Goal: Task Accomplishment & Management: Complete application form

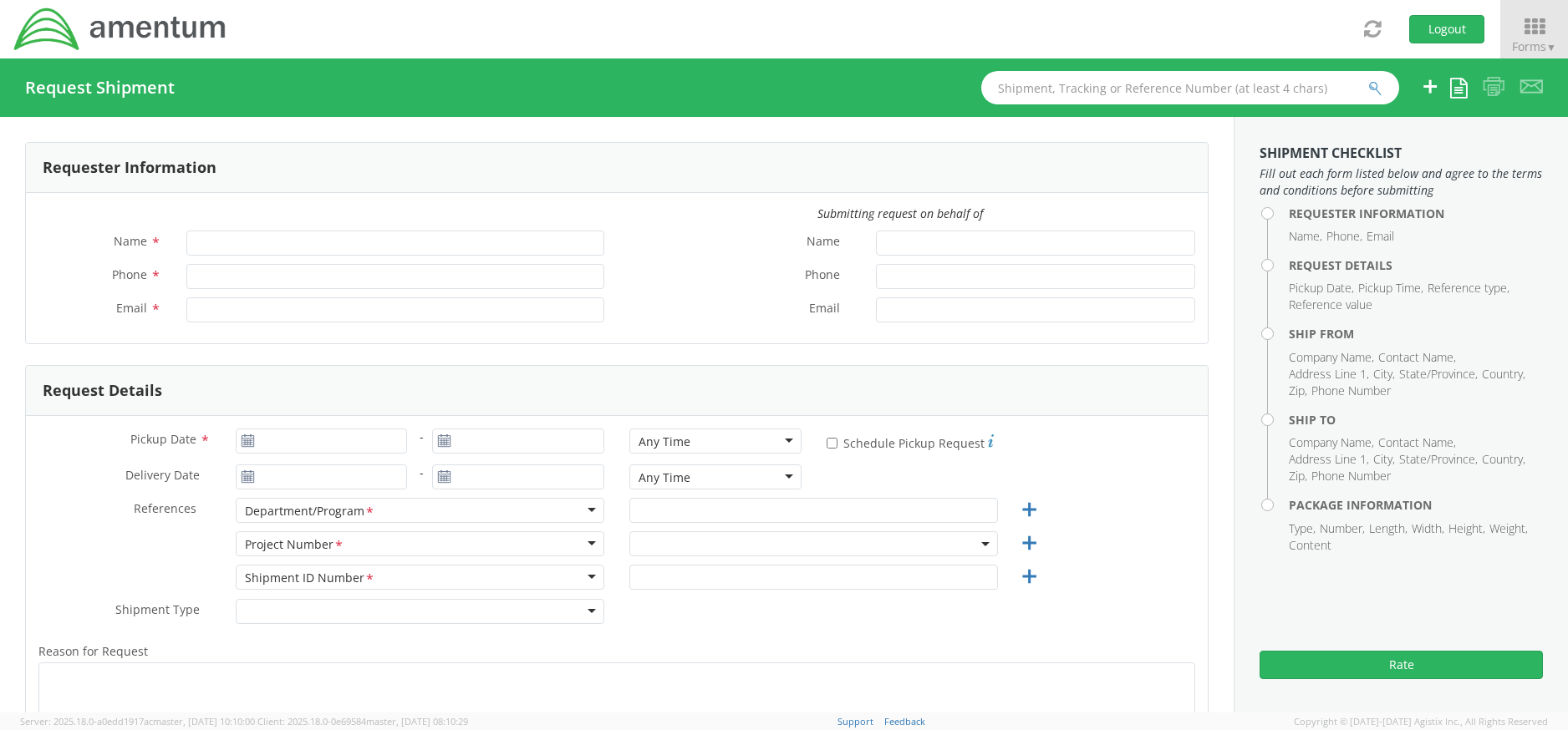
type input "[PERSON_NAME]"
type input "[PERSON_NAME][EMAIL_ADDRESS][PERSON_NAME][DOMAIN_NAME]"
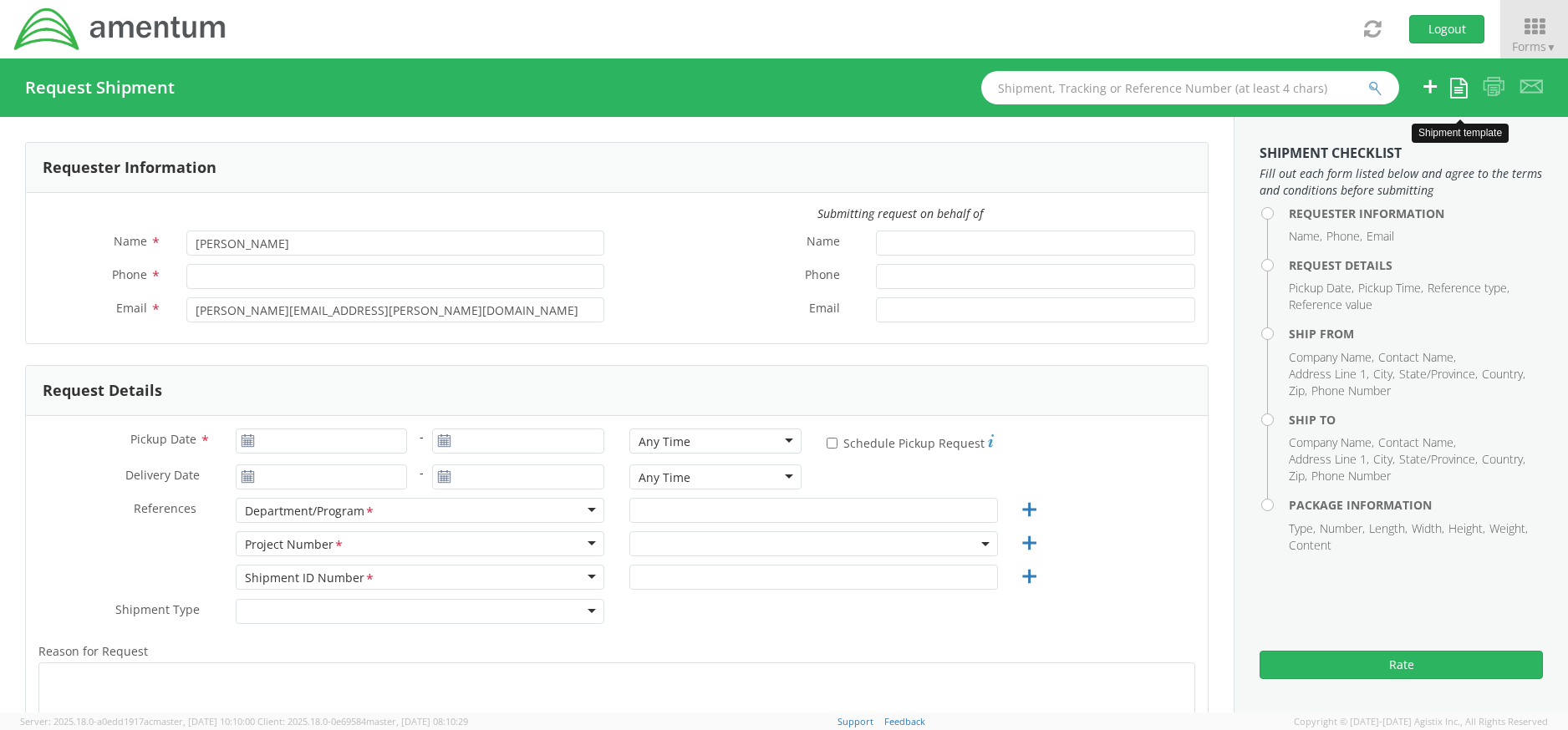
select select "ADMN.705431.ITPLF"
click at [1523, 40] on span "Forms ▼" at bounding box center [1534, 46] width 44 height 16
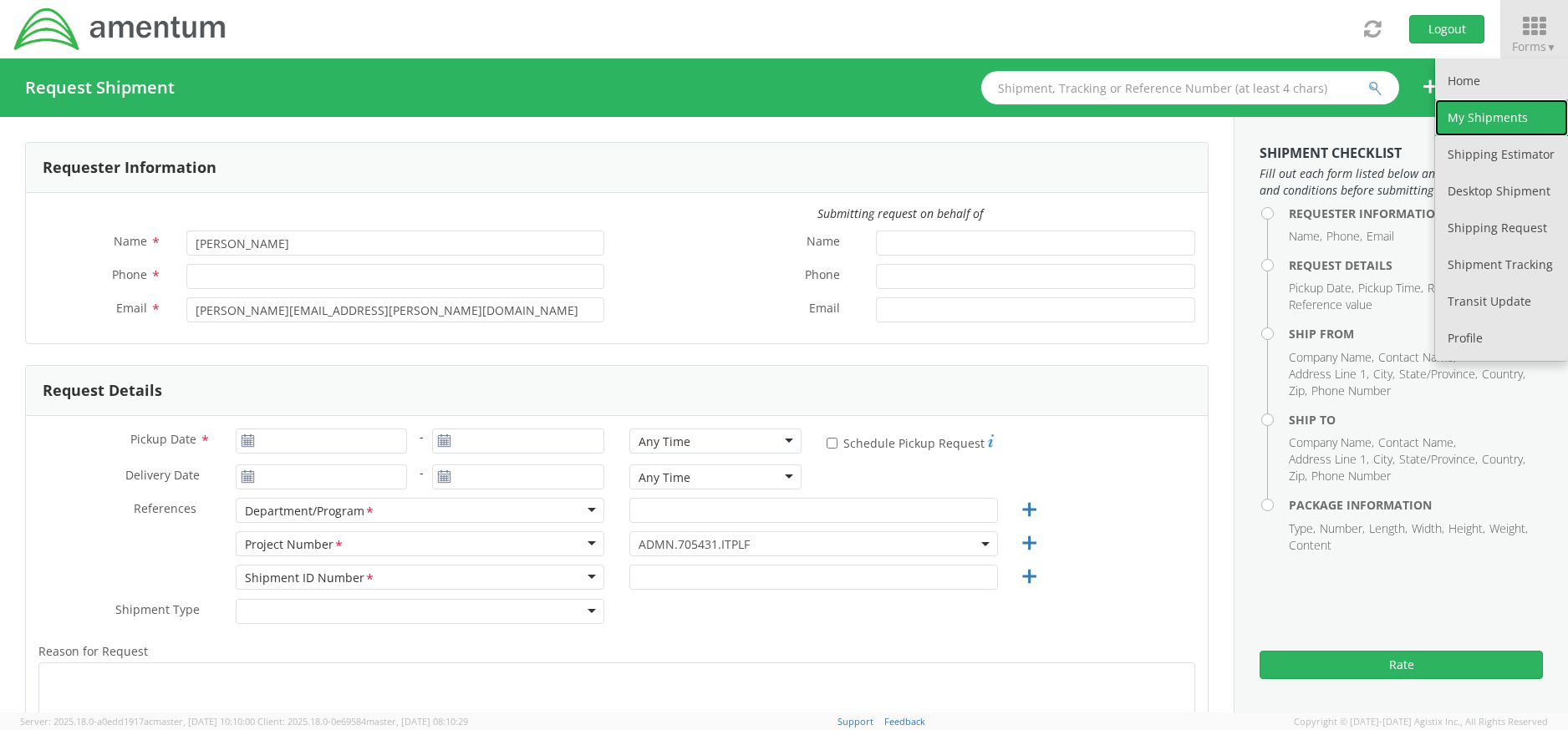
click at [1474, 132] on link "My Shipments" at bounding box center [1501, 117] width 133 height 37
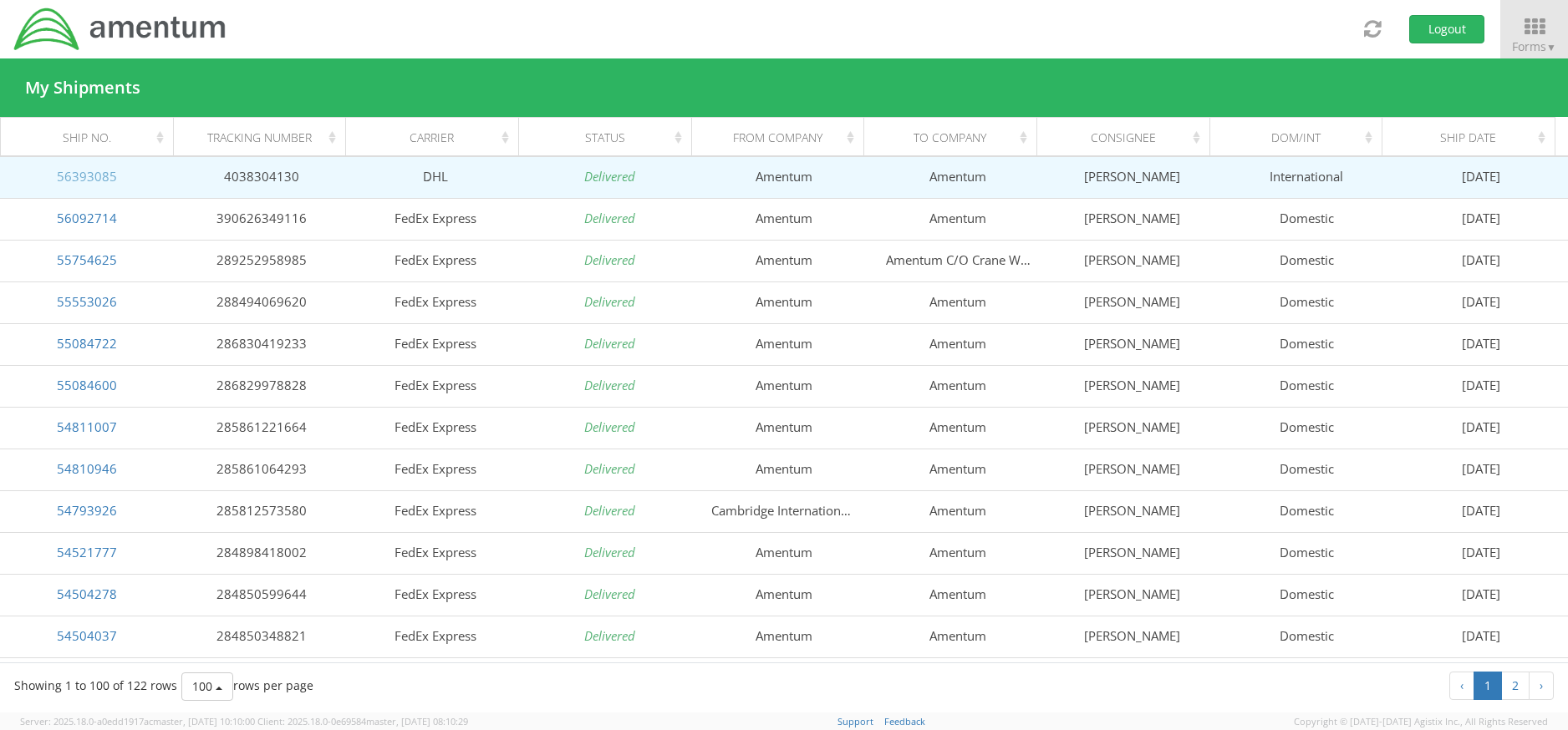
click at [87, 176] on link "56393085" at bounding box center [87, 177] width 60 height 17
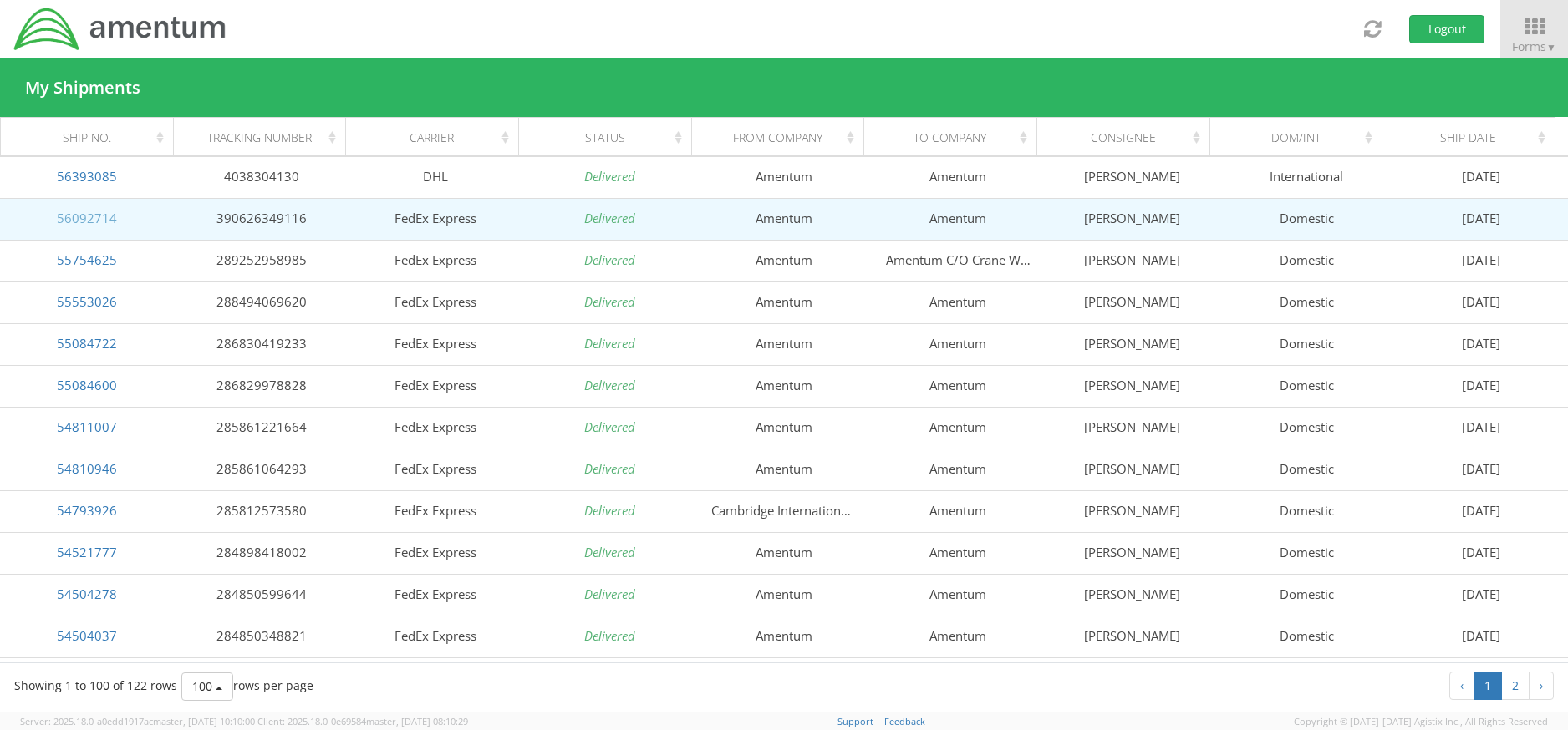
click at [87, 222] on link "56092714" at bounding box center [87, 218] width 60 height 17
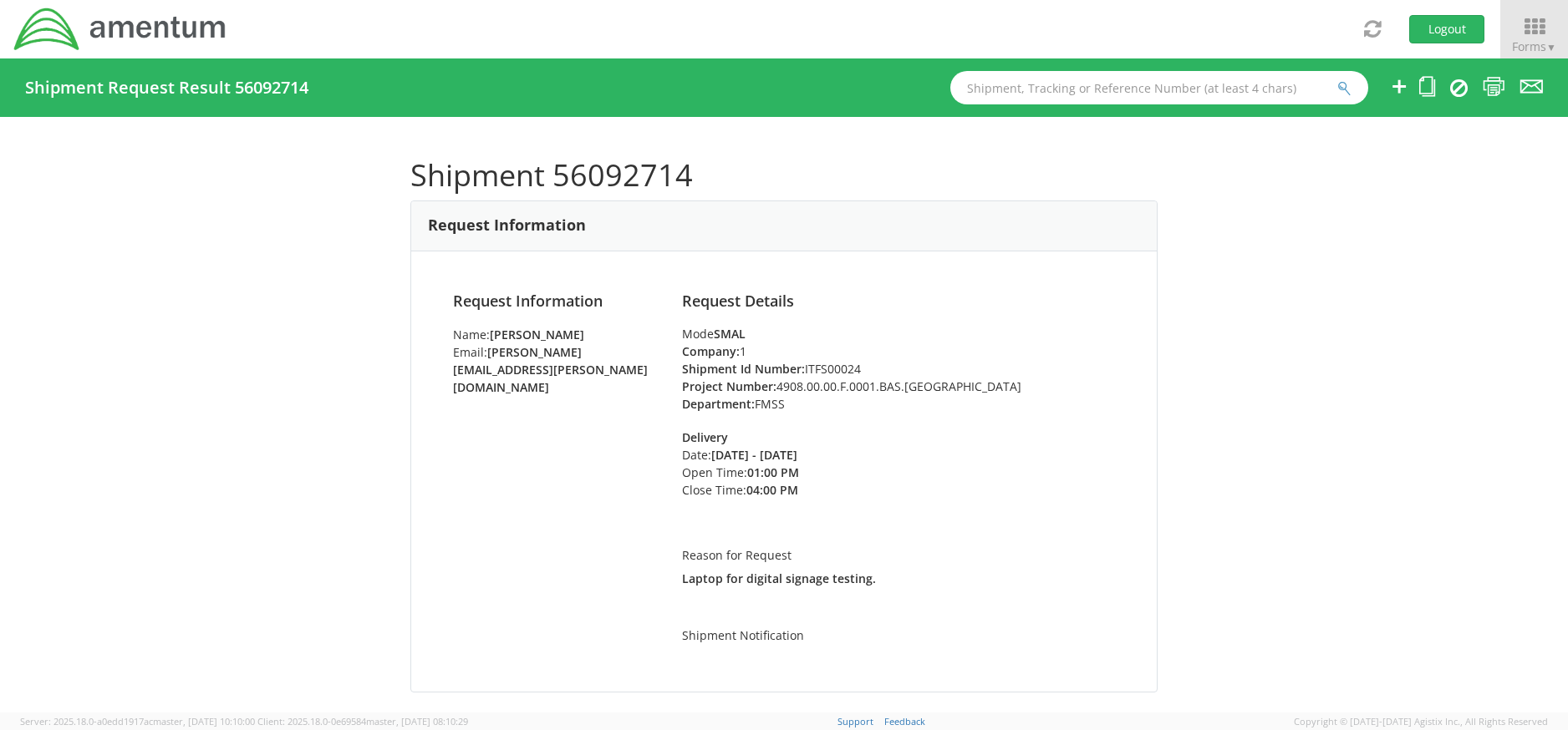
click at [824, 370] on li "Shipment Id Number: ITFS00024" at bounding box center [897, 369] width 433 height 18
copy li "ITFS00024"
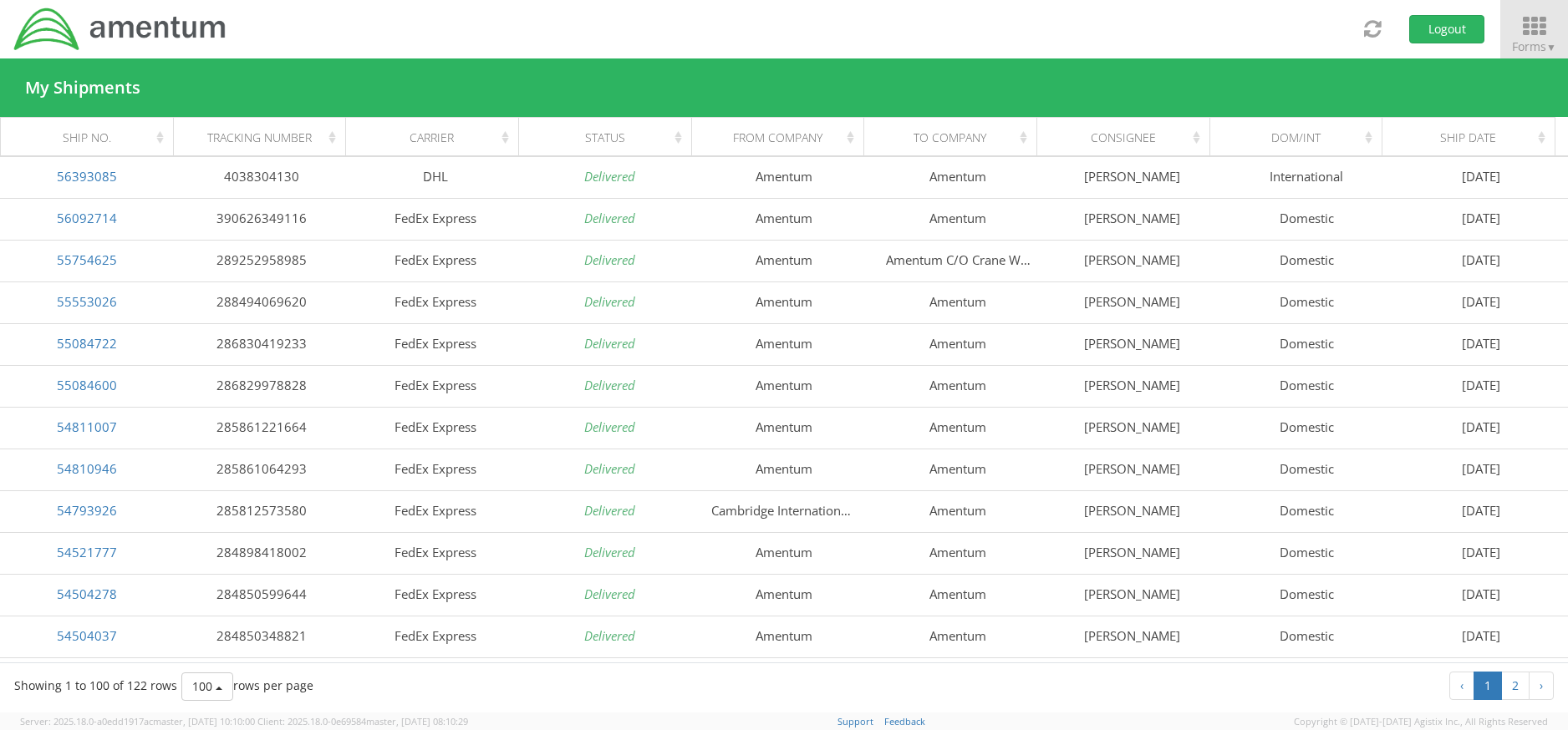
click at [1540, 44] on span "Forms ▼" at bounding box center [1534, 46] width 44 height 16
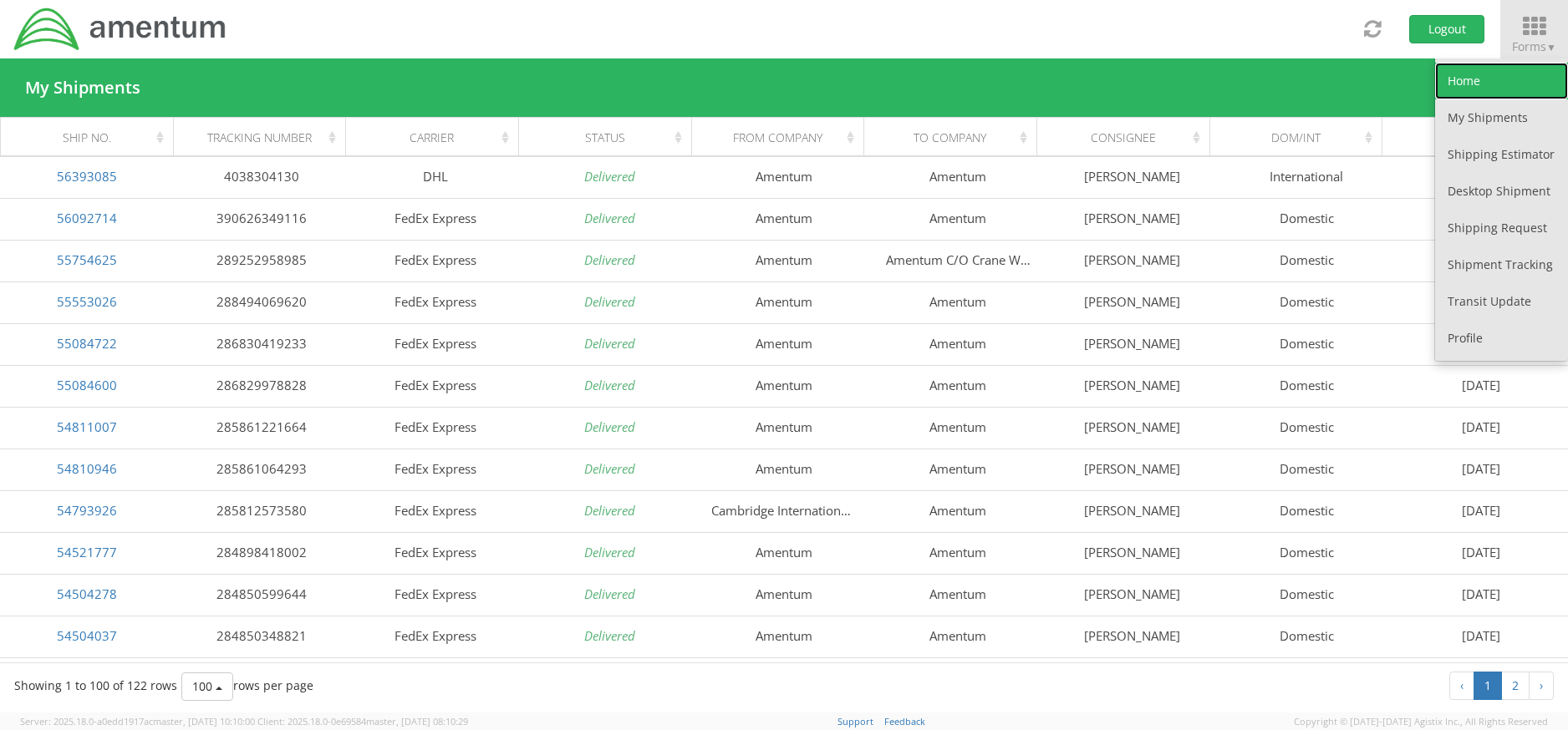
click at [1468, 86] on link "Home" at bounding box center [1501, 81] width 133 height 37
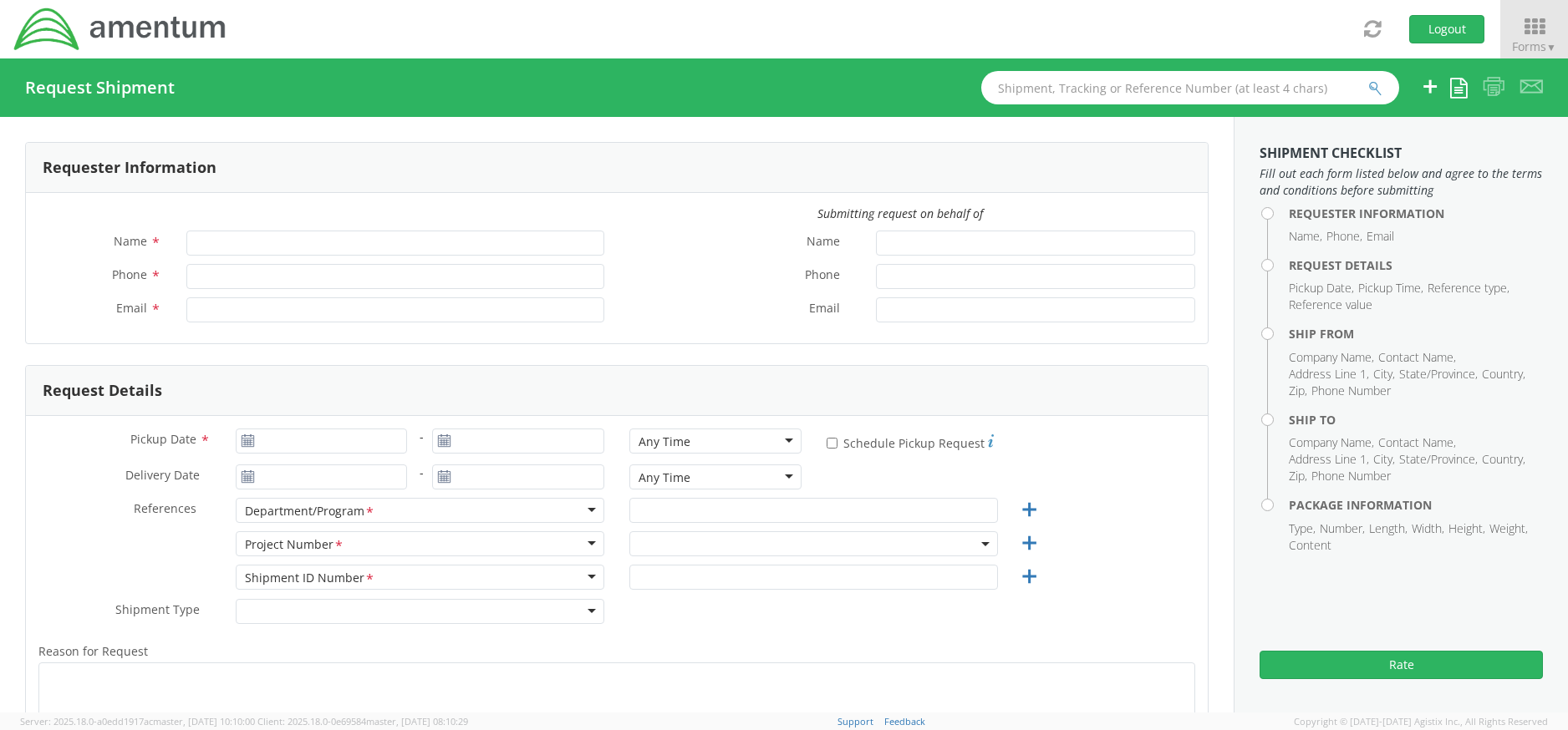
type input "[PERSON_NAME]"
type input "[PERSON_NAME][EMAIL_ADDRESS][PERSON_NAME][DOMAIN_NAME]"
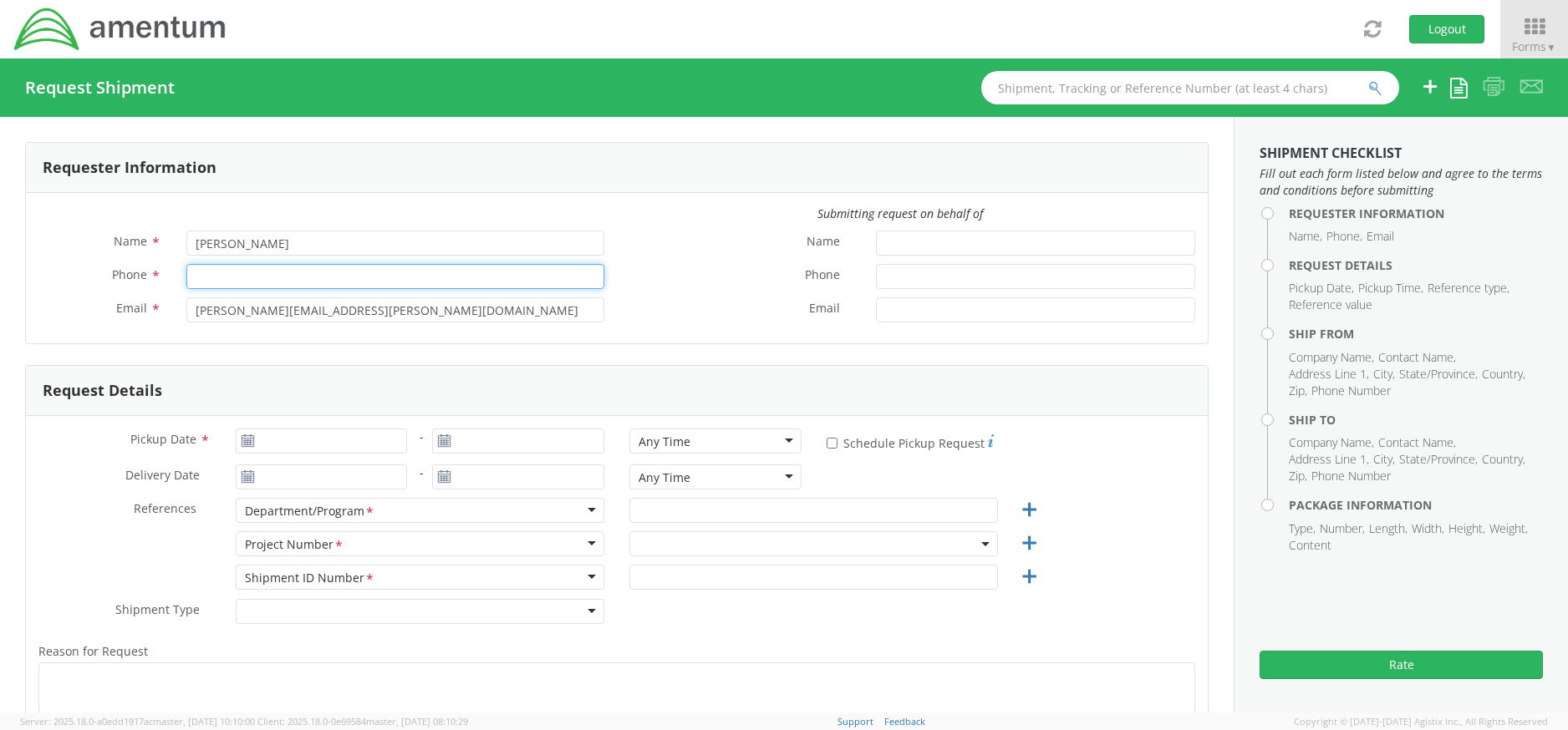
select select "ADMN.705431.ITPLF"
click at [263, 282] on input "Phone *" at bounding box center [395, 276] width 418 height 25
click at [193, 276] on input "3525618052" at bounding box center [395, 276] width 418 height 25
type input "13525618052"
type input "[DATE]"
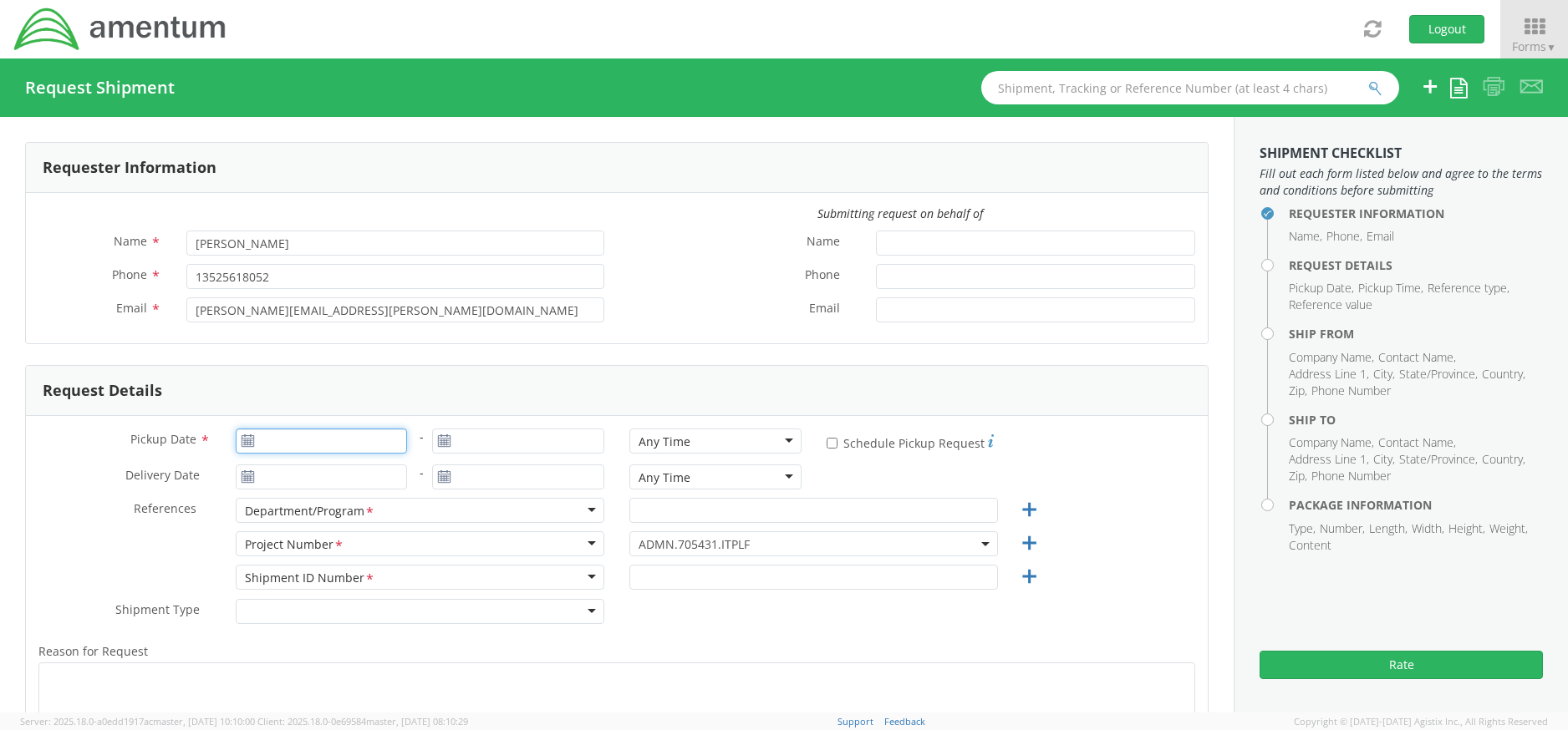
type input "[DATE]"
click at [286, 435] on input "[DATE]" at bounding box center [321, 440] width 173 height 25
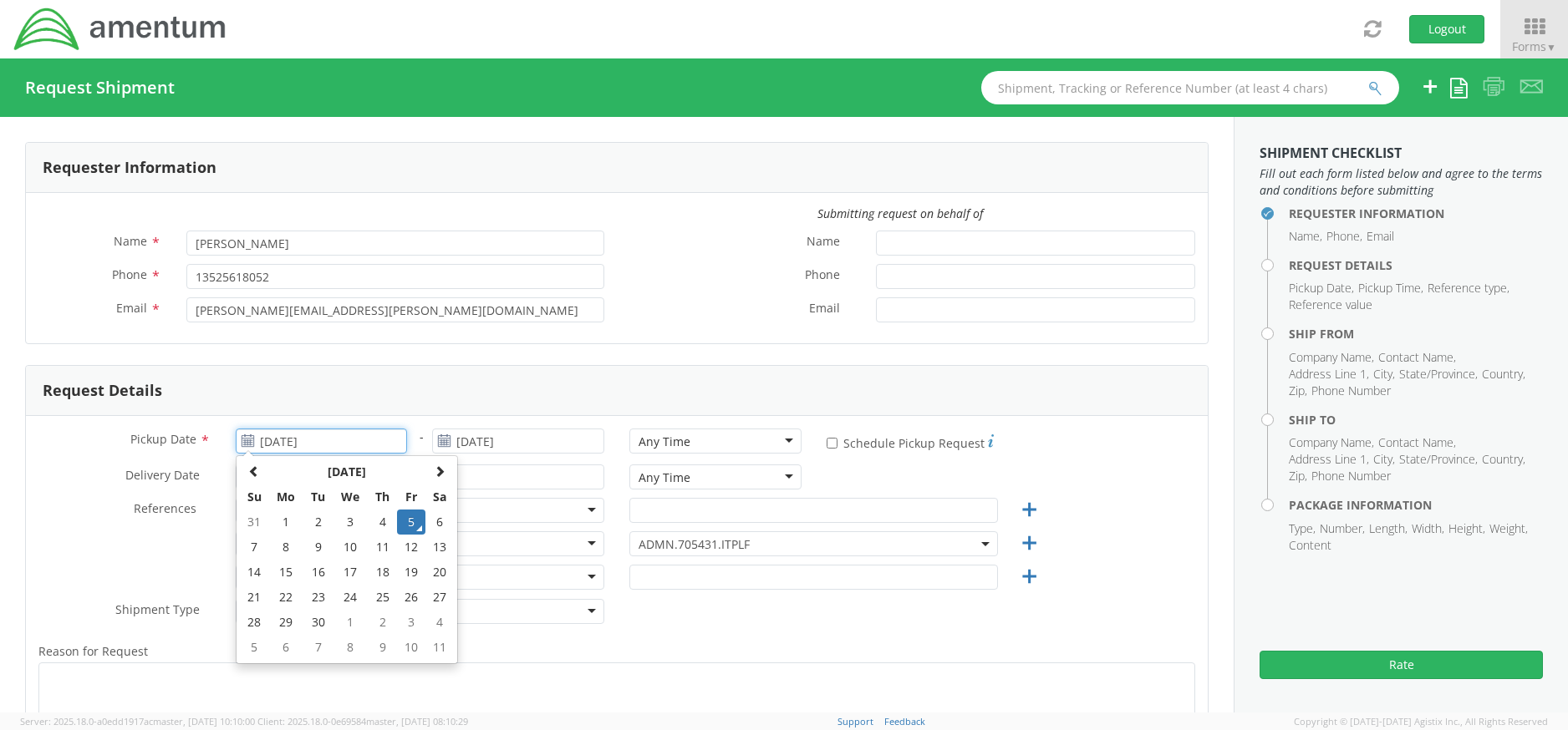
click at [407, 519] on td "5" at bounding box center [410, 522] width 28 height 25
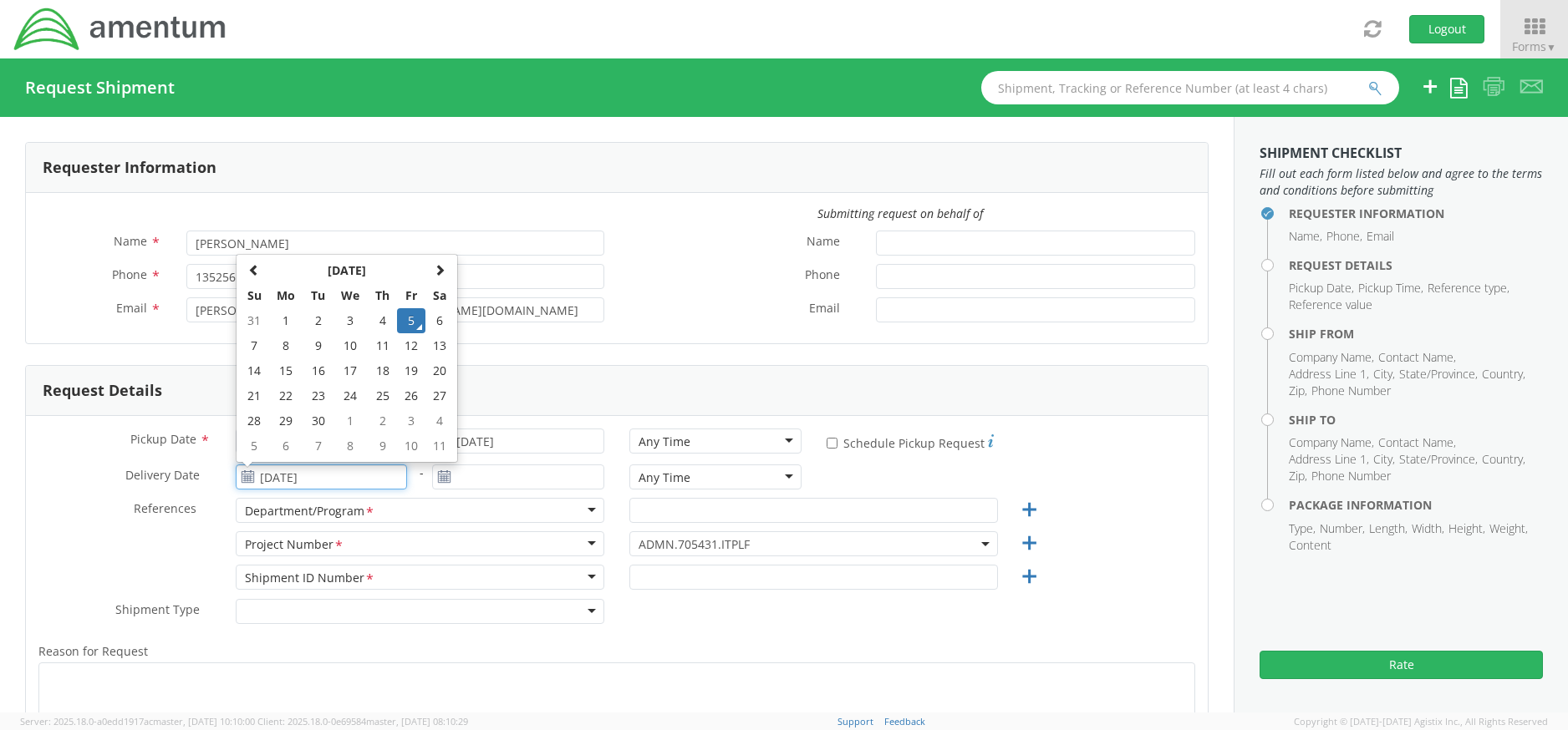
click at [269, 484] on input "[DATE]" at bounding box center [321, 477] width 173 height 25
click at [371, 346] on td "11" at bounding box center [382, 345] width 29 height 25
type input "09/11/2025"
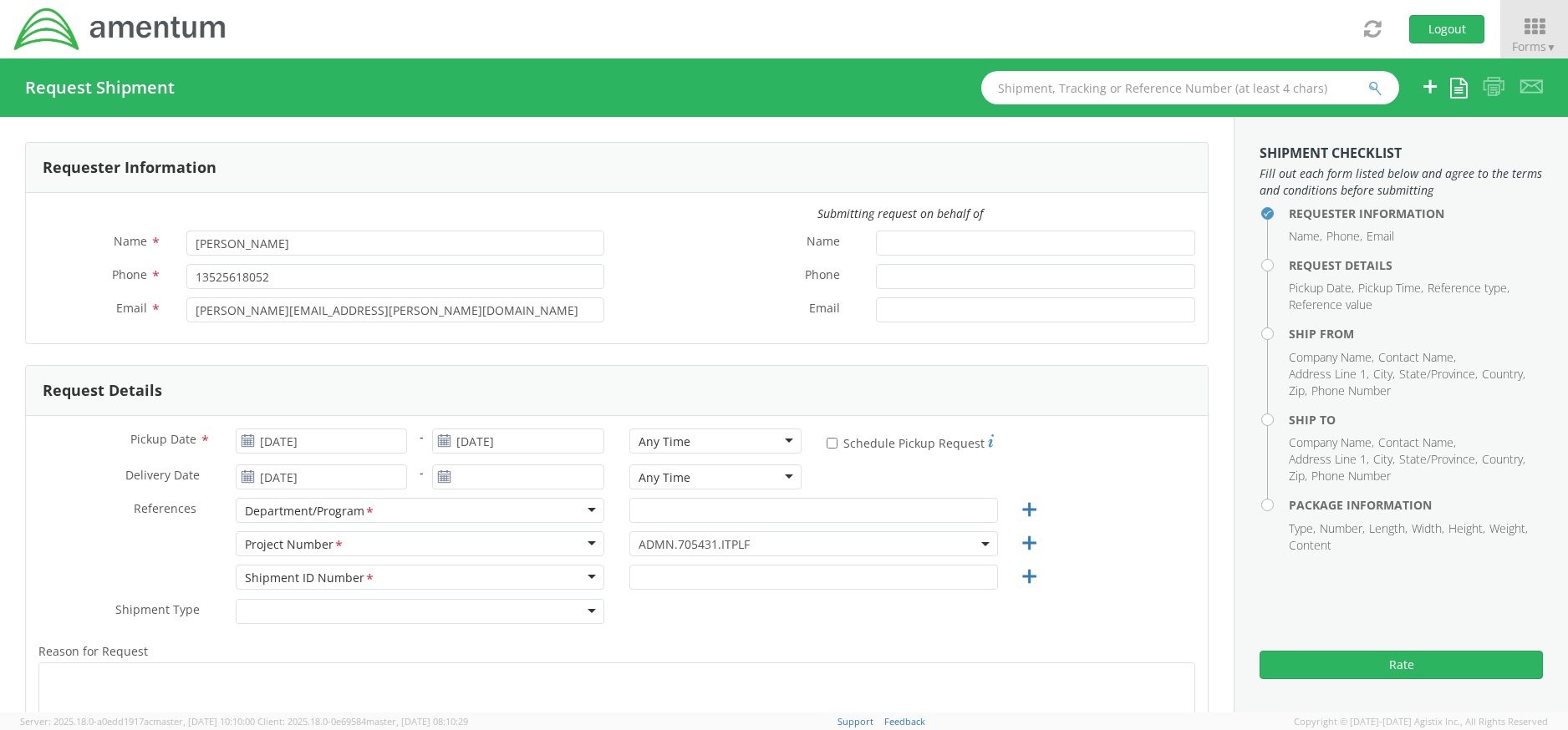
click at [439, 473] on use at bounding box center [444, 477] width 12 height 12
click at [439, 477] on icon at bounding box center [444, 478] width 14 height 14
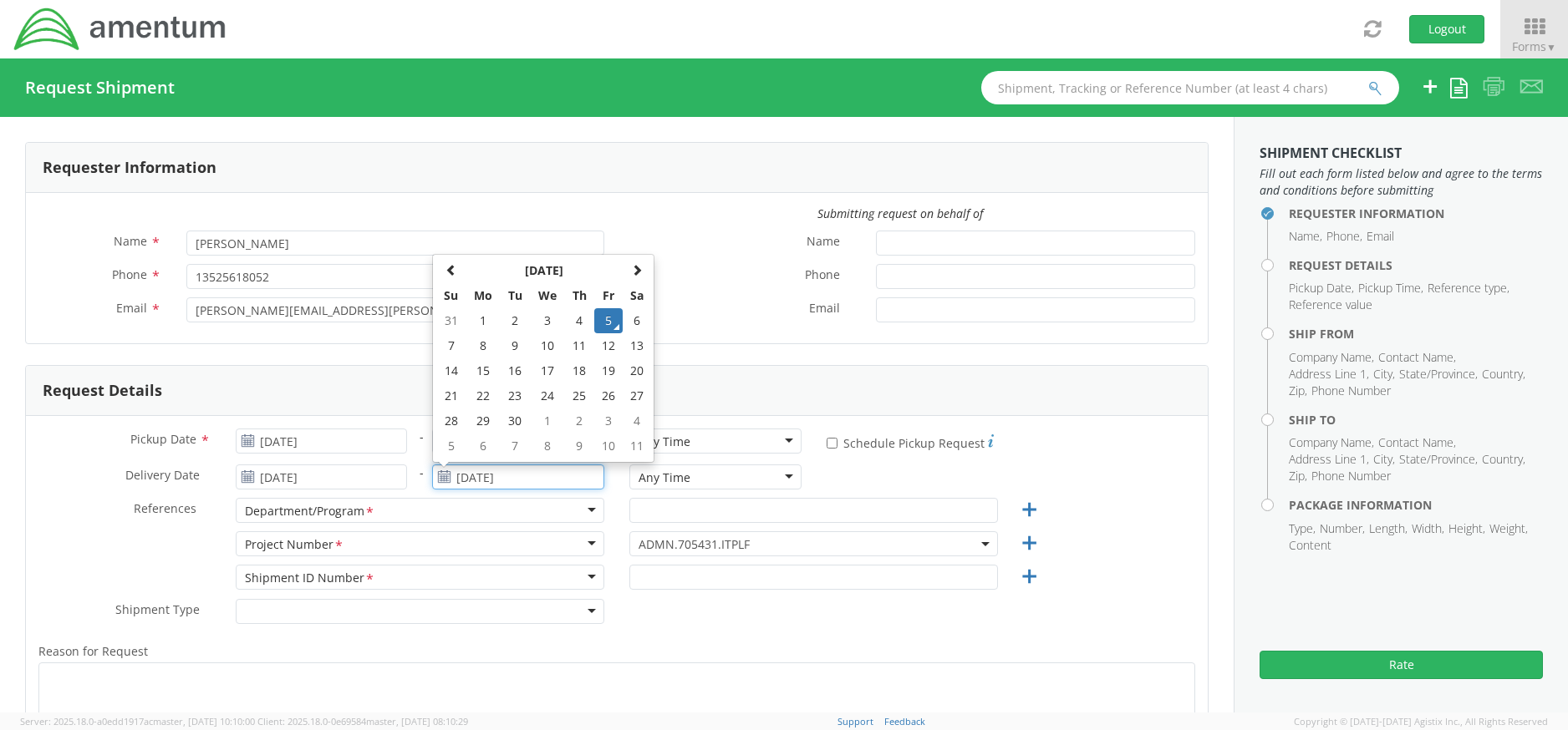
click at [450, 475] on input "[DATE]" at bounding box center [518, 477] width 173 height 25
click at [569, 345] on td "11" at bounding box center [580, 345] width 29 height 25
type input "09/11/2025"
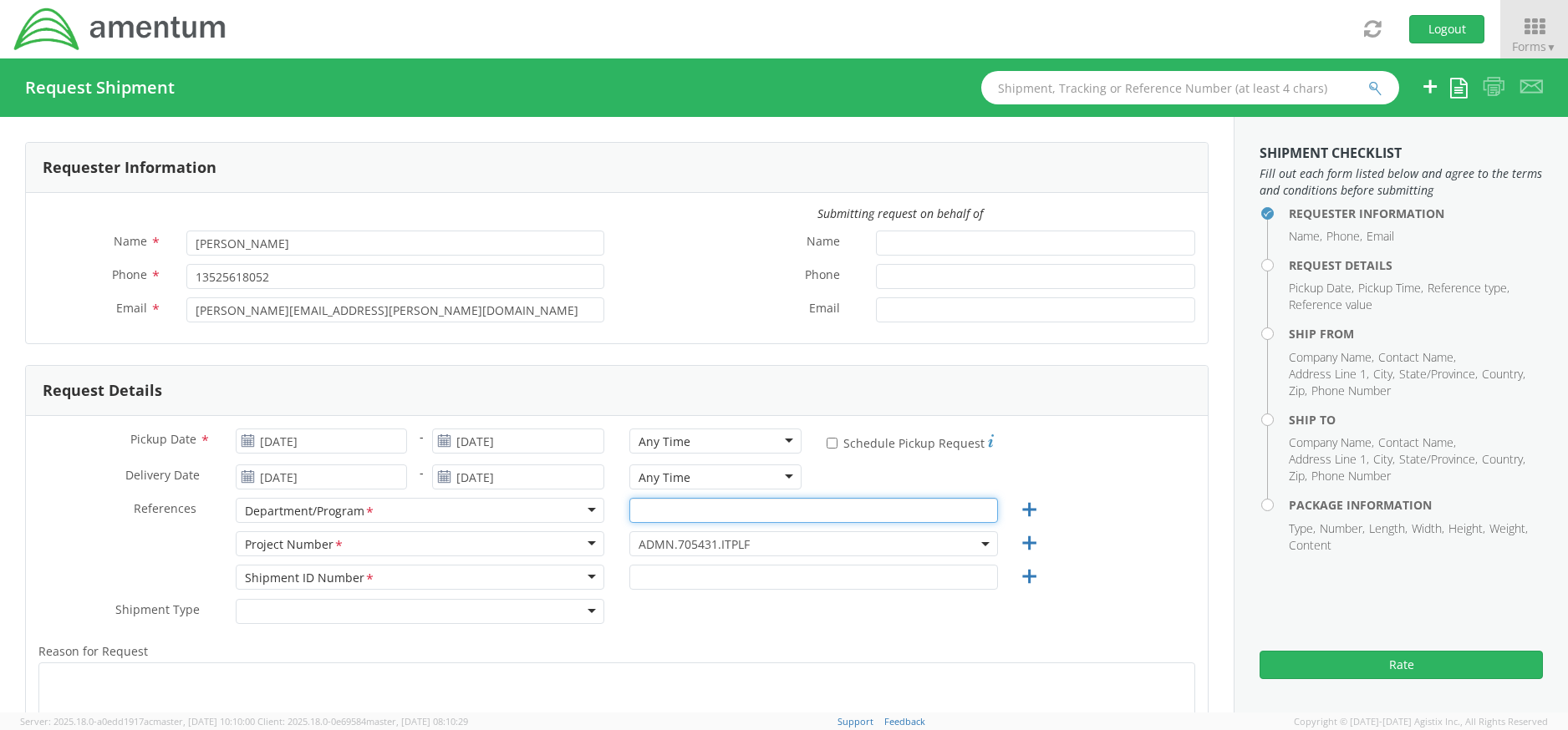
click at [678, 506] on input "text" at bounding box center [813, 510] width 369 height 25
type input "CLS-T"
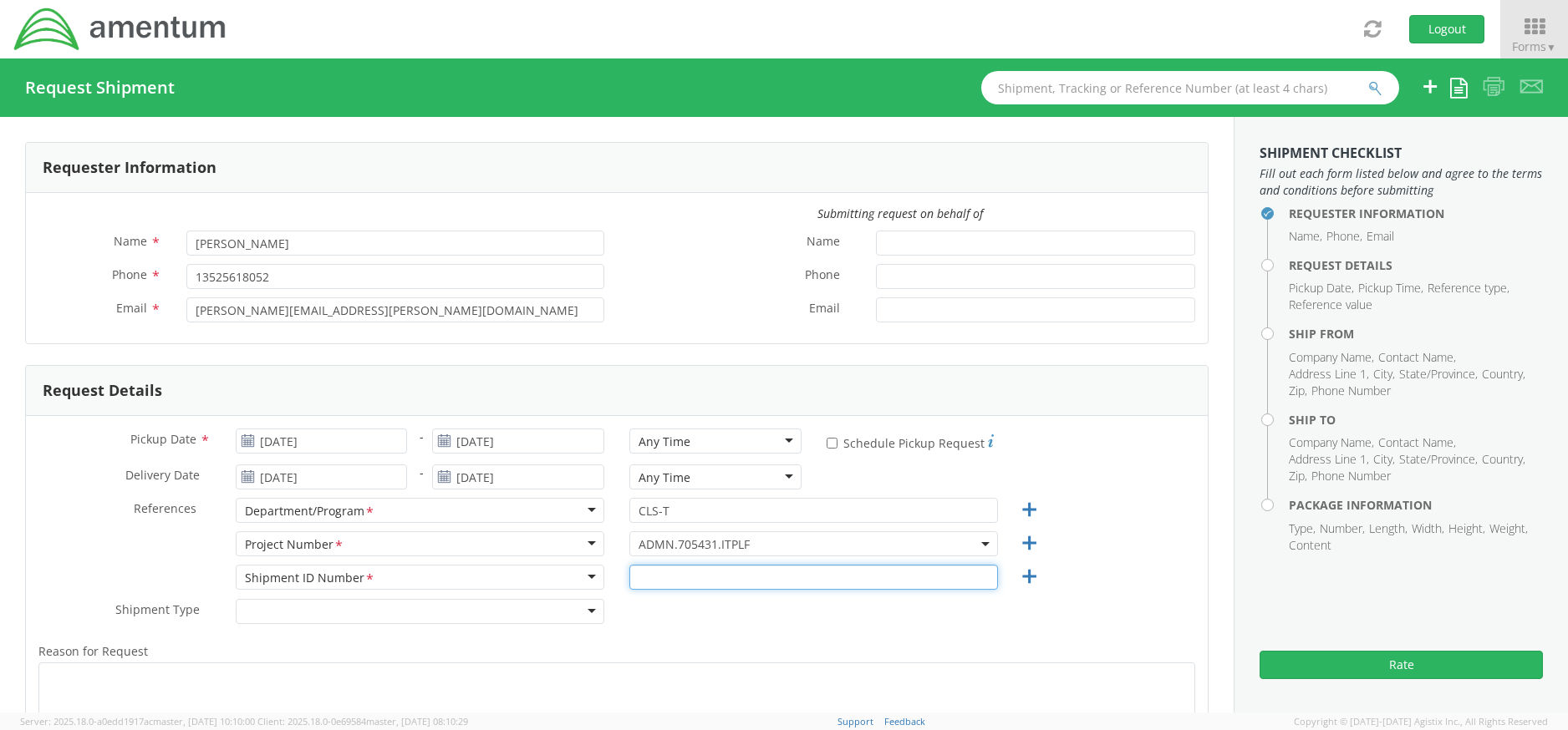
click at [660, 579] on input "text" at bounding box center [813, 577] width 369 height 25
paste input "ITFS00024"
type input "ITFS00025"
click at [571, 607] on div at bounding box center [420, 611] width 369 height 25
click at [784, 534] on span "ADMN.705431.ITPLF" at bounding box center [813, 543] width 369 height 25
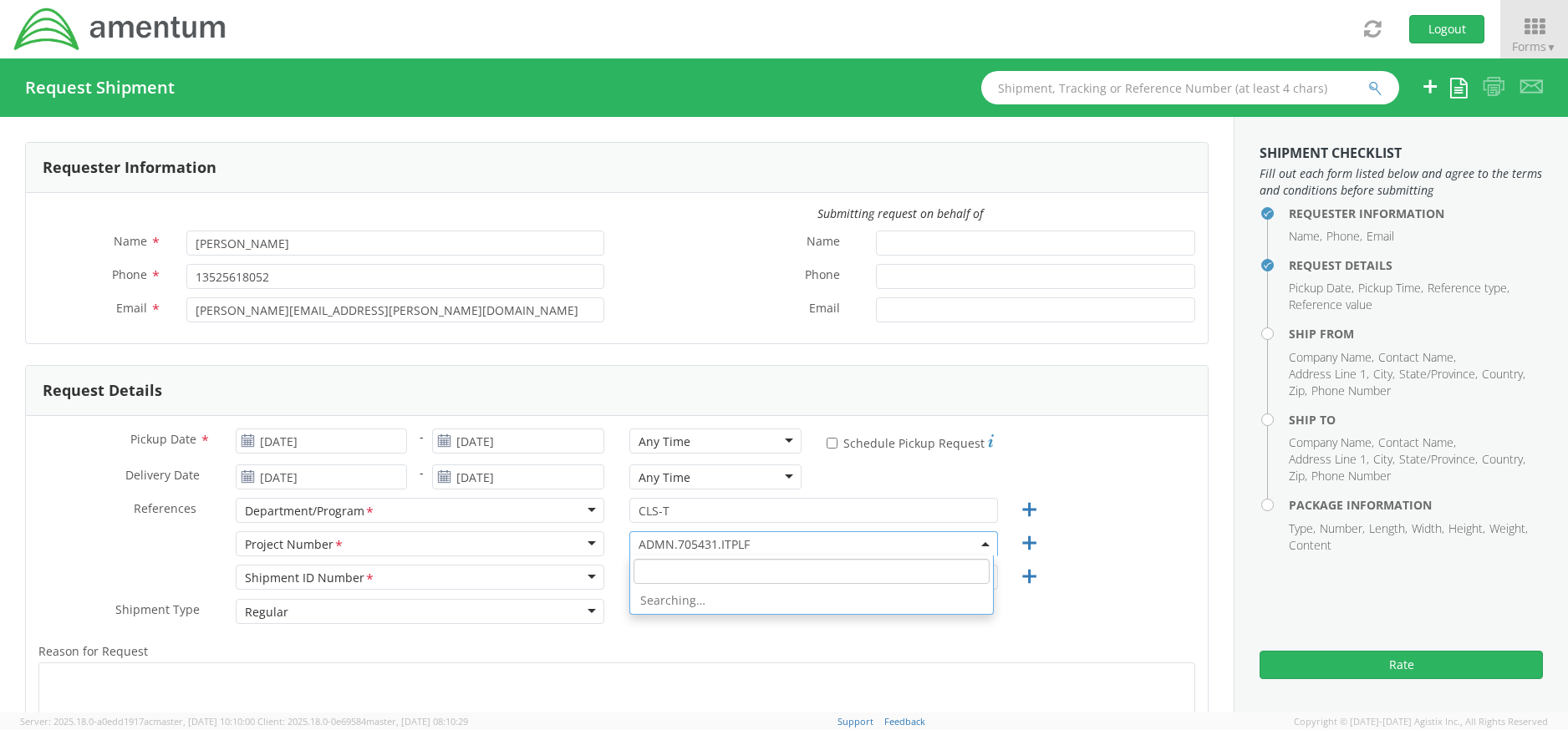
click at [663, 574] on input "search" at bounding box center [811, 571] width 356 height 25
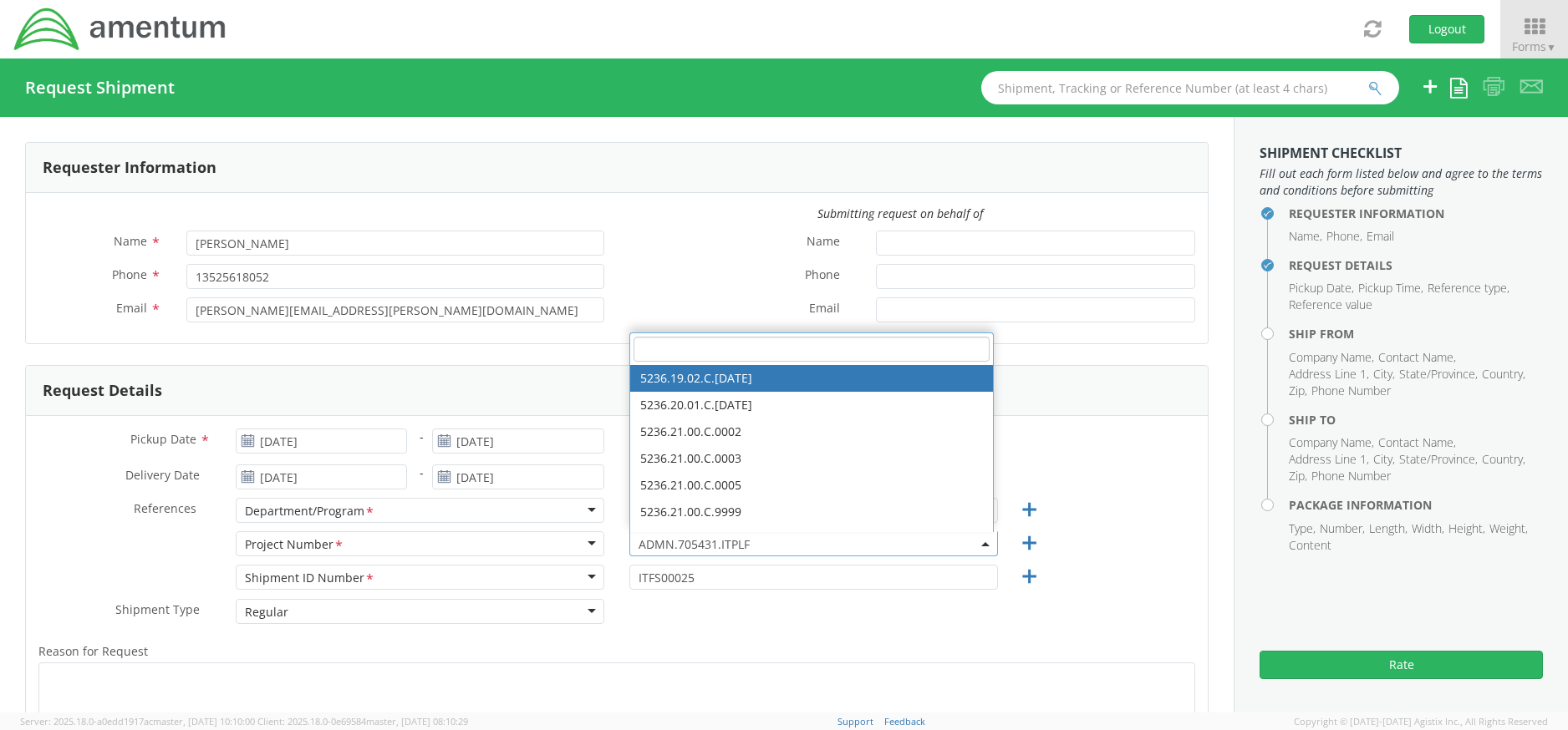
paste input "OVHD.600535.00PMO"
type input "OVHD.600535.00PMO"
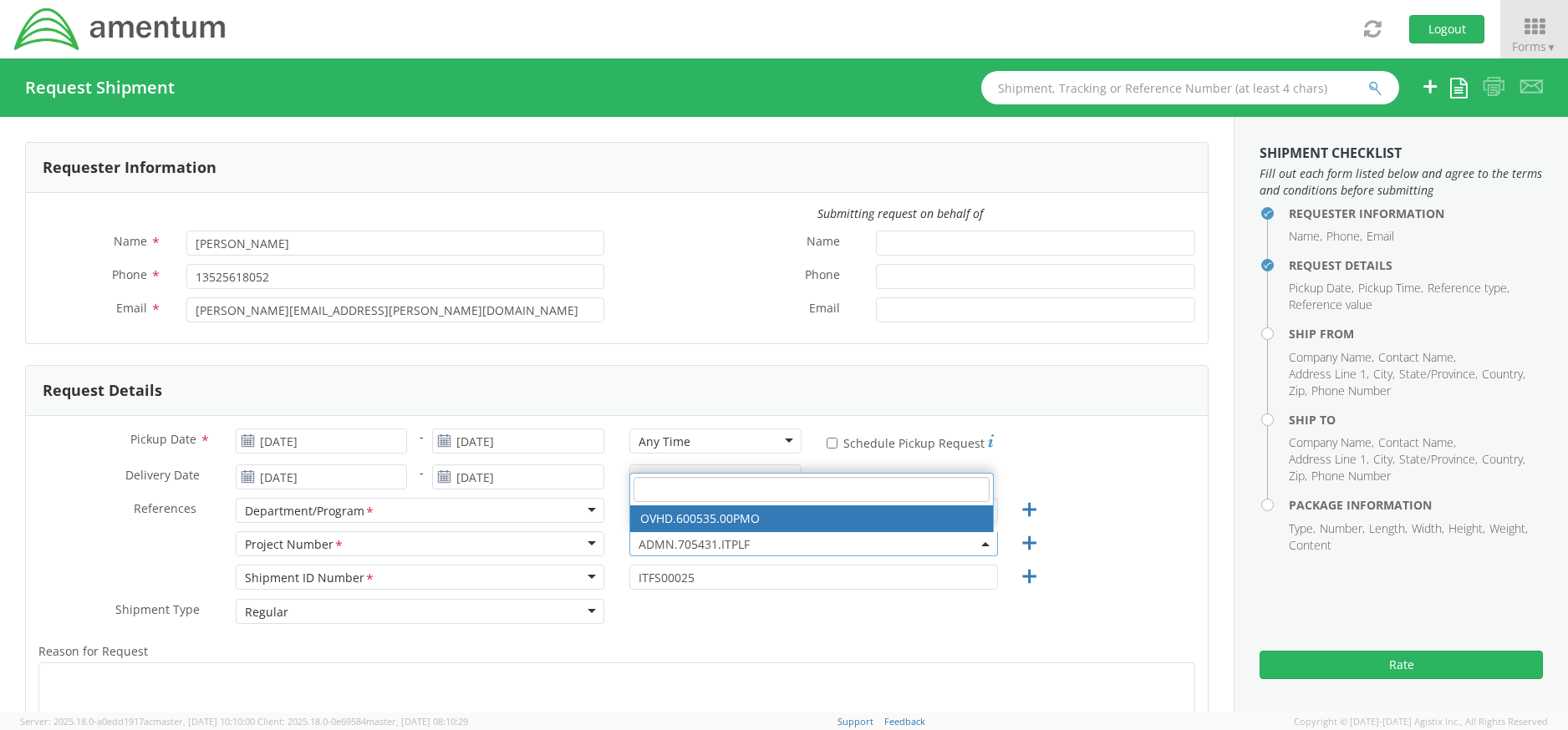
select select "OVHD.600535.00PMO"
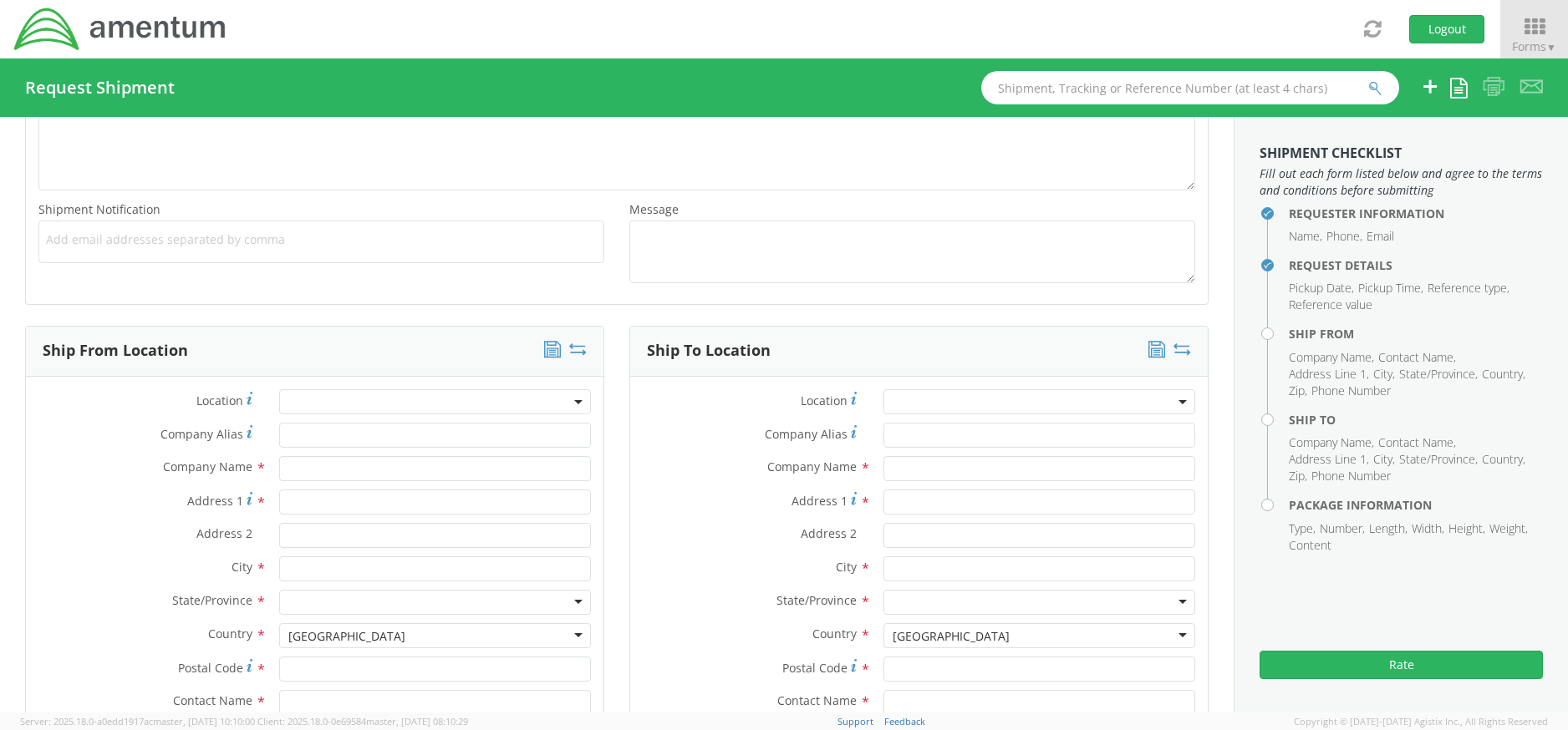
scroll to position [835, 0]
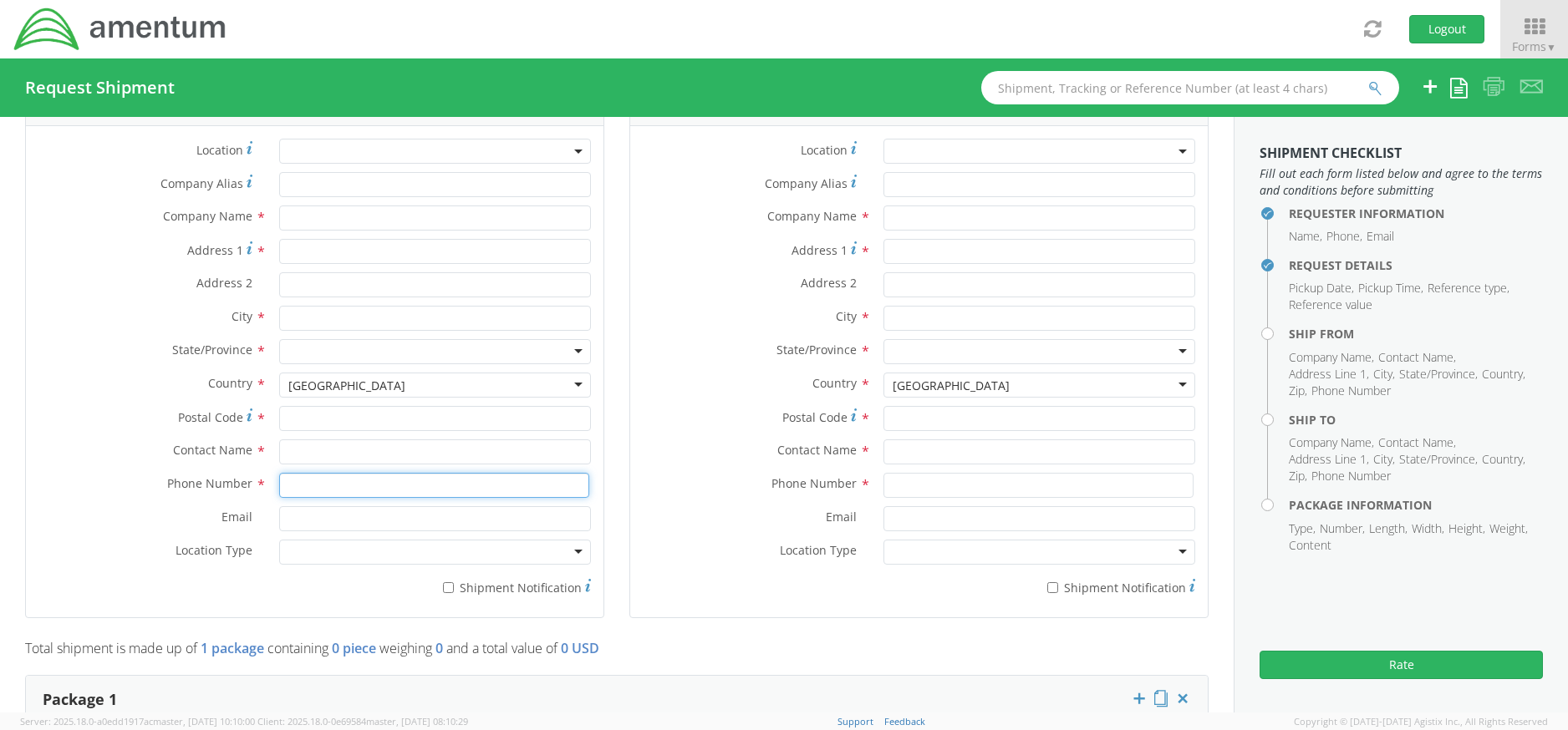
click at [336, 494] on input at bounding box center [433, 485] width 310 height 25
click at [325, 453] on input "text" at bounding box center [434, 451] width 312 height 25
click at [331, 423] on input "Postal Code *" at bounding box center [434, 418] width 312 height 25
type input "34731"
click at [344, 458] on input "text" at bounding box center [434, 451] width 312 height 25
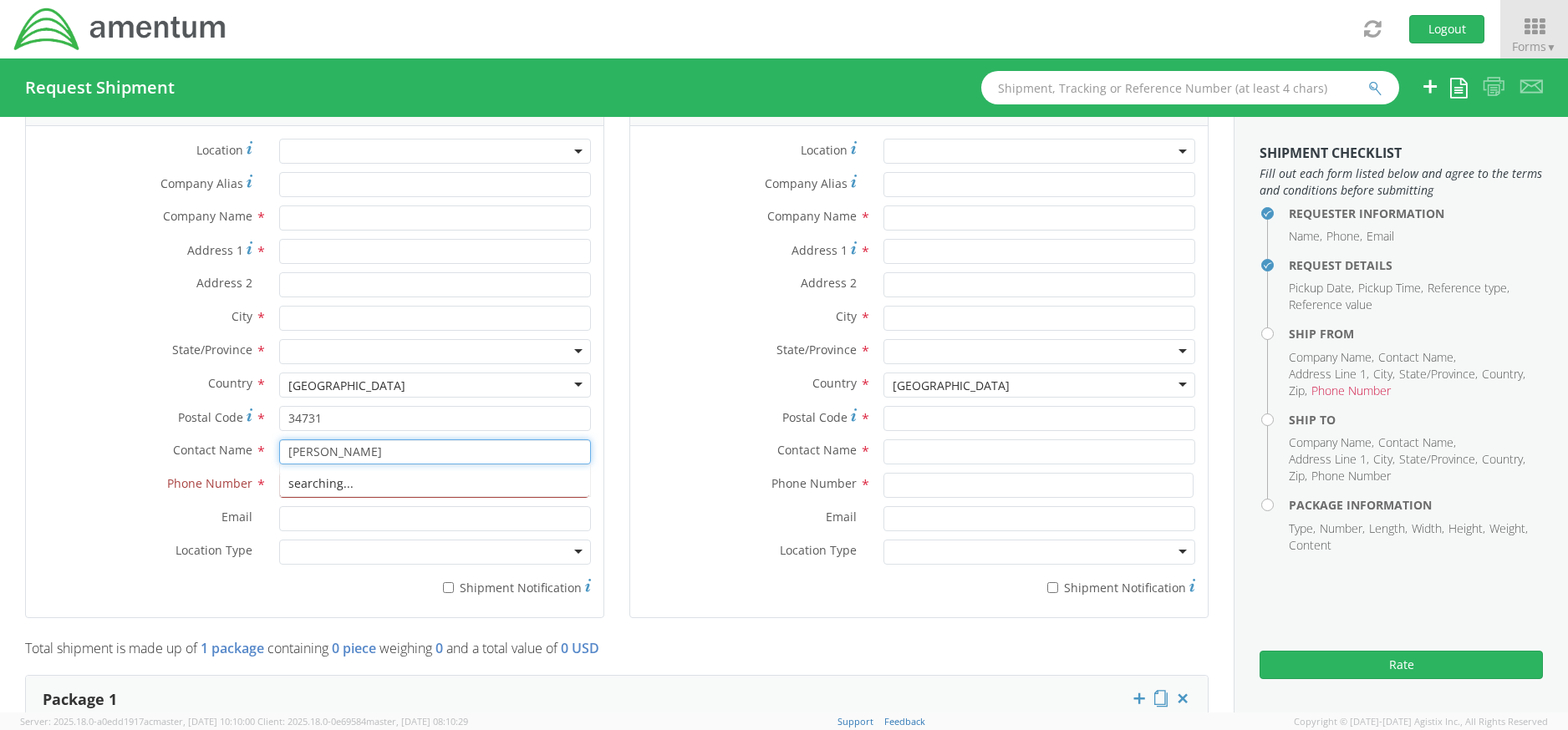
type input "[PERSON_NAME]"
click at [352, 480] on div "Amentum - ( Richard Shelton ) 1005 Pine Ridge Dairy Rd, Fruitland Park, FL, 347…" at bounding box center [434, 484] width 310 height 25
type input "ITFS-FL"
type input "Amentum"
type input "[STREET_ADDRESS]"
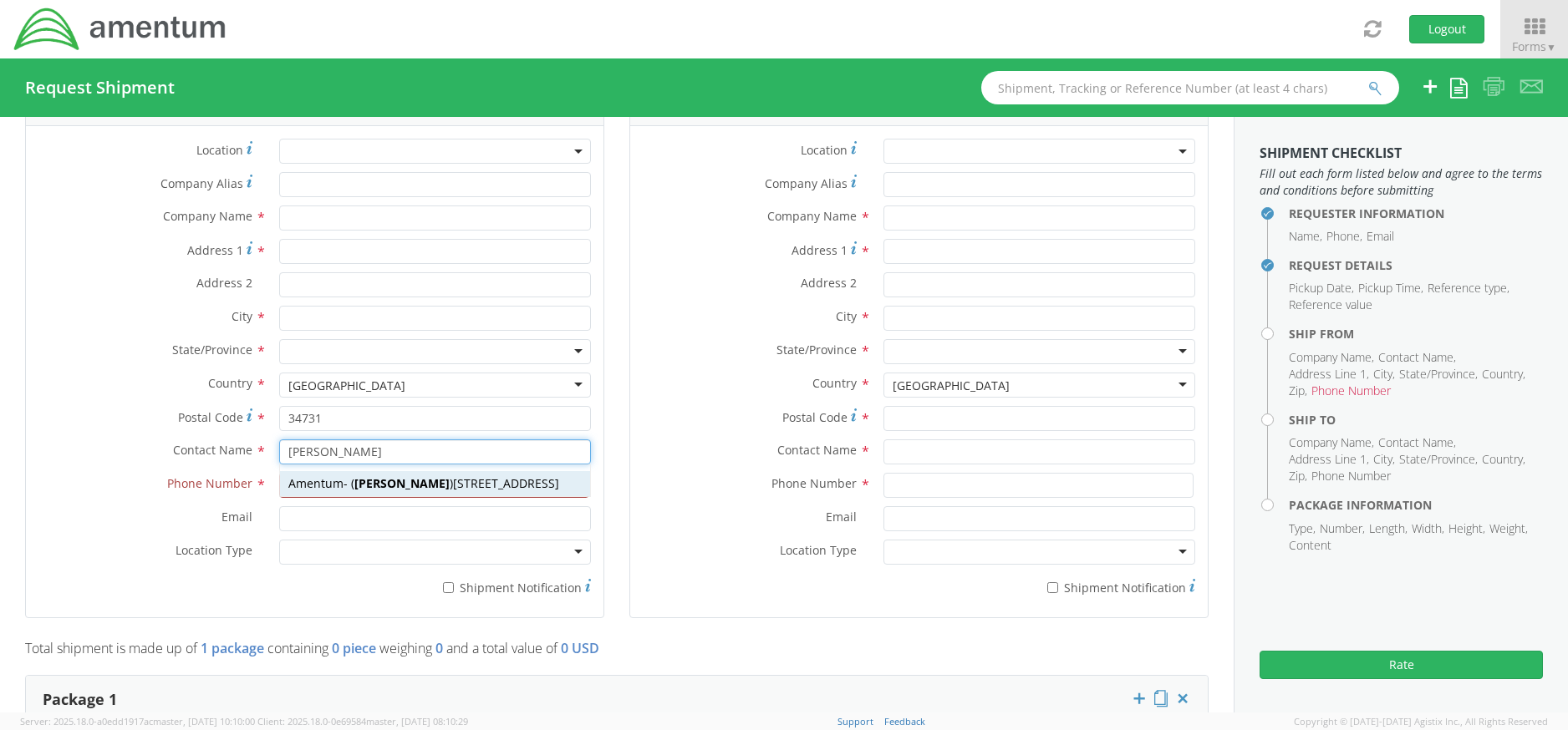
type input "[GEOGRAPHIC_DATA]"
type input "13525618052"
type input "[PERSON_NAME][EMAIL_ADDRESS][PERSON_NAME][DOMAIN_NAME]"
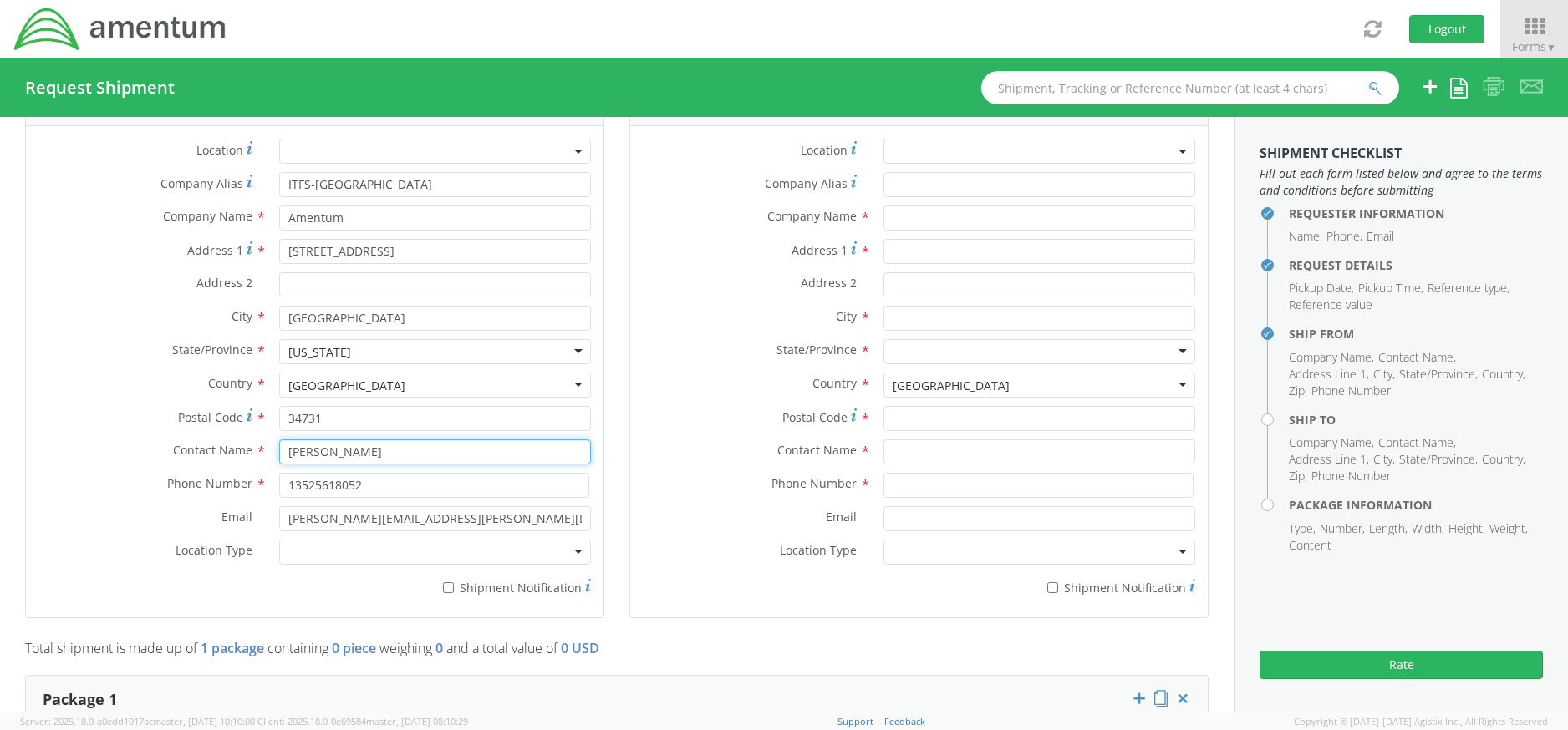
type input "[PERSON_NAME]"
click at [443, 587] on input "* Shipment Notification" at bounding box center [448, 587] width 11 height 11
checkbox input "true"
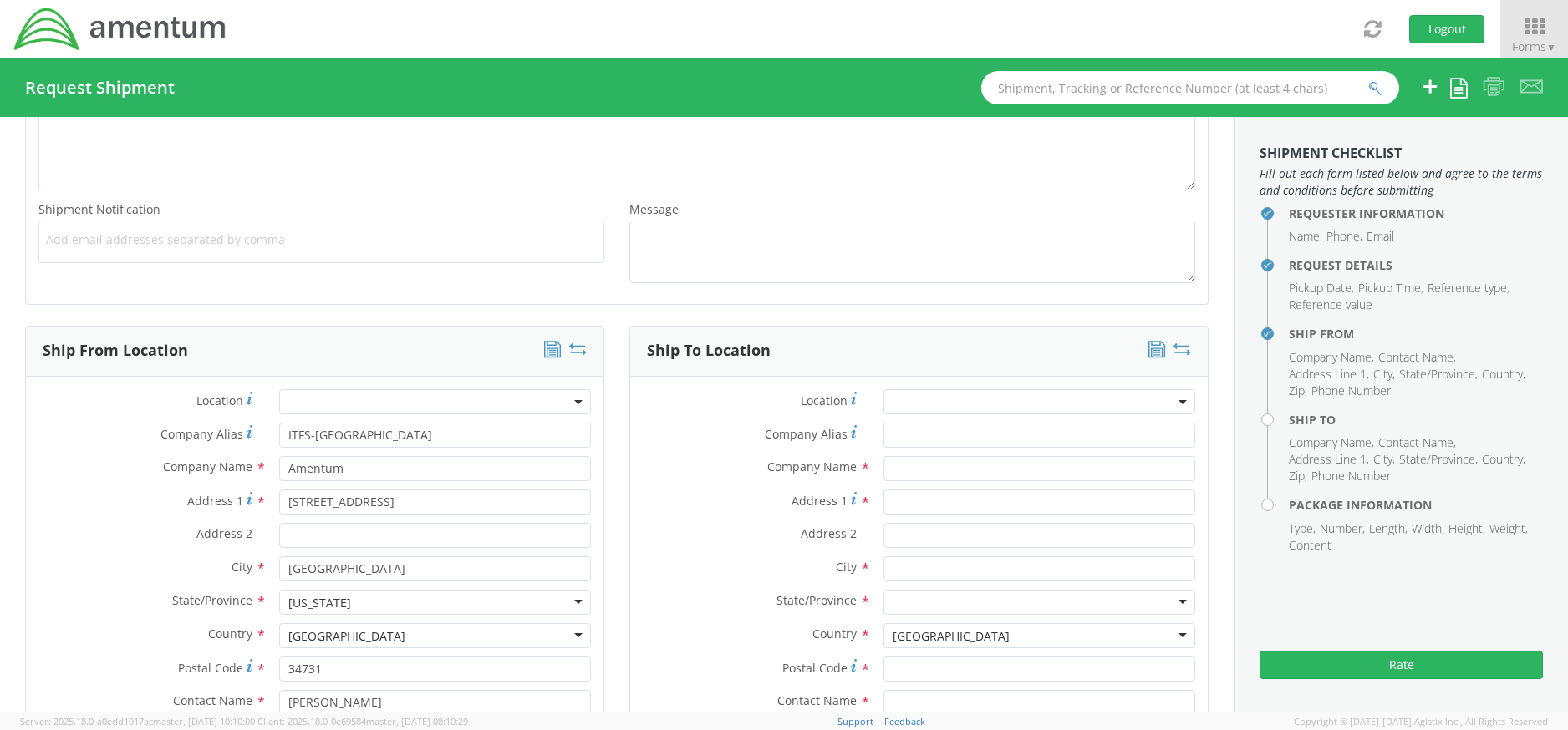
scroll to position [752, 0]
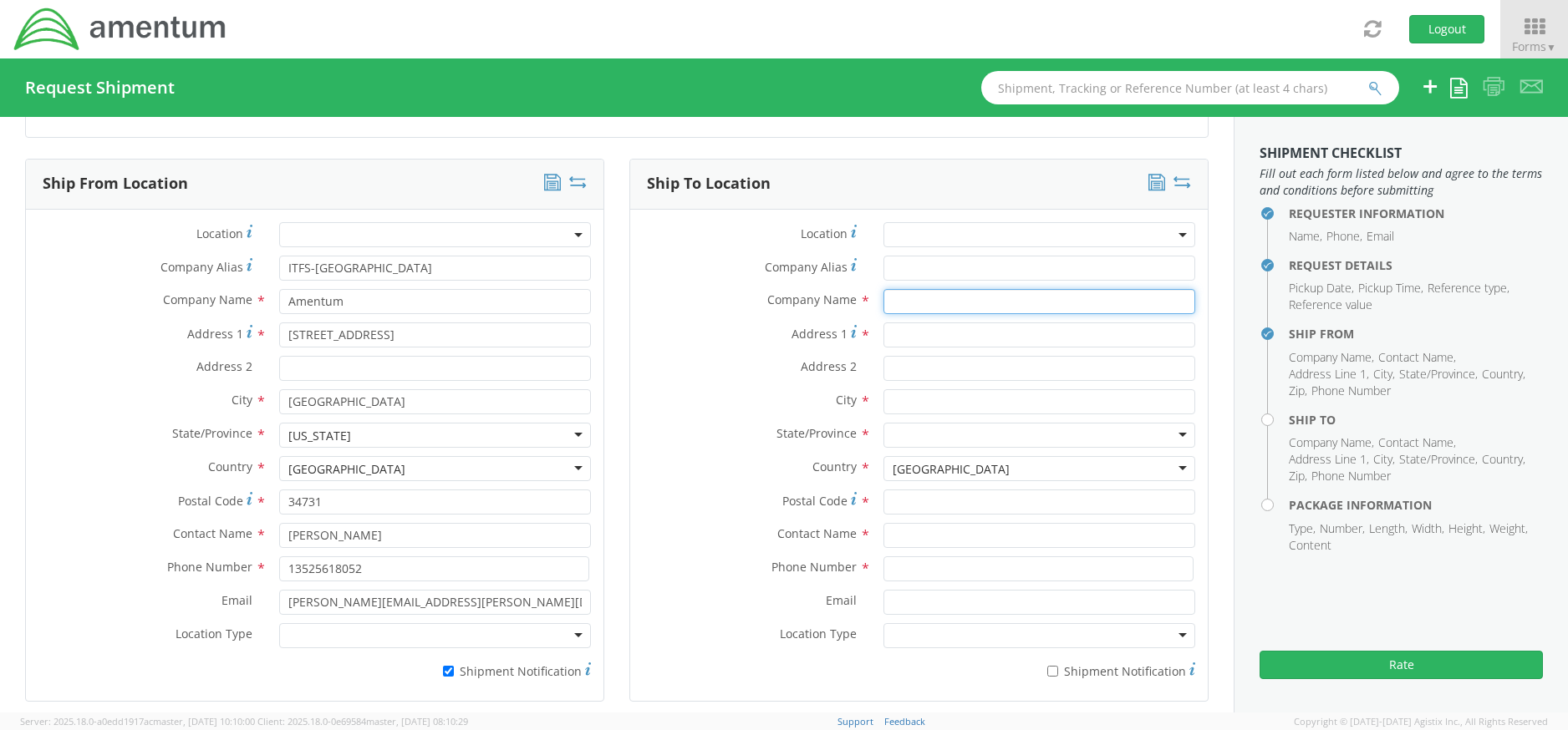
click at [903, 302] on input "text" at bounding box center [1039, 301] width 312 height 25
type input "Amentum"
paste input "4672 Bobby W Hogan Rd"
type input "4672 Bobby W Hogan Rd"
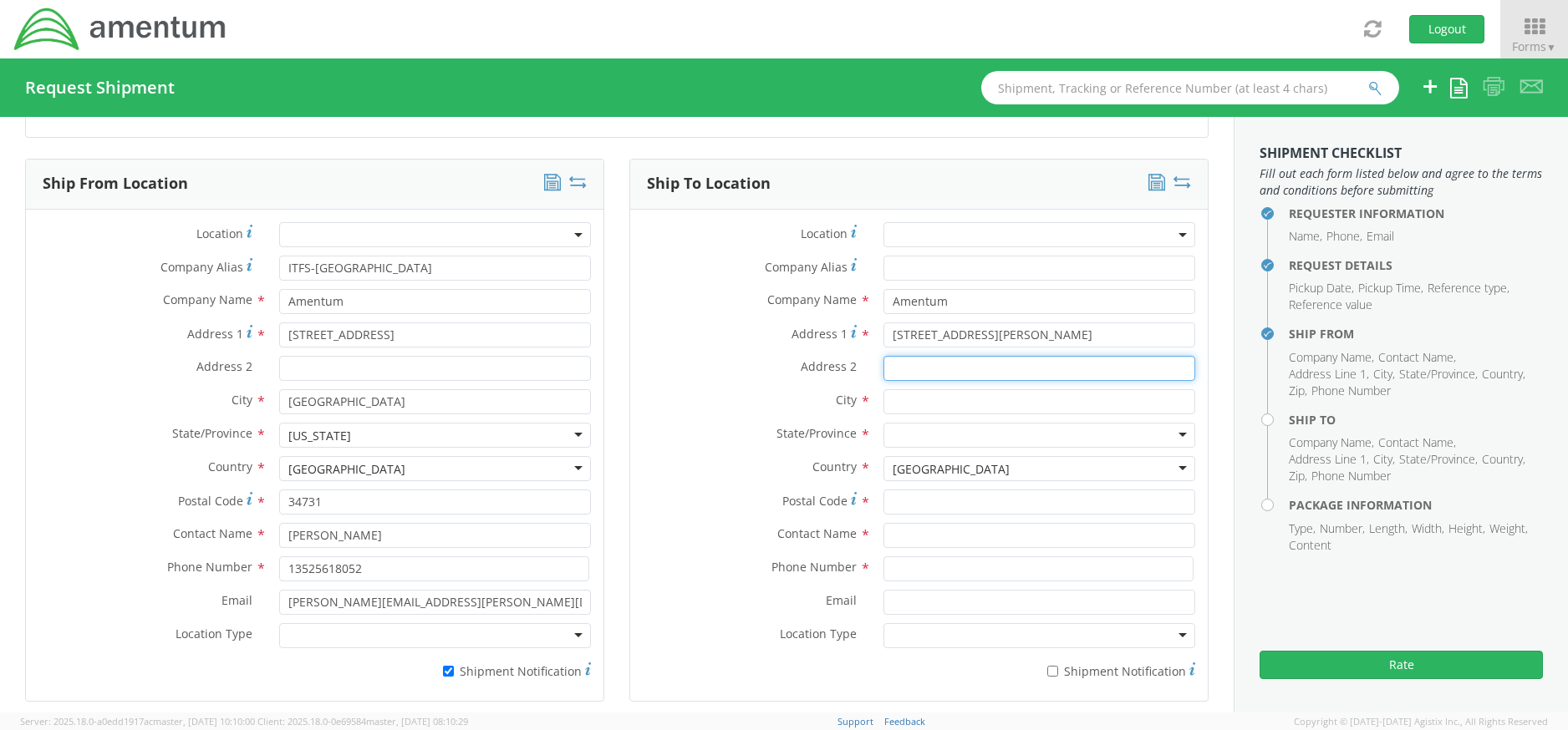
click at [923, 370] on input "Address 2 *" at bounding box center [1039, 368] width 312 height 25
click at [905, 405] on input "text" at bounding box center [1039, 401] width 312 height 25
paste input "Hope Hull"
type input "Hope Hull"
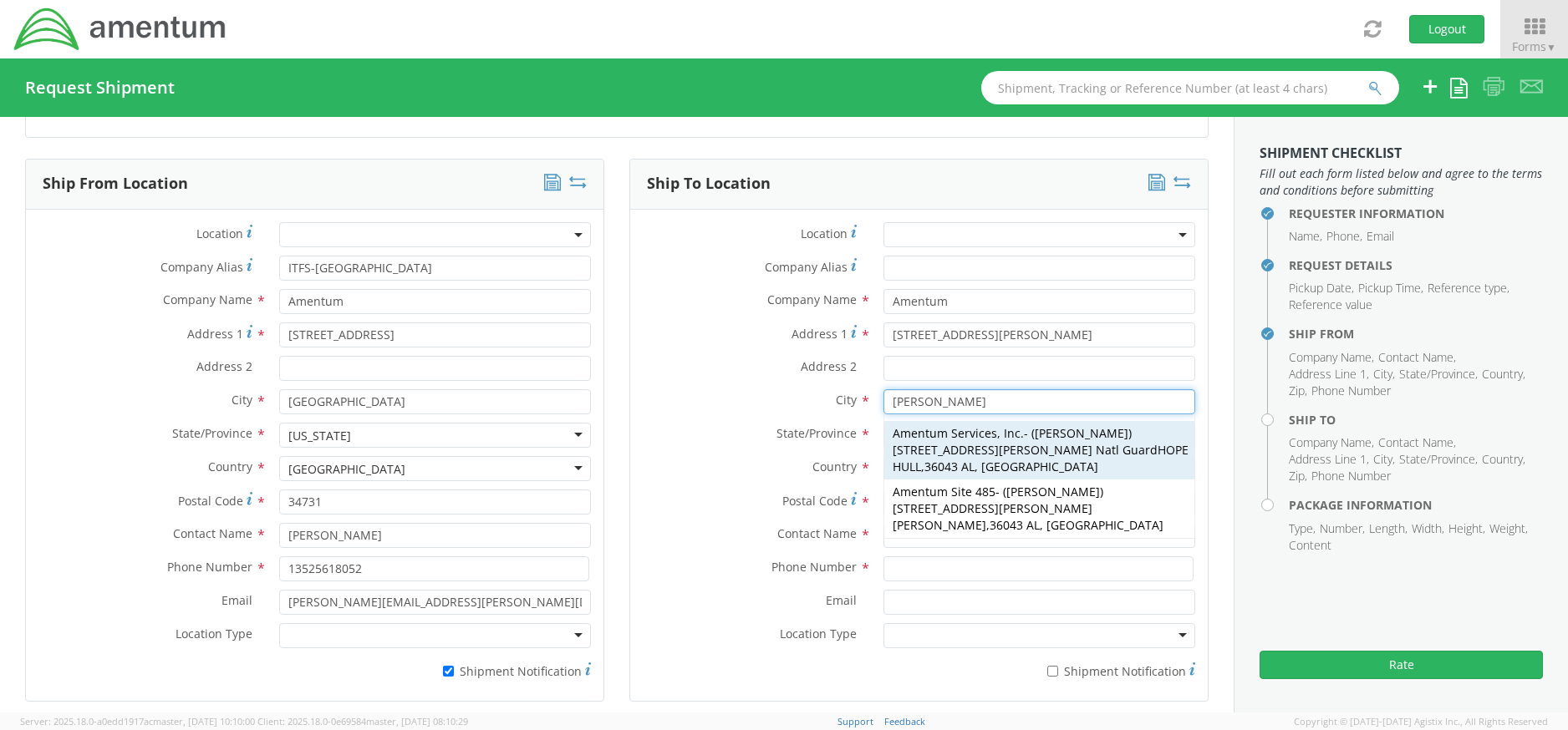
click at [981, 437] on span "Amentum Services, Inc." at bounding box center [958, 433] width 131 height 16
type input "Amentum Services, Inc."
type input "4672 BOBBY W HOGAN RD"
type input "AASF #1 Natl Guard"
type input "HOPE HULL"
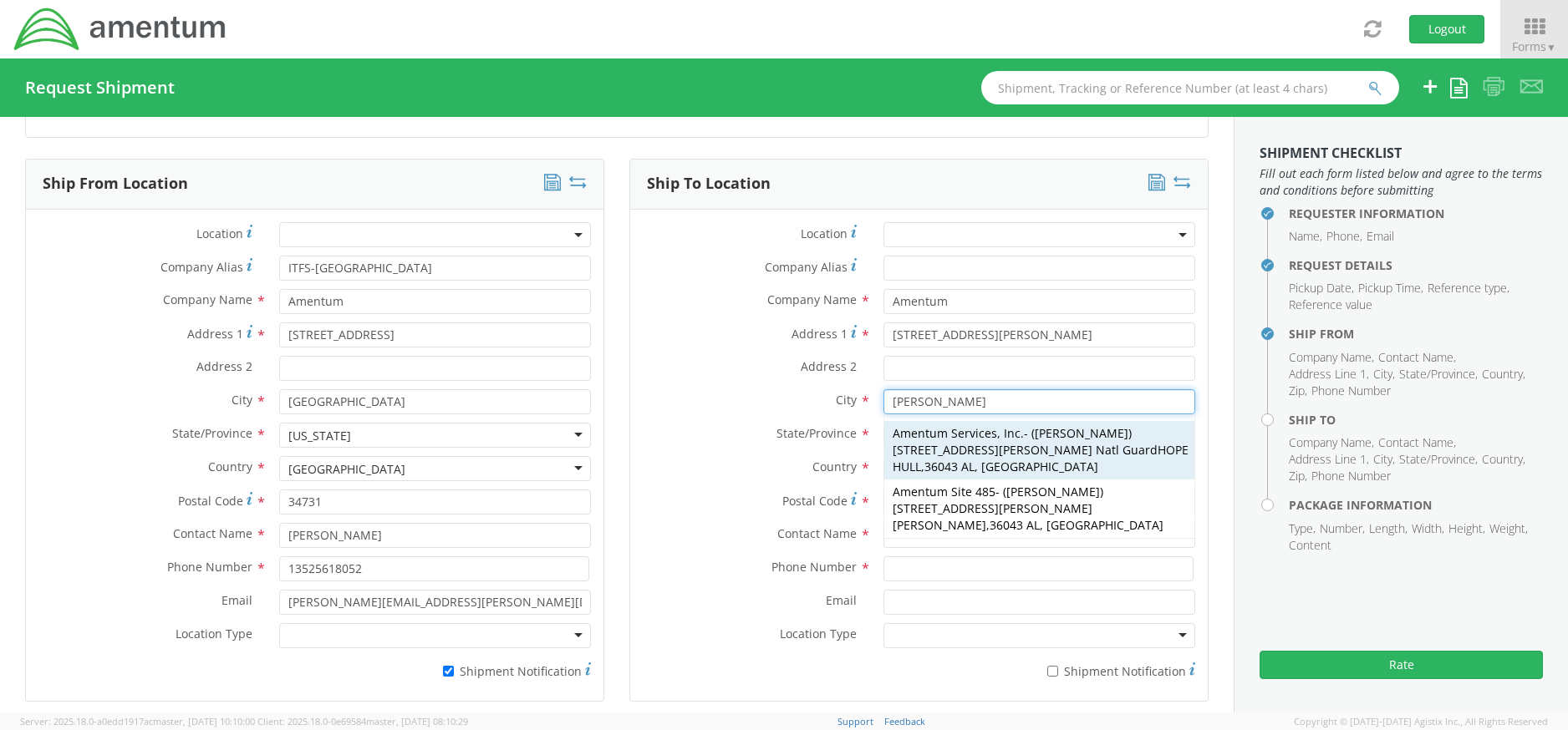
type input "36043"
type input "[PERSON_NAME]"
type input "817-944-1657"
type input "jimmy.cooper@amentum.com"
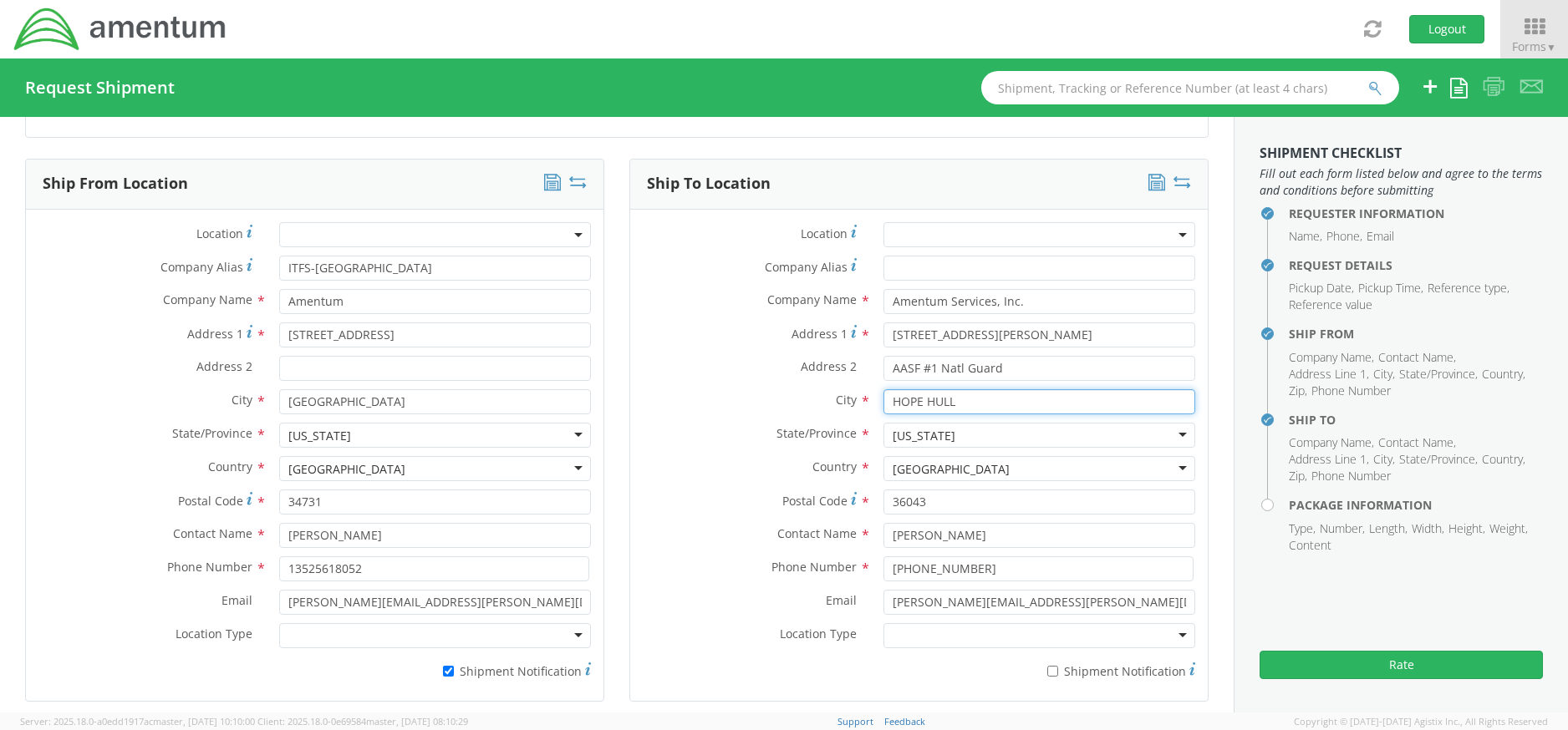
type input "HOPE HULL"
click at [1169, 640] on div at bounding box center [1039, 636] width 312 height 25
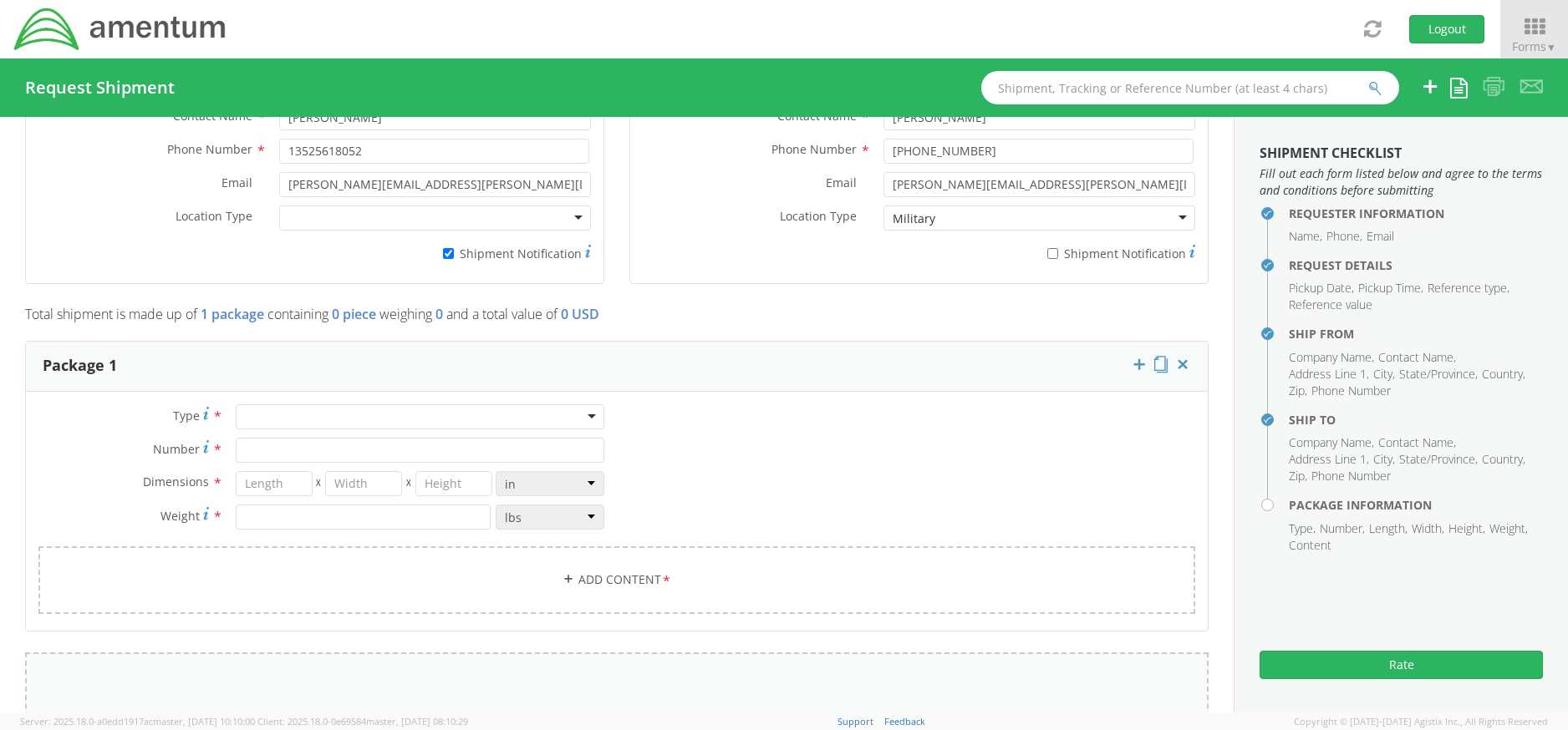
scroll to position [1337, 0]
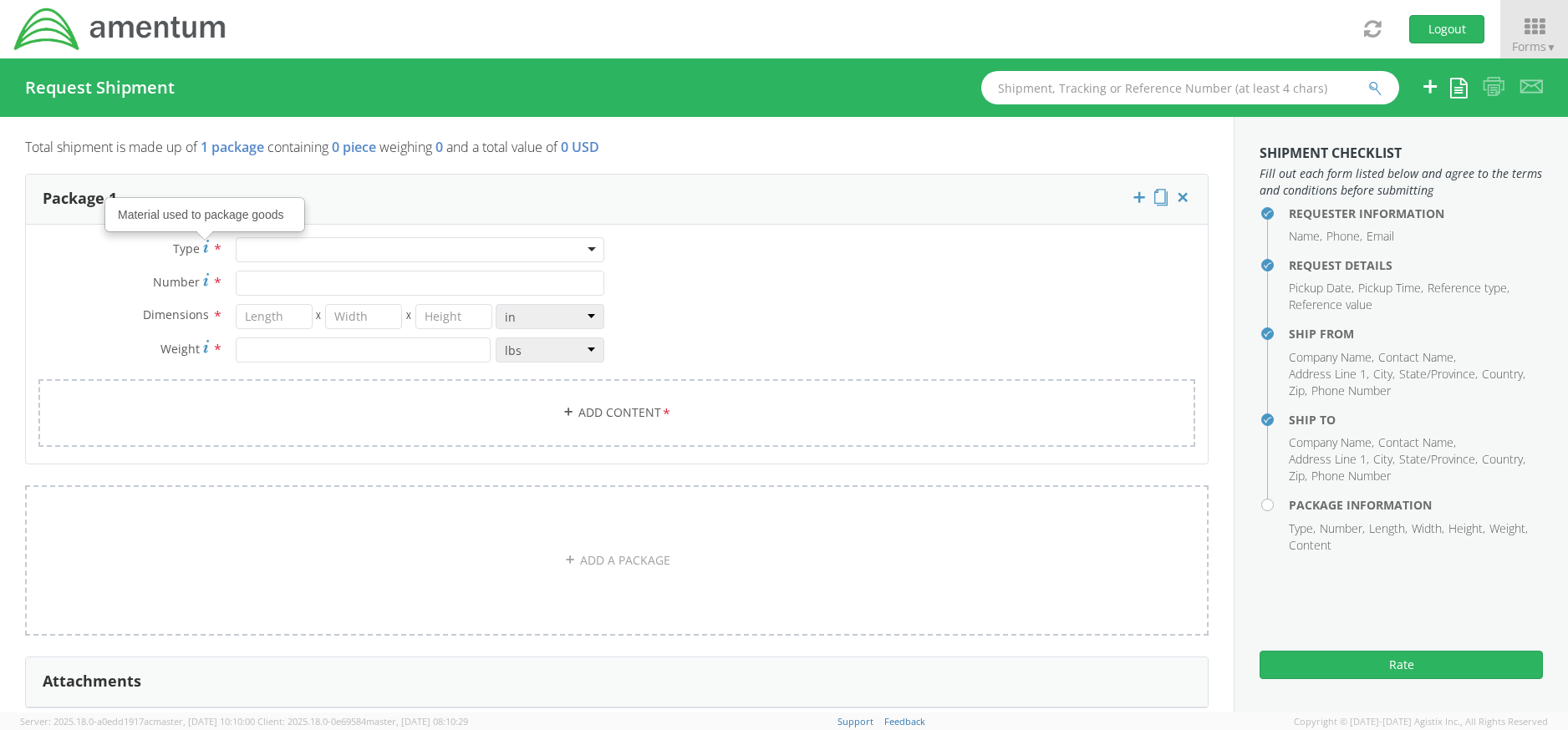
click at [275, 244] on div at bounding box center [420, 249] width 369 height 25
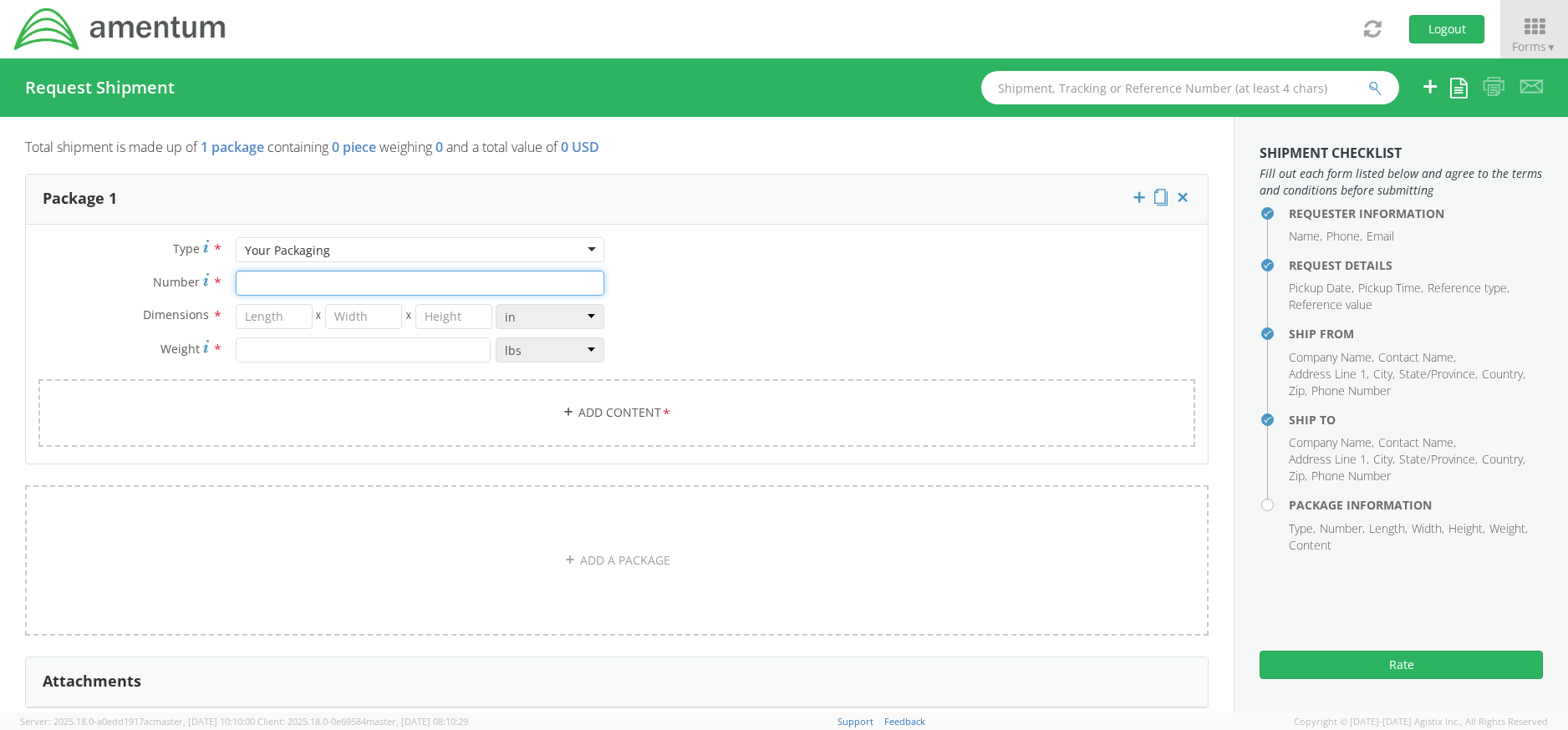
click at [283, 271] on input "Number *" at bounding box center [420, 283] width 369 height 25
type input "1"
click at [265, 314] on input "number" at bounding box center [274, 316] width 76 height 25
type input "18"
click at [354, 315] on input "number" at bounding box center [363, 316] width 76 height 25
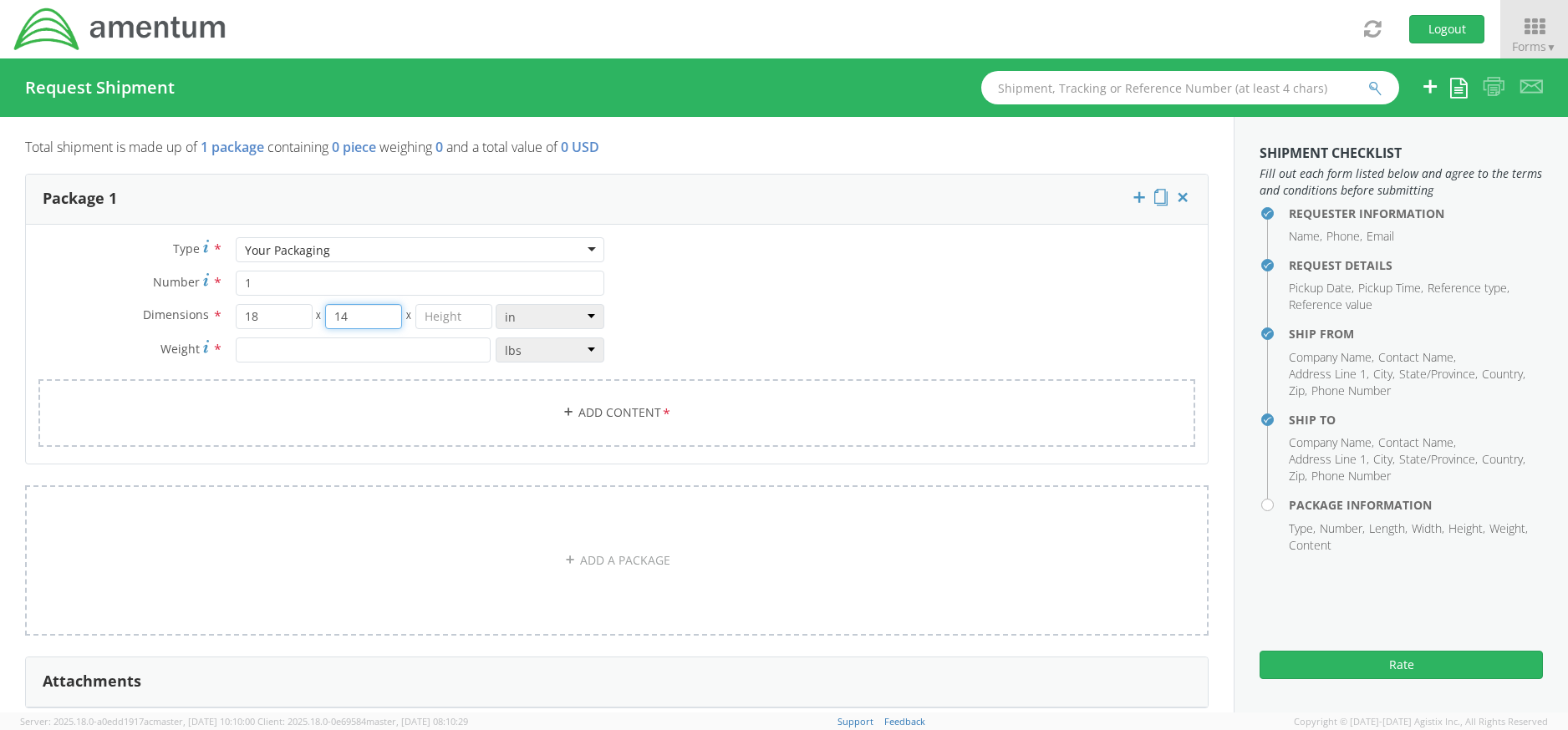
type input "14"
click at [454, 323] on input "number" at bounding box center [454, 316] width 76 height 25
type input "12"
click at [322, 349] on input "number" at bounding box center [363, 349] width 255 height 25
type input "9.38"
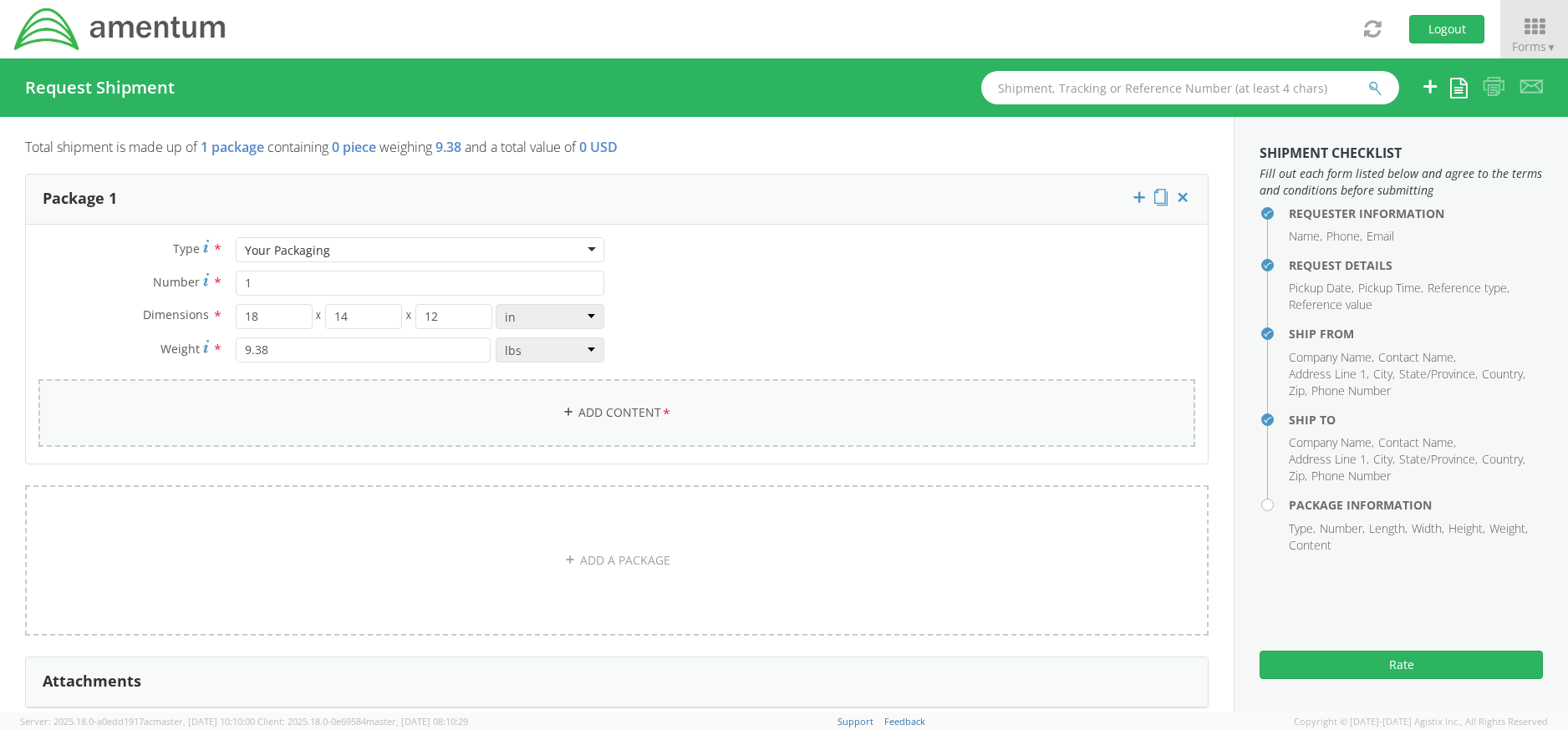
click at [537, 399] on link "Add Content *" at bounding box center [616, 413] width 1157 height 68
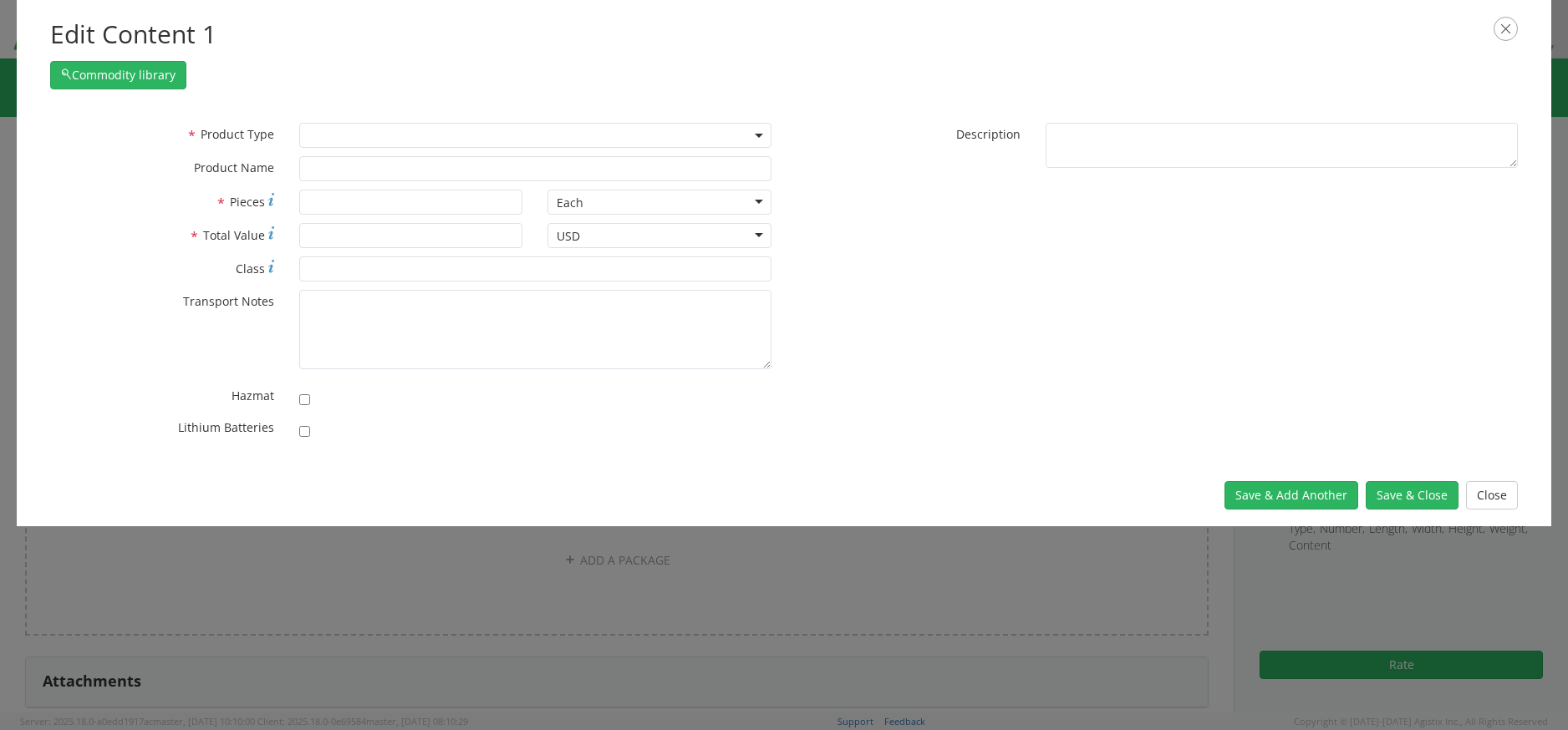
click at [371, 130] on span at bounding box center [535, 135] width 473 height 25
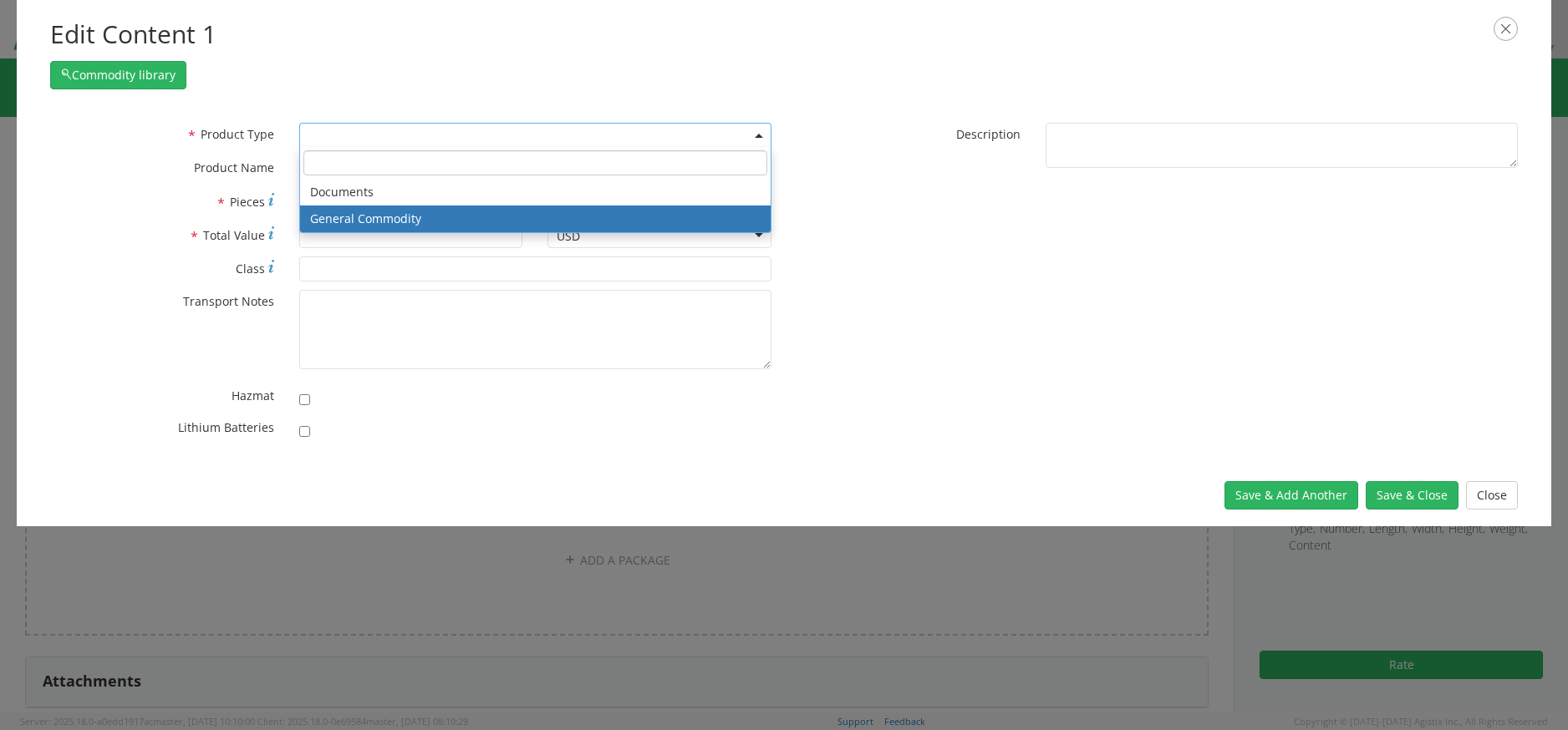
select select "COMMODITY"
type input "General Commodity"
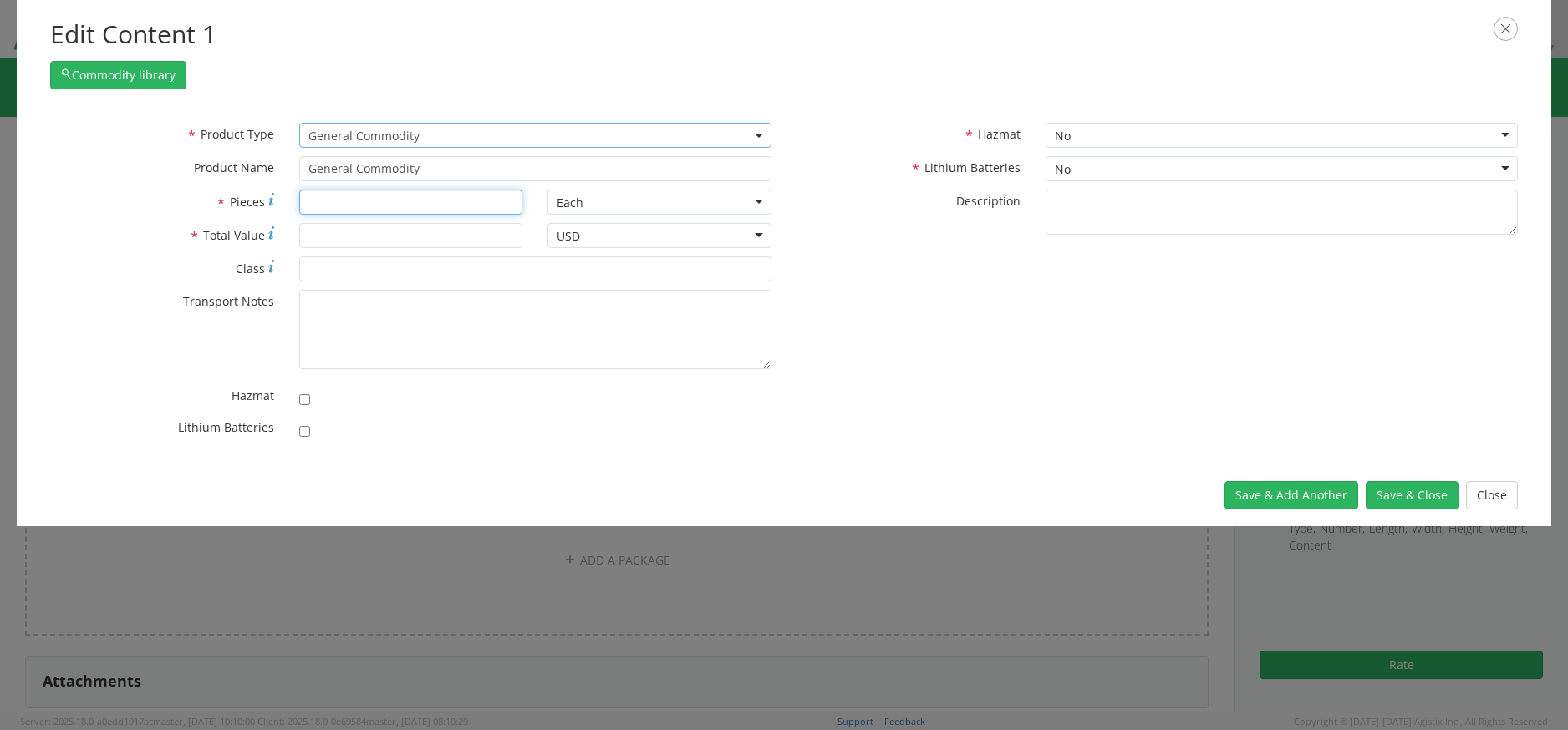
click at [360, 205] on input "* Pieces" at bounding box center [411, 201] width 224 height 25
type input "5"
click at [356, 227] on input "* Total Value" at bounding box center [411, 235] width 224 height 25
type input "600"
click at [1423, 495] on button "Save & Close" at bounding box center [1412, 495] width 93 height 28
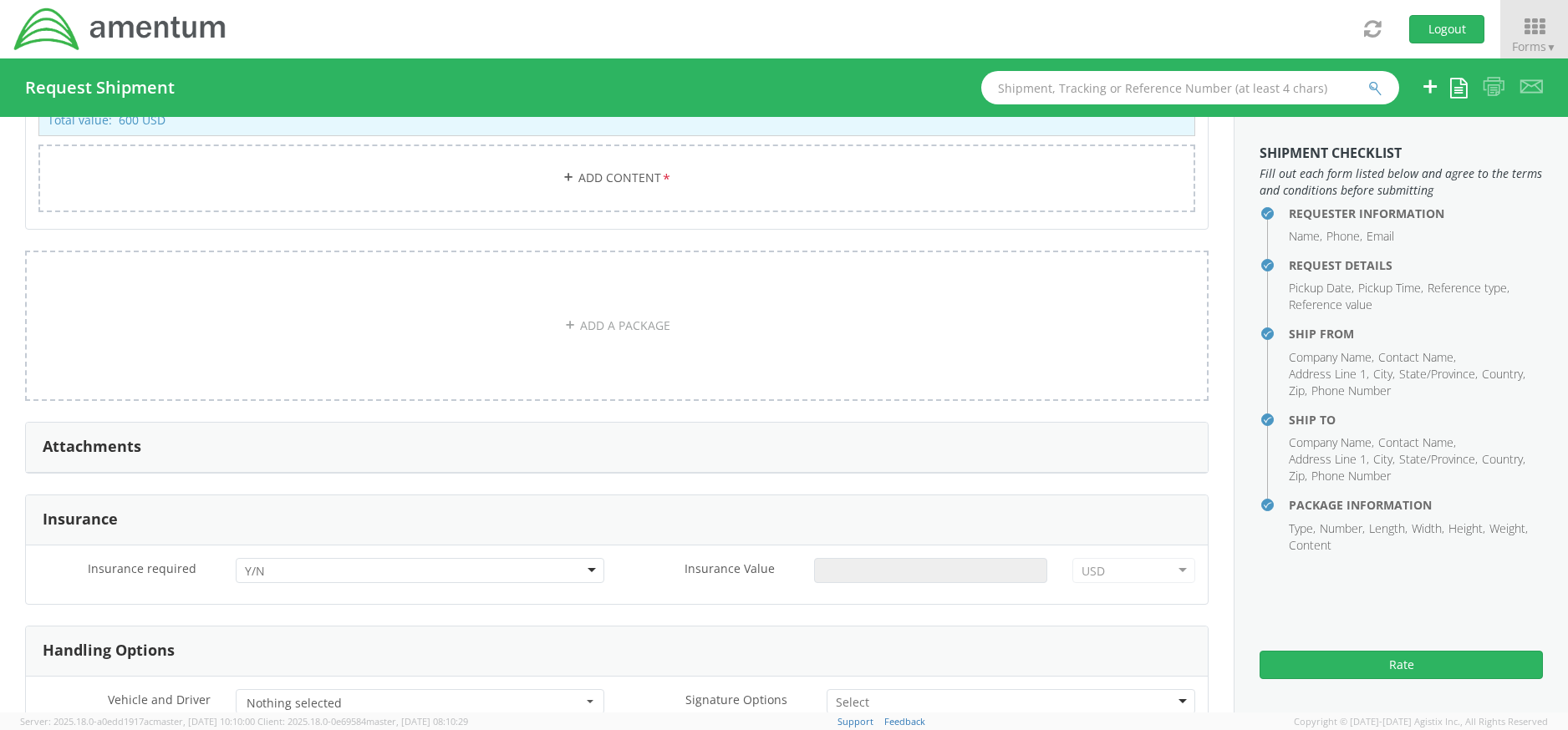
scroll to position [1922, 0]
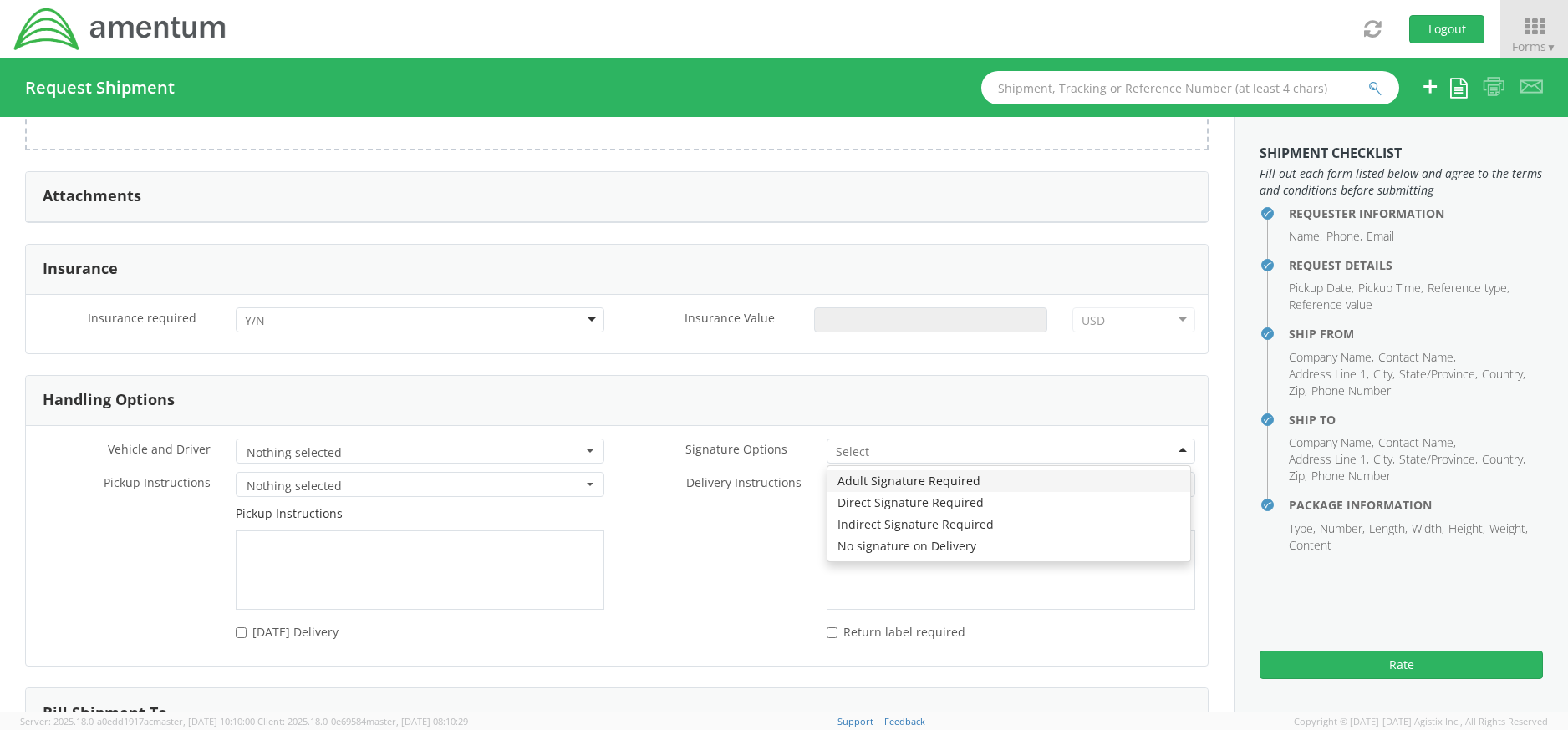
click at [860, 450] on input "select-one" at bounding box center [853, 452] width 36 height 17
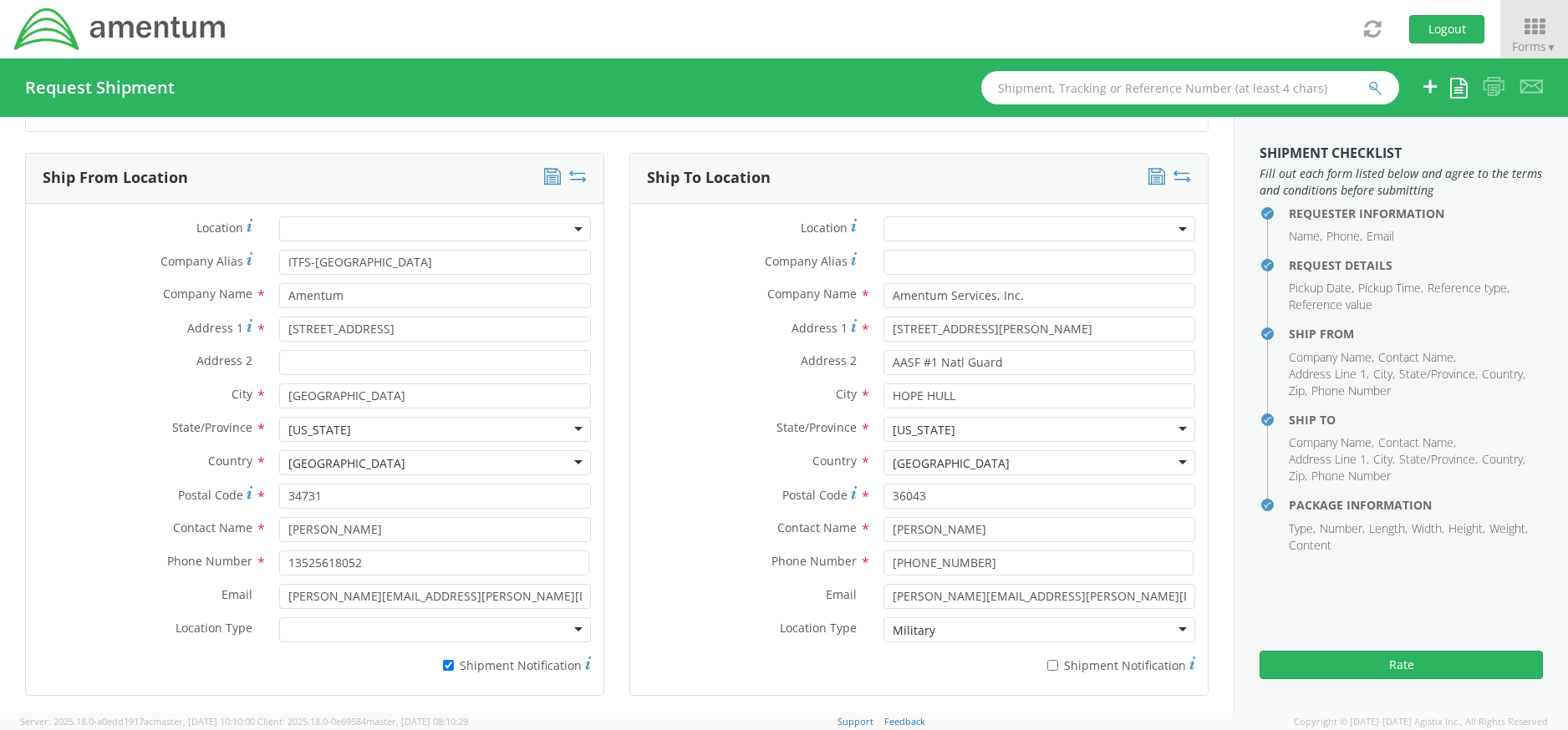
scroll to position [1009, 0]
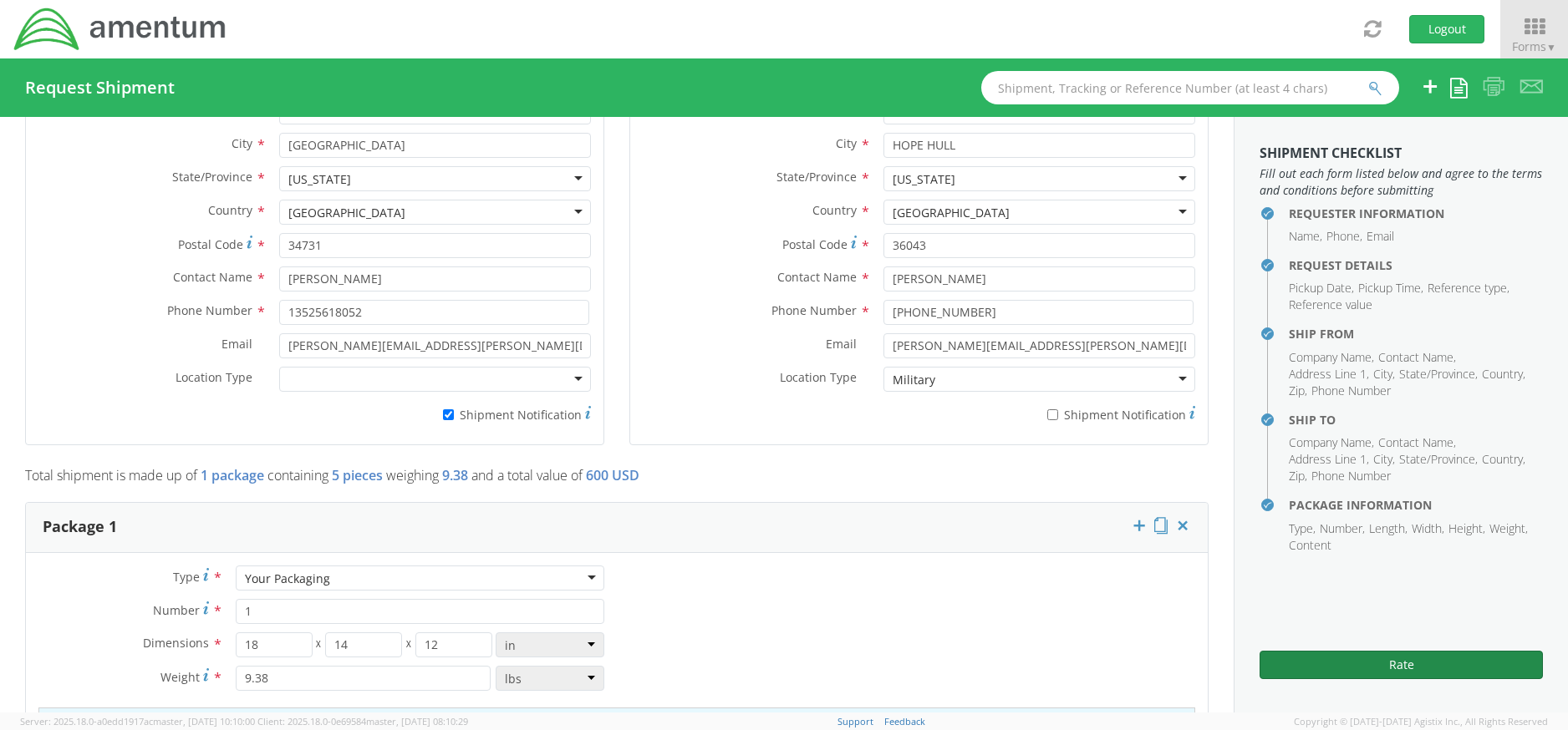
click at [1351, 668] on button "Rate" at bounding box center [1401, 665] width 283 height 28
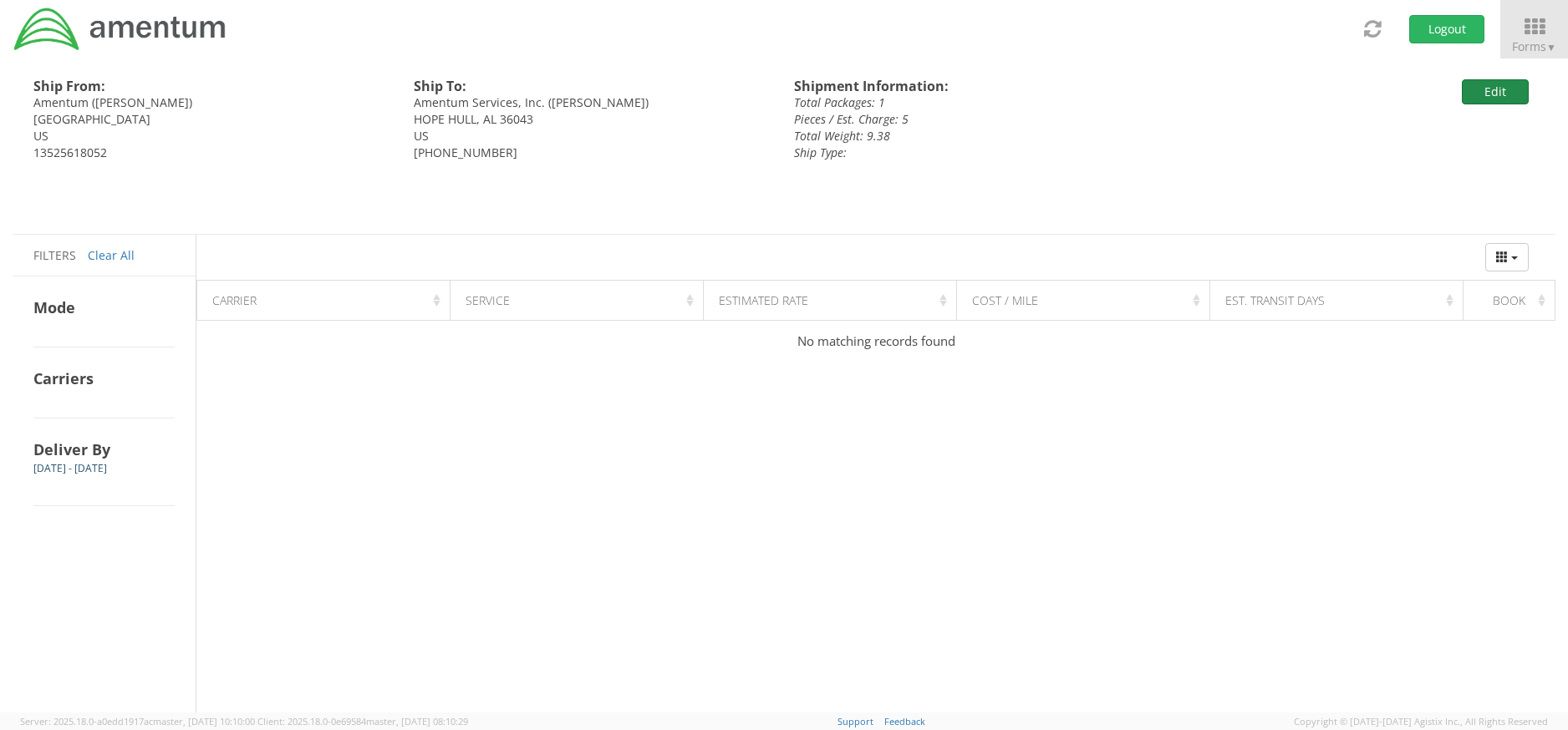
click at [1496, 97] on button "Edit" at bounding box center [1495, 91] width 67 height 25
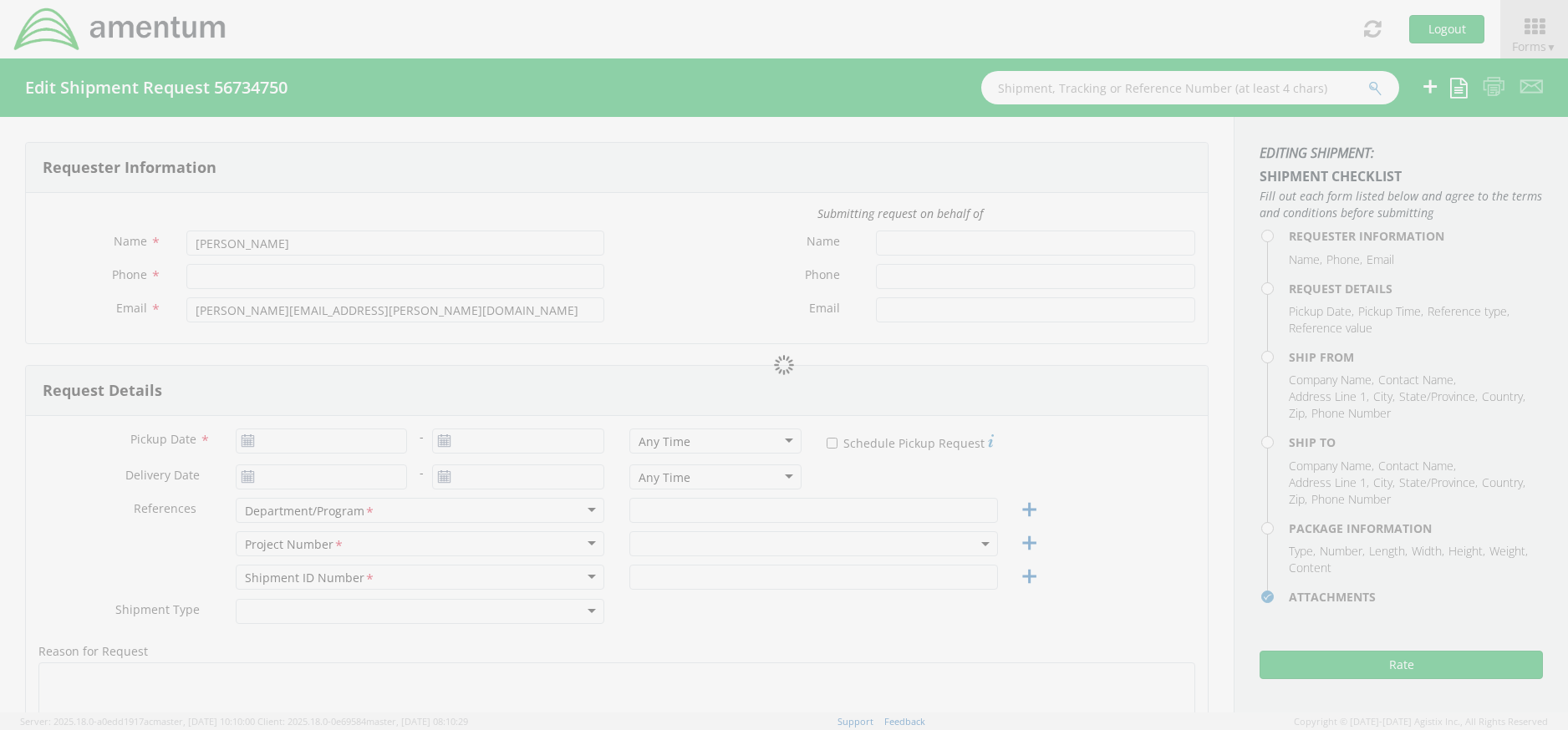
type input "13525618052"
type input "[DATE]"
type input "09/11/2025"
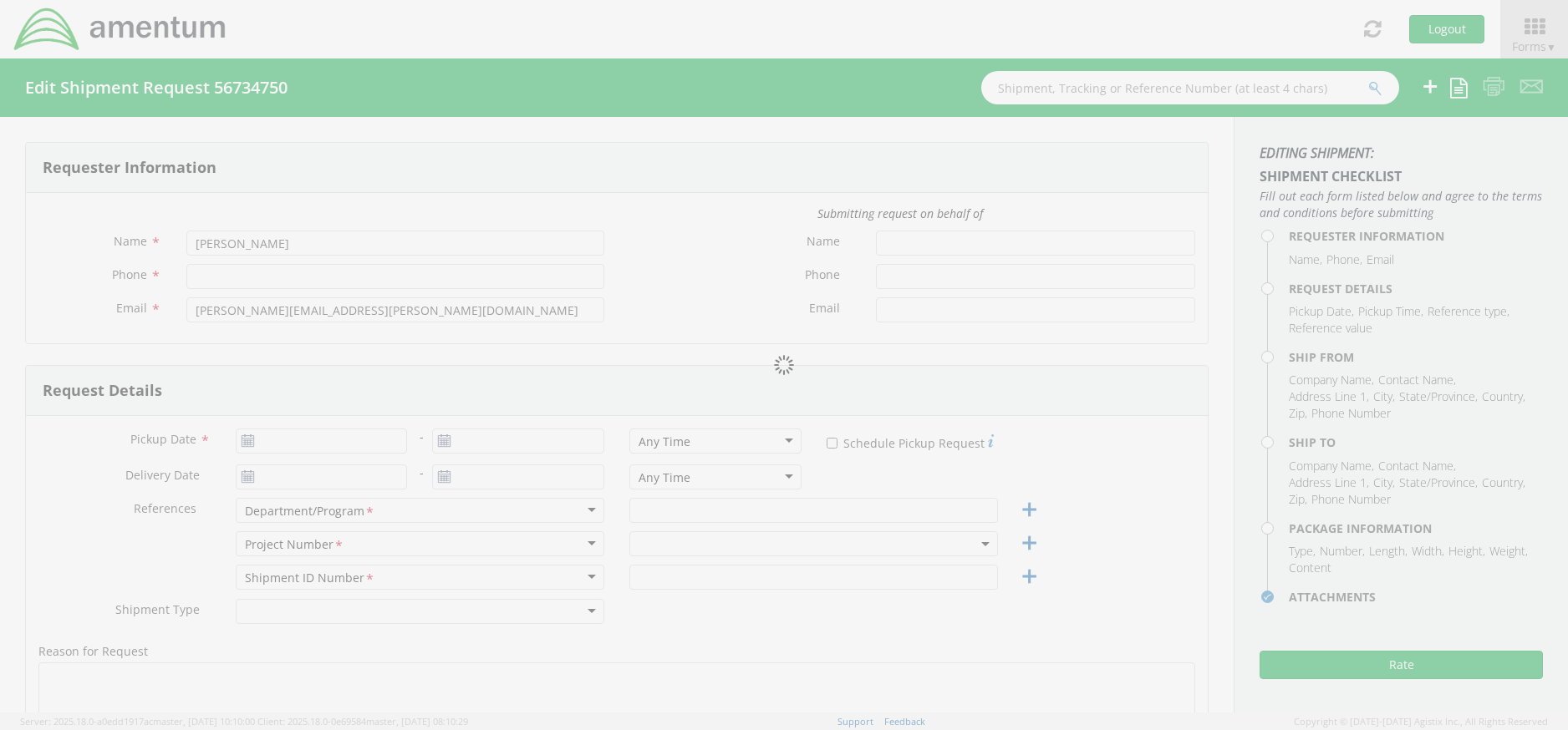
type input "CLS-T"
type input "Regular"
select select
type input "ITFS-FL"
type input "Amentum"
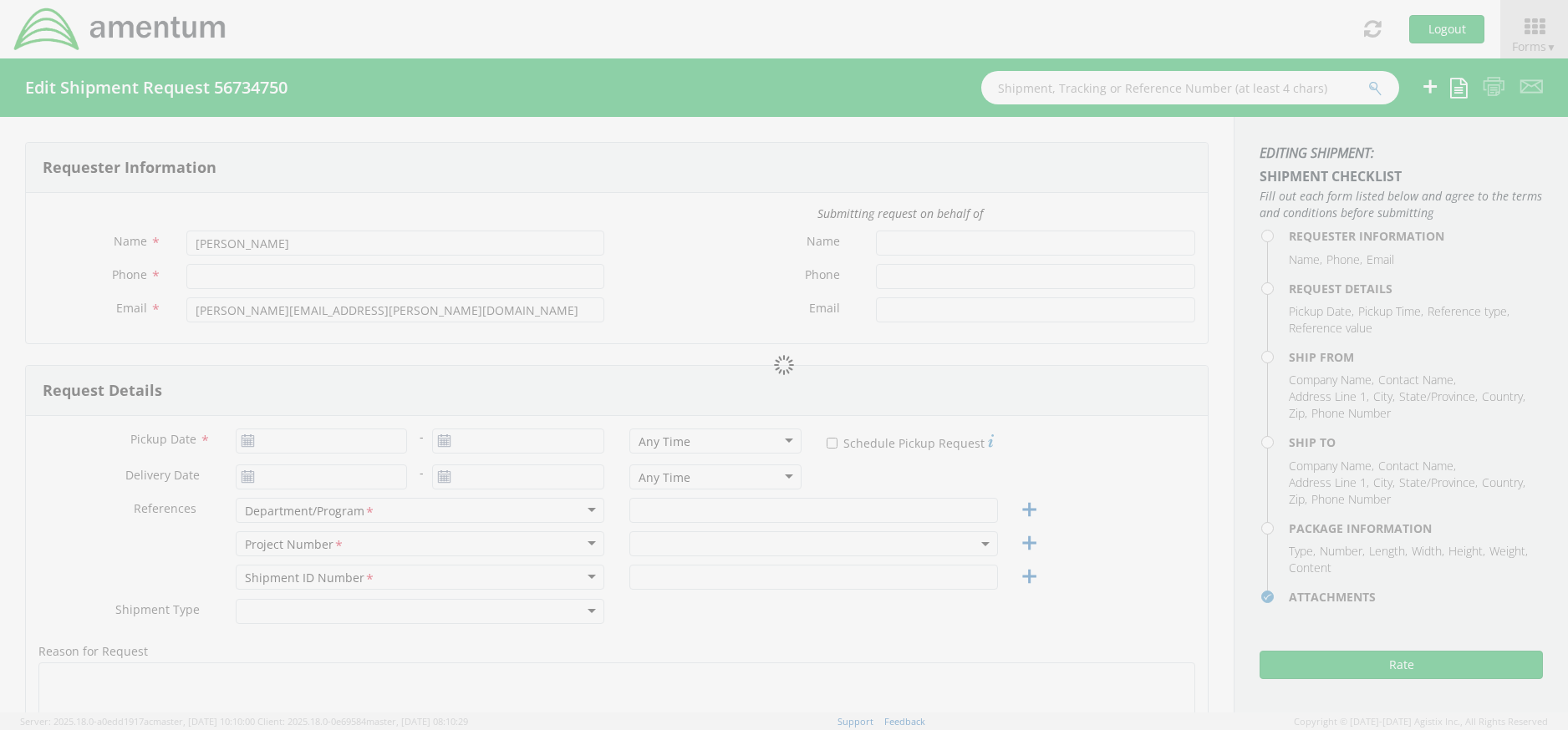
type input "[STREET_ADDRESS]"
type input "[GEOGRAPHIC_DATA]"
type input "34731"
type input "[PERSON_NAME]"
type input "13525618052"
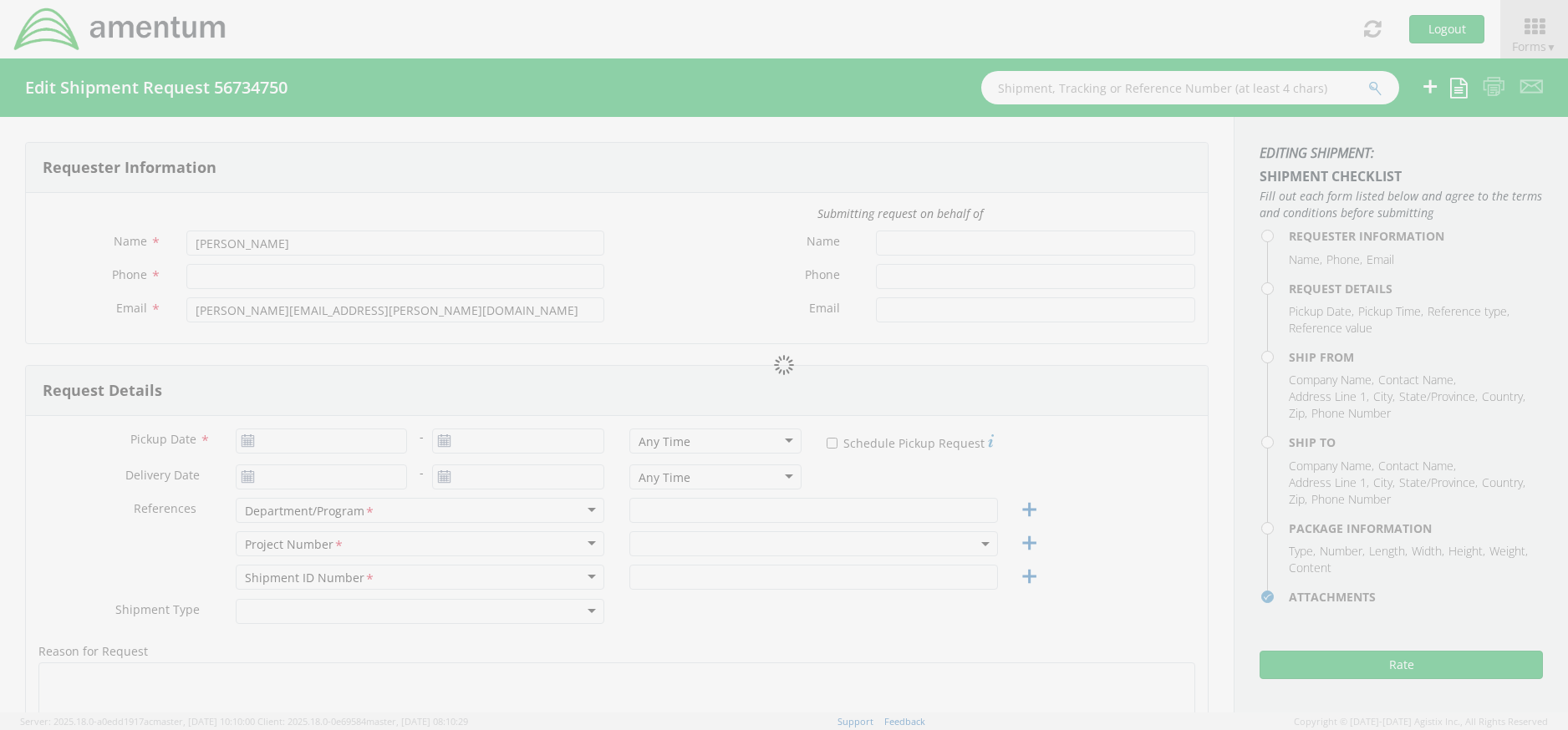
type input "[PERSON_NAME][EMAIL_ADDRESS][PERSON_NAME][DOMAIN_NAME]"
checkbox input "true"
select select
type input "Amentum Services, Inc."
type input "4672 BOBBY W HOGAN RD"
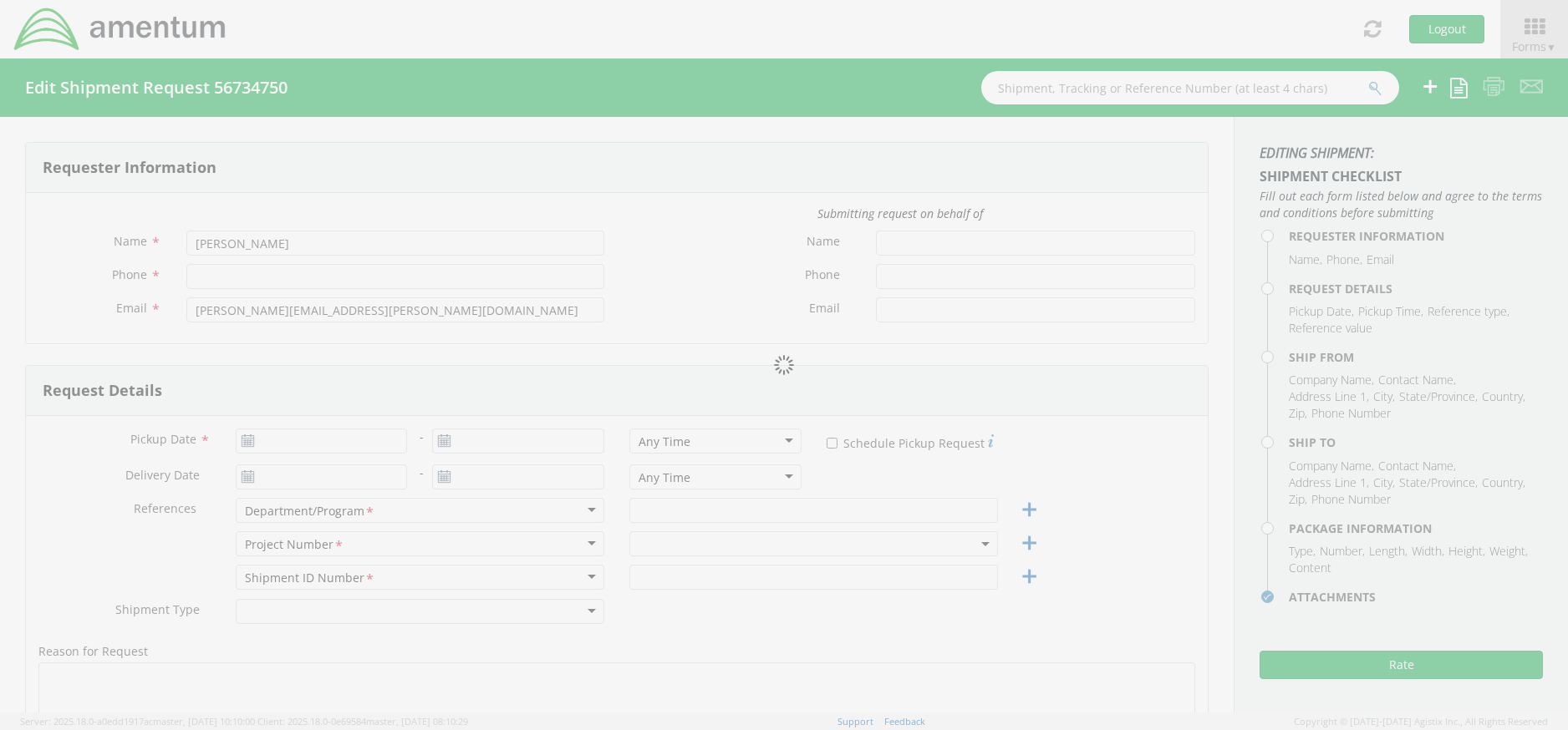
type input "AASF #1 Natl Guard"
type input "HOPE HULL"
type input "36043"
type input "[PERSON_NAME]"
type input "817-944-1657"
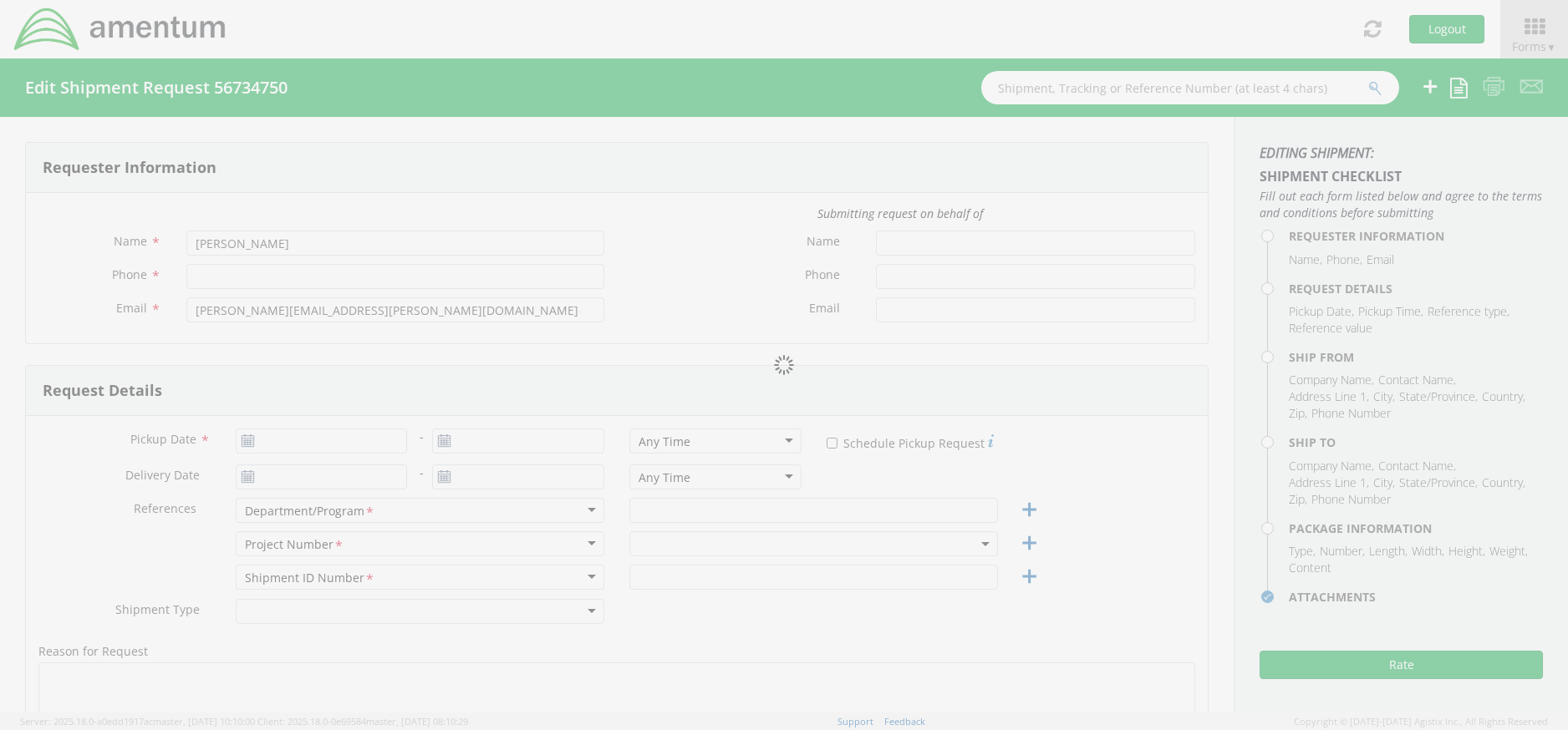
type input "jimmy.cooper@amentum.com"
type input "1"
type input "18"
type input "14"
type input "12"
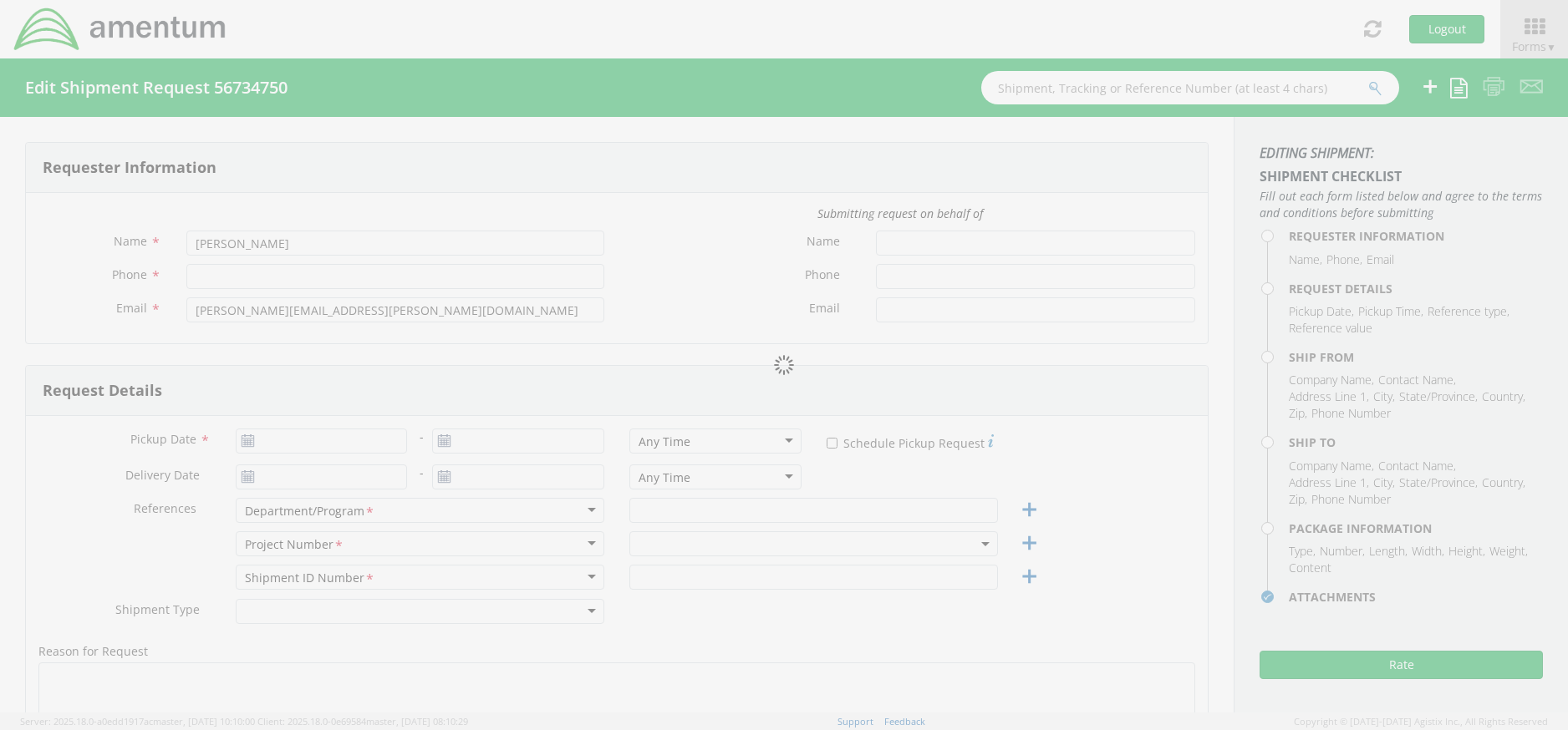
type input "9.38"
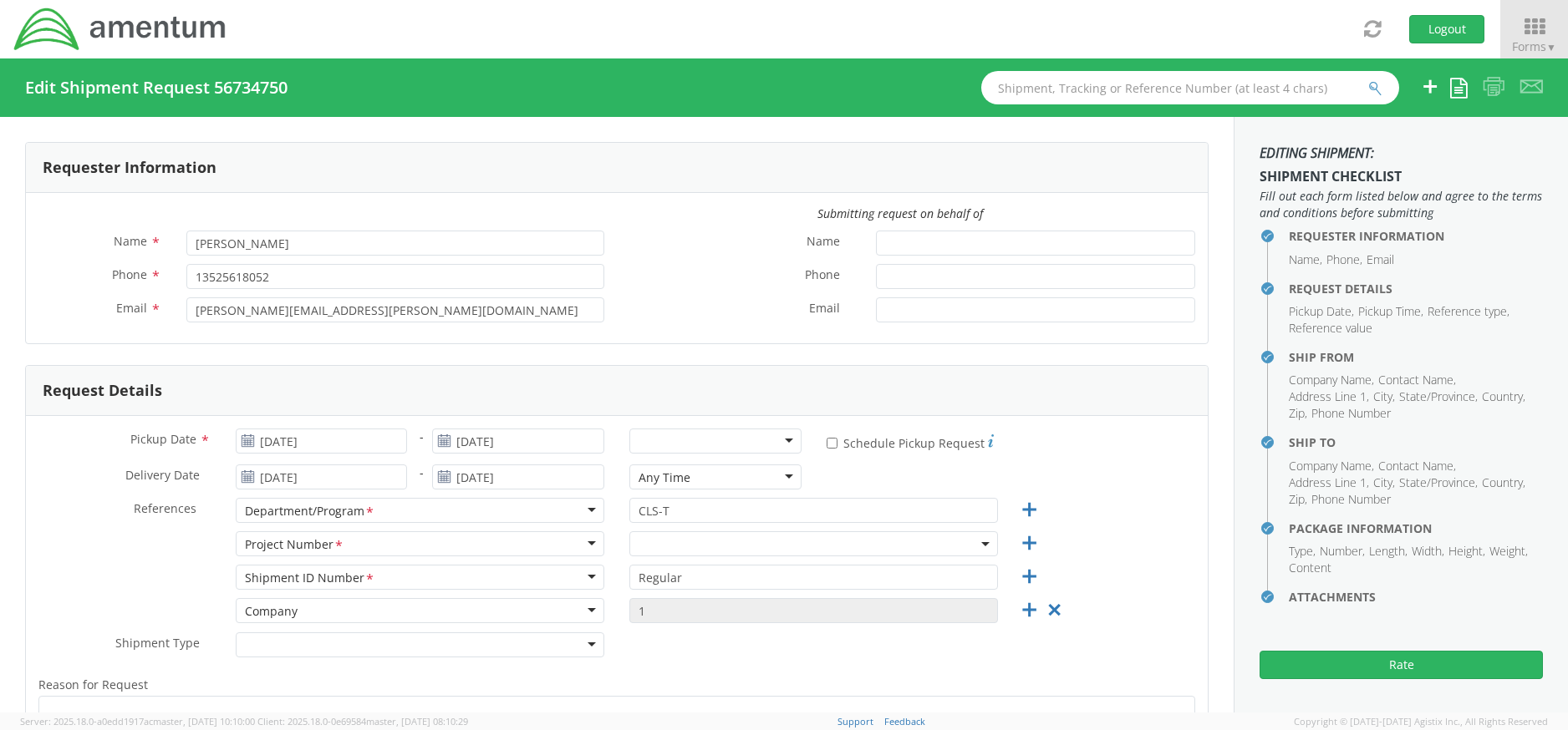
select select "ADMN.705431.ITPLF"
click at [785, 438] on div at bounding box center [715, 440] width 173 height 25
click at [727, 578] on input "Regular" at bounding box center [813, 577] width 369 height 25
drag, startPoint x: 625, startPoint y: 566, endPoint x: 583, endPoint y: 559, distance: 42.6
click at [583, 559] on div "Pickup Date * 09/05/2025 - 09/05/2025 4:00 pm - 7:00 pm 4:00 pm - 7:00 pm Any T…" at bounding box center [616, 653] width 1181 height 473
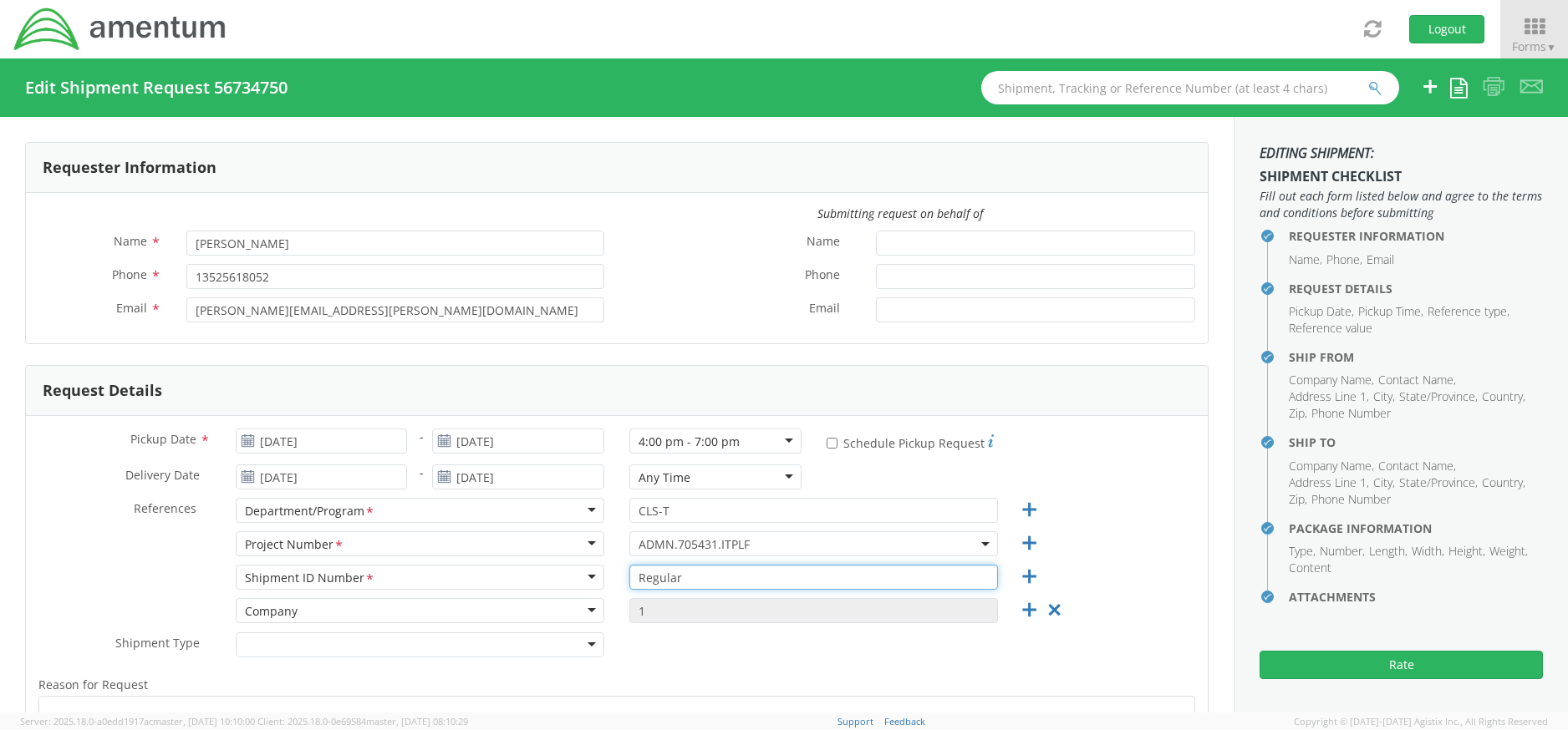
paste input "text"
drag, startPoint x: 125, startPoint y: 26, endPoint x: 663, endPoint y: 112, distance: 544.8
click at [662, 112] on div "Edit Shipment Request 56734750 Save as template Create from template" at bounding box center [784, 88] width 1568 height 59
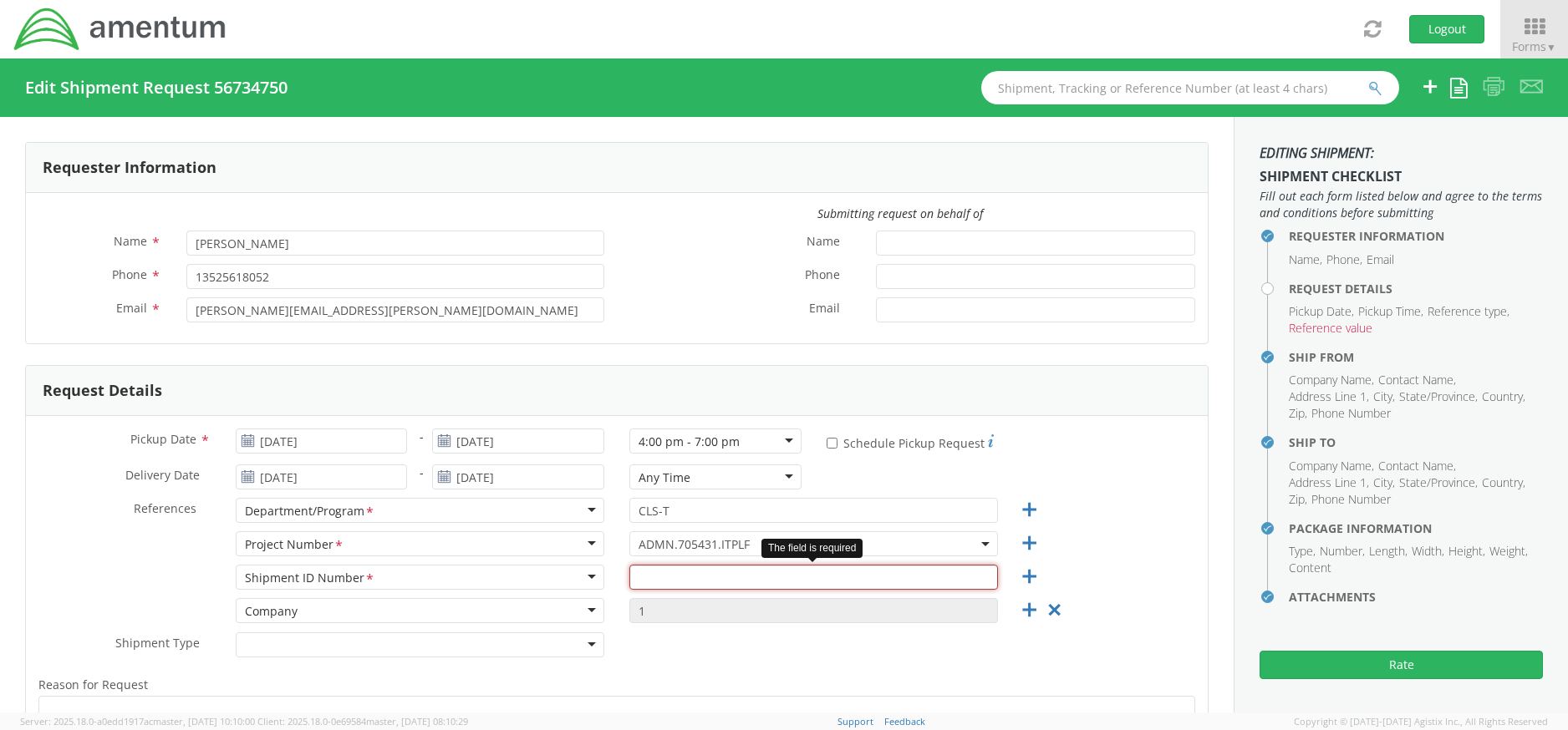
paste input "ITFS00024"
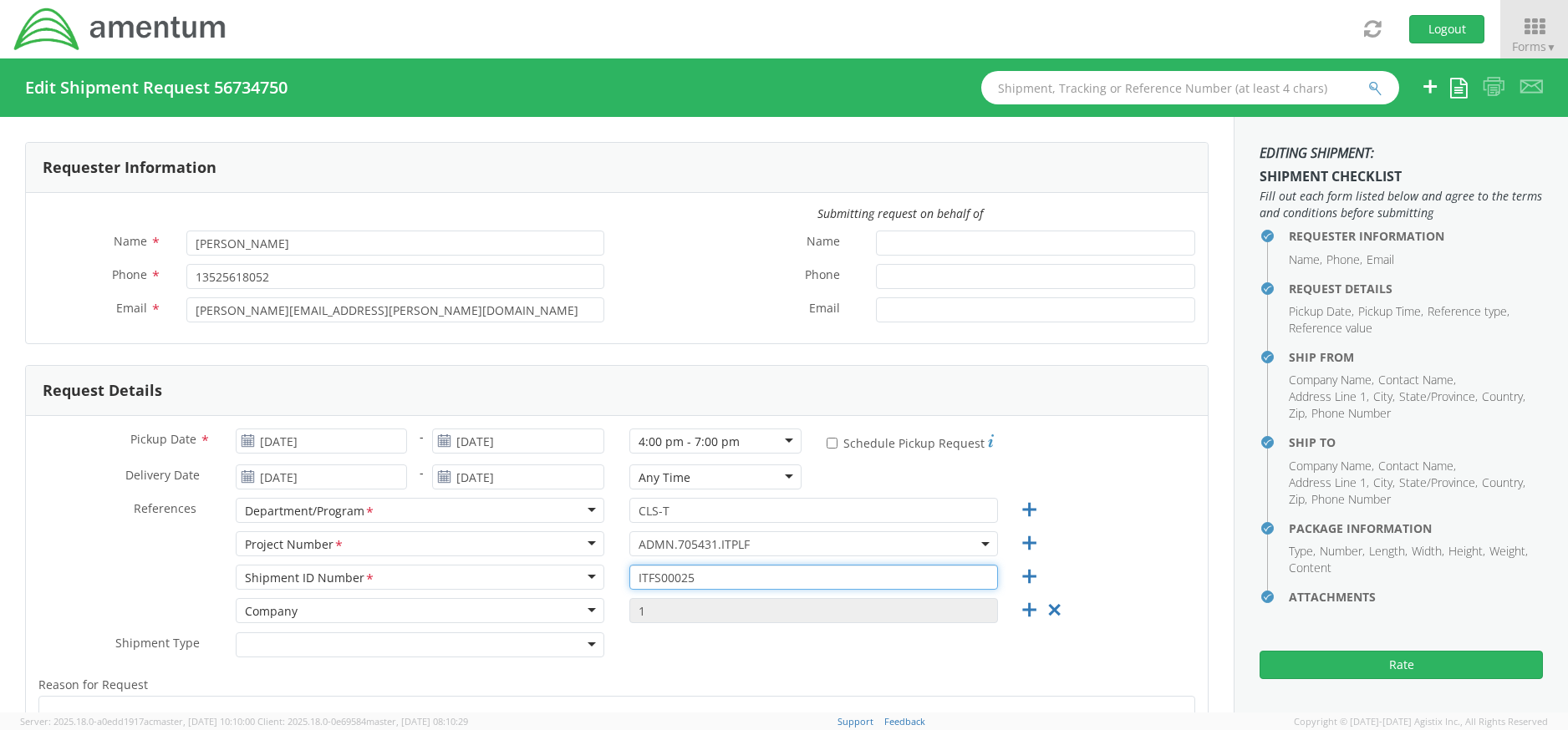
type input "ITFS00025"
click at [773, 541] on span "ADMN.705431.ITPLF" at bounding box center [813, 544] width 350 height 16
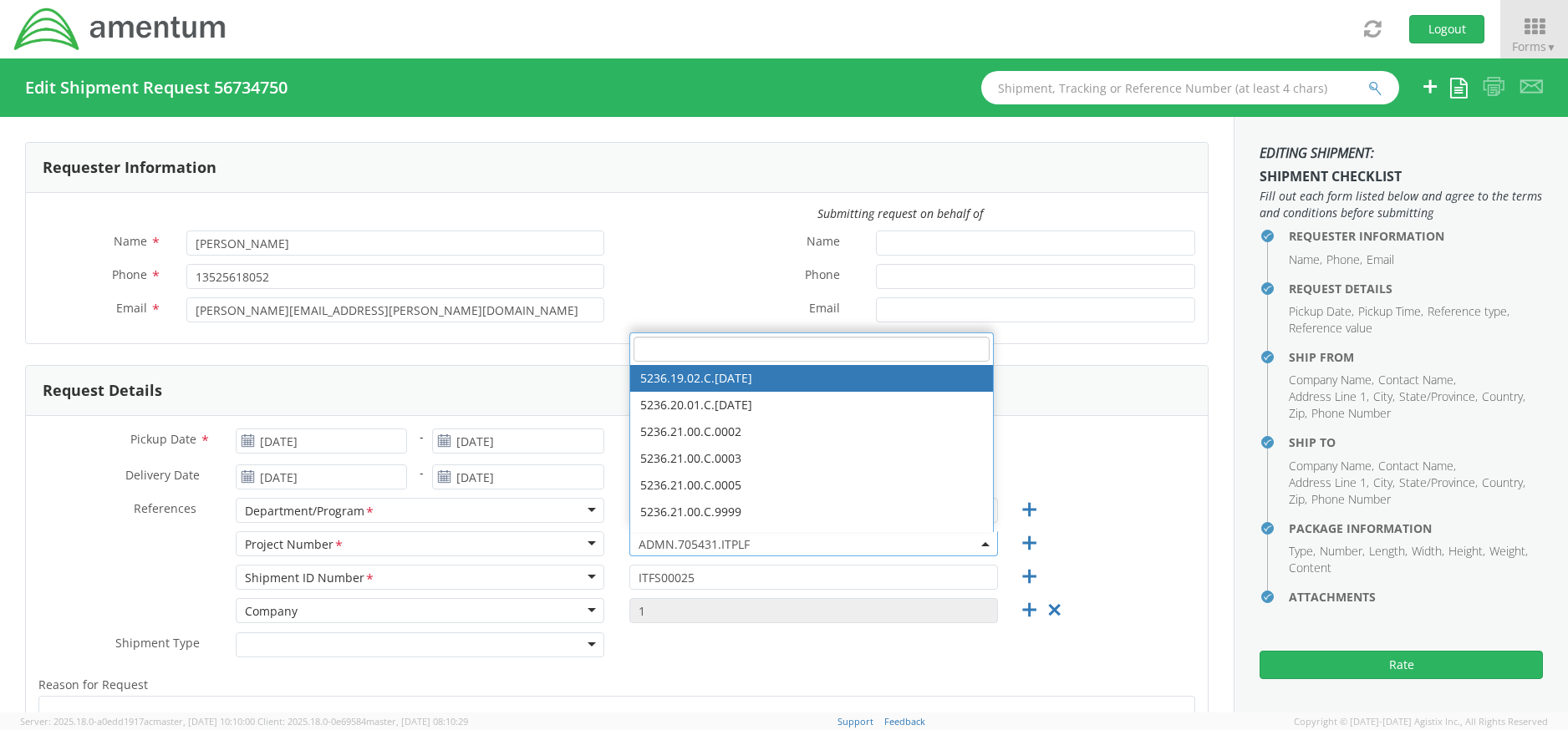
click at [682, 345] on input "search" at bounding box center [811, 348] width 356 height 25
paste input "OVHD.600535.00PMO"
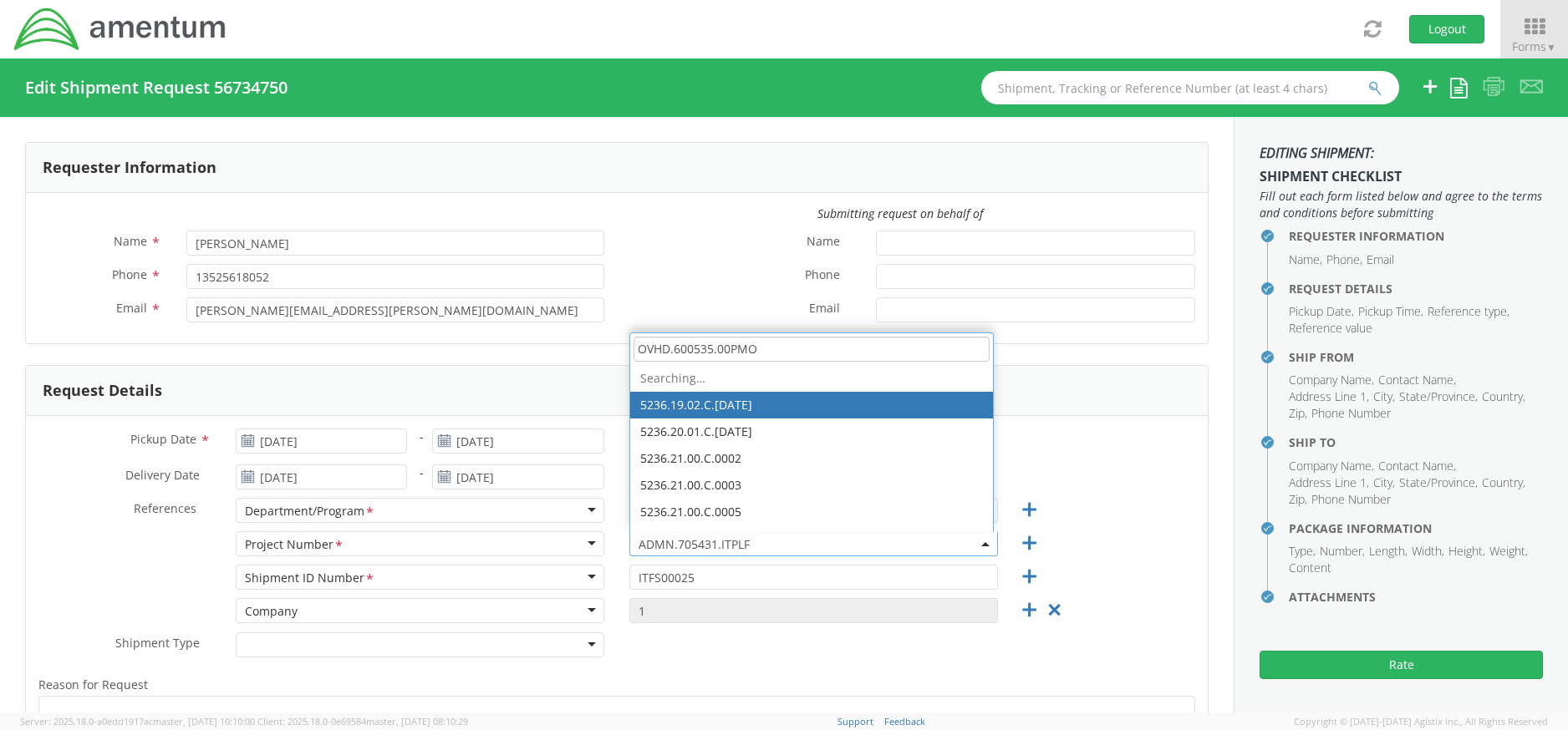
click at [808, 344] on input "OVHD.600535.00PMO" at bounding box center [811, 348] width 356 height 25
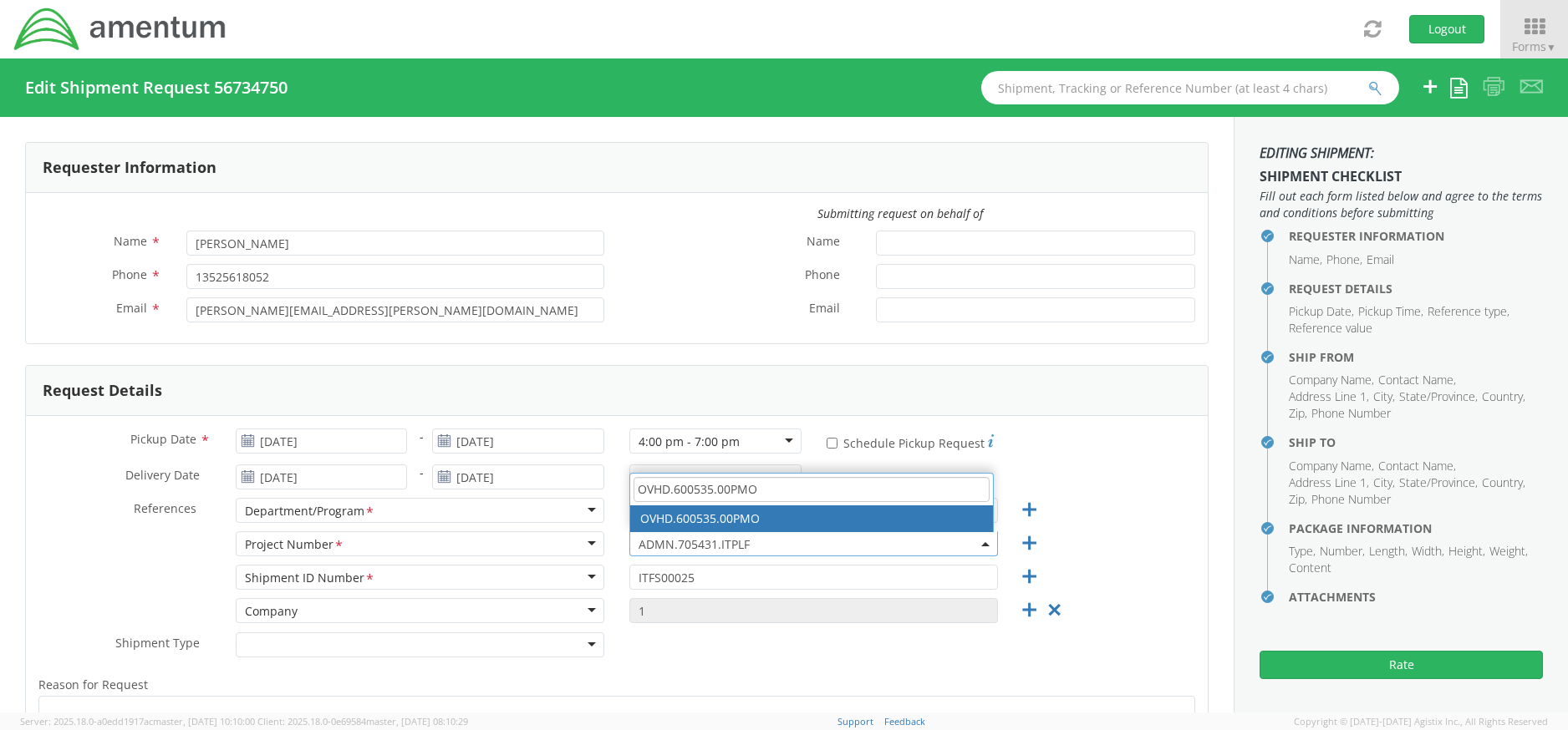
type input "OVHD.600535.00PMO"
select select "OVHD.600535.00PMO"
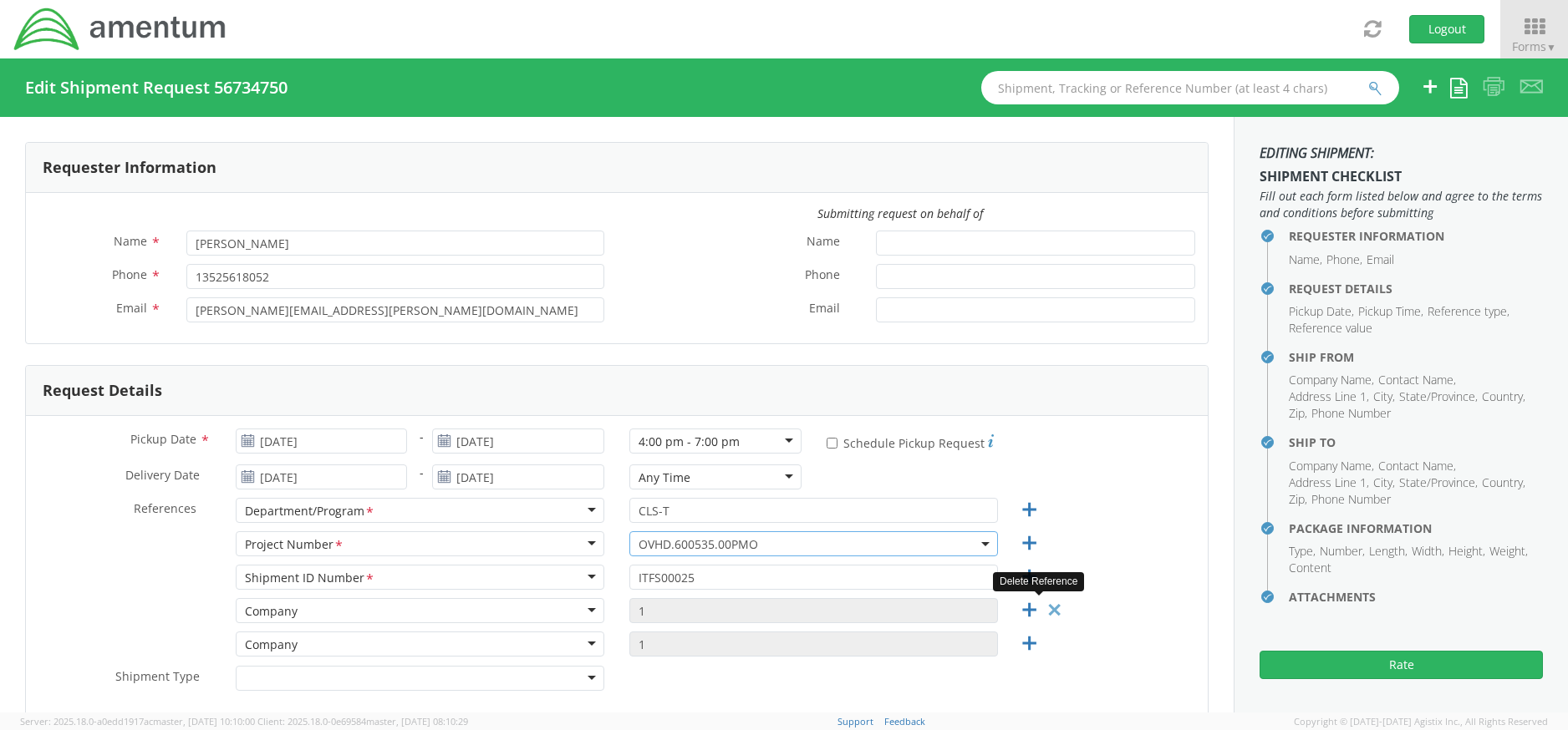
click at [1047, 614] on icon at bounding box center [1054, 610] width 21 height 21
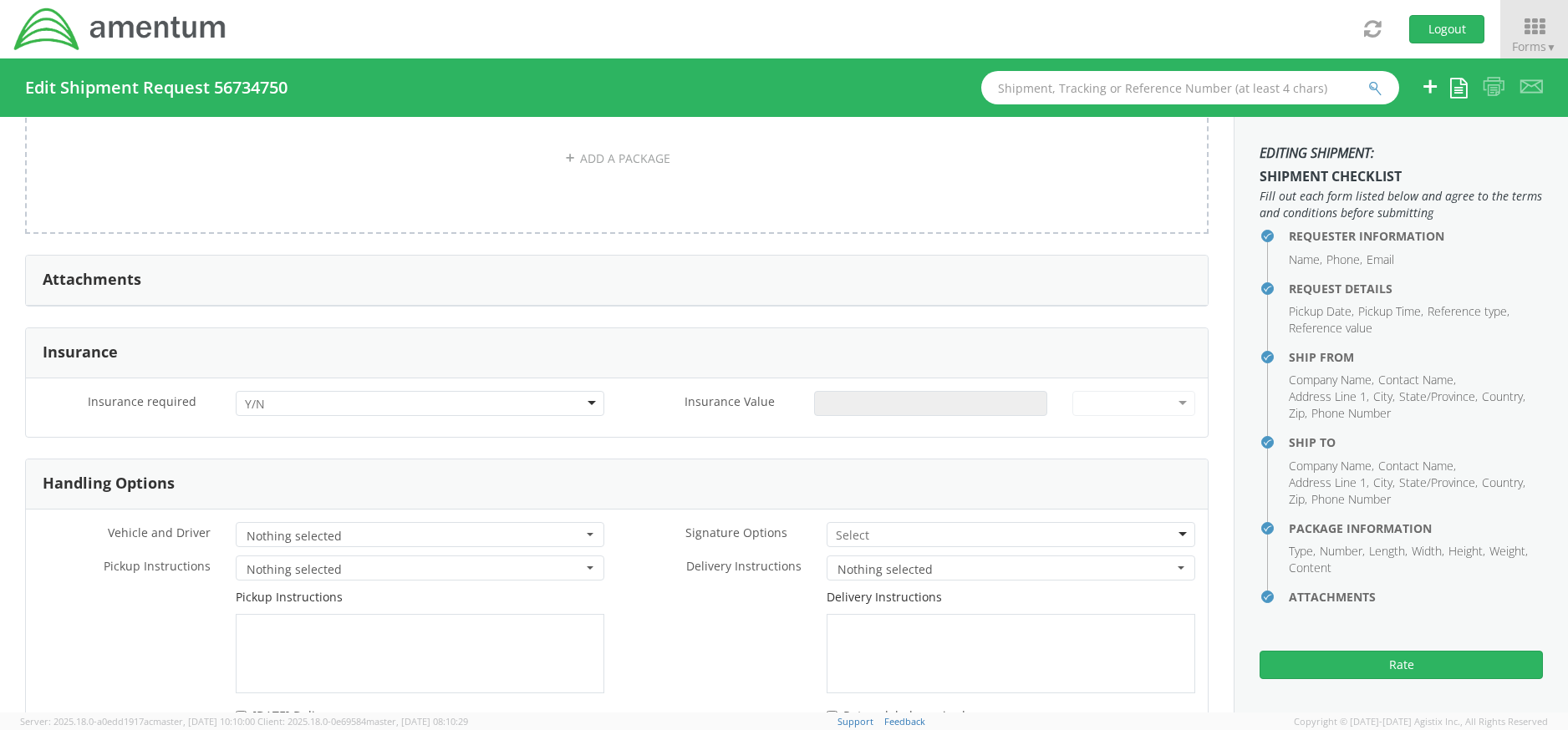
scroll to position [2089, 0]
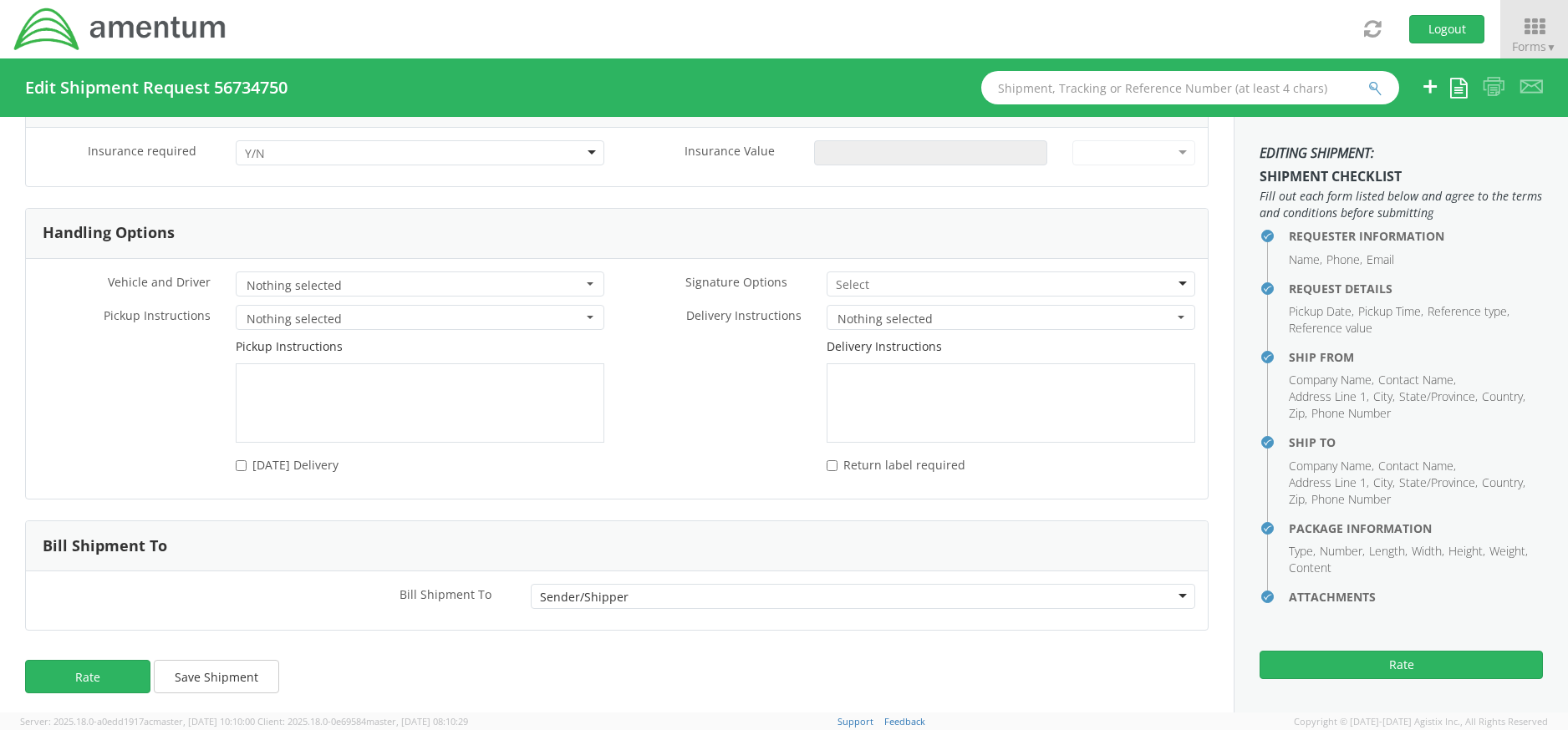
click at [913, 317] on span "Nothing selected" at bounding box center [1005, 320] width 336 height 17
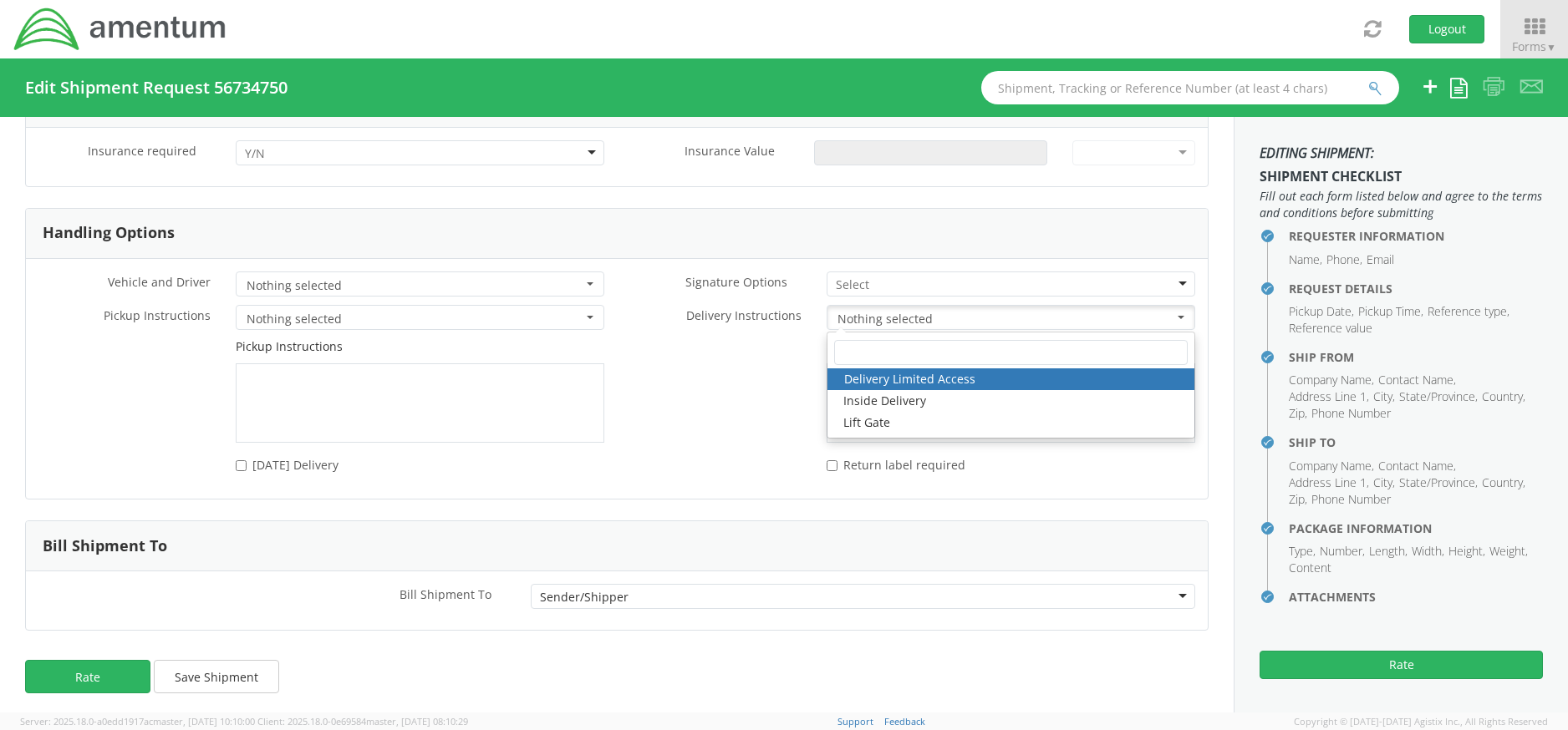
click at [728, 310] on span "Delivery Instructions" at bounding box center [744, 315] width 116 height 16
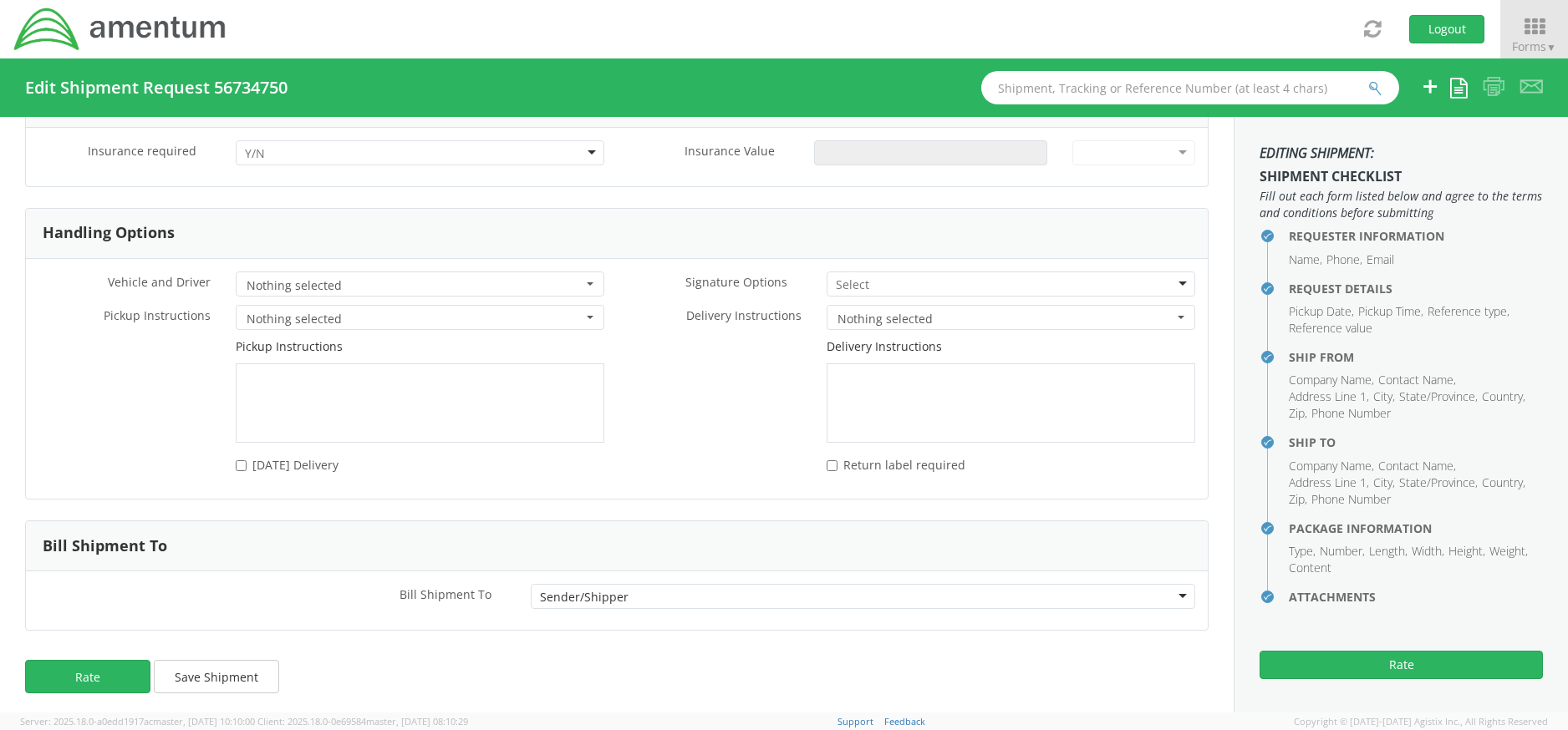
click at [854, 284] on input "select-one" at bounding box center [853, 285] width 36 height 17
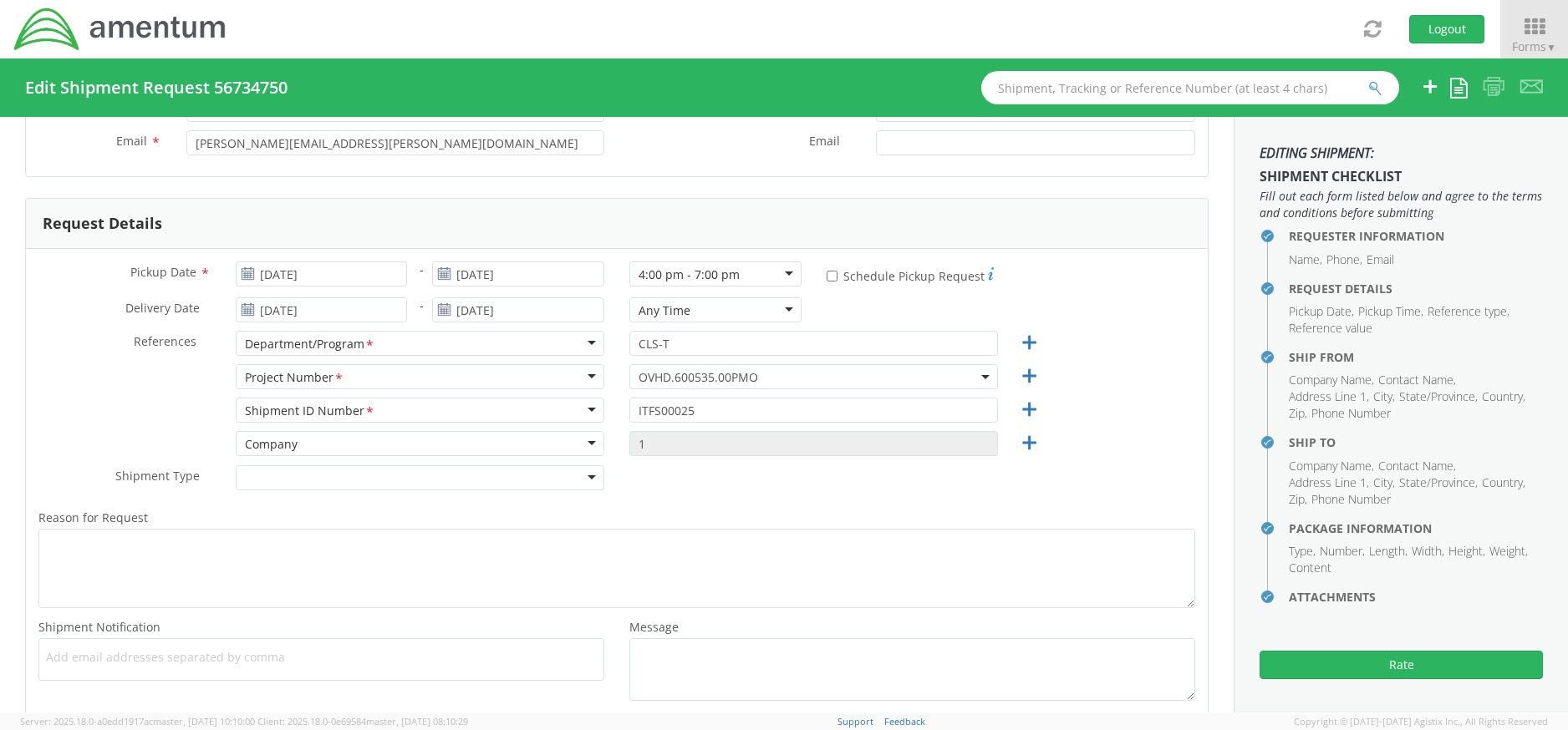
scroll to position [0, 0]
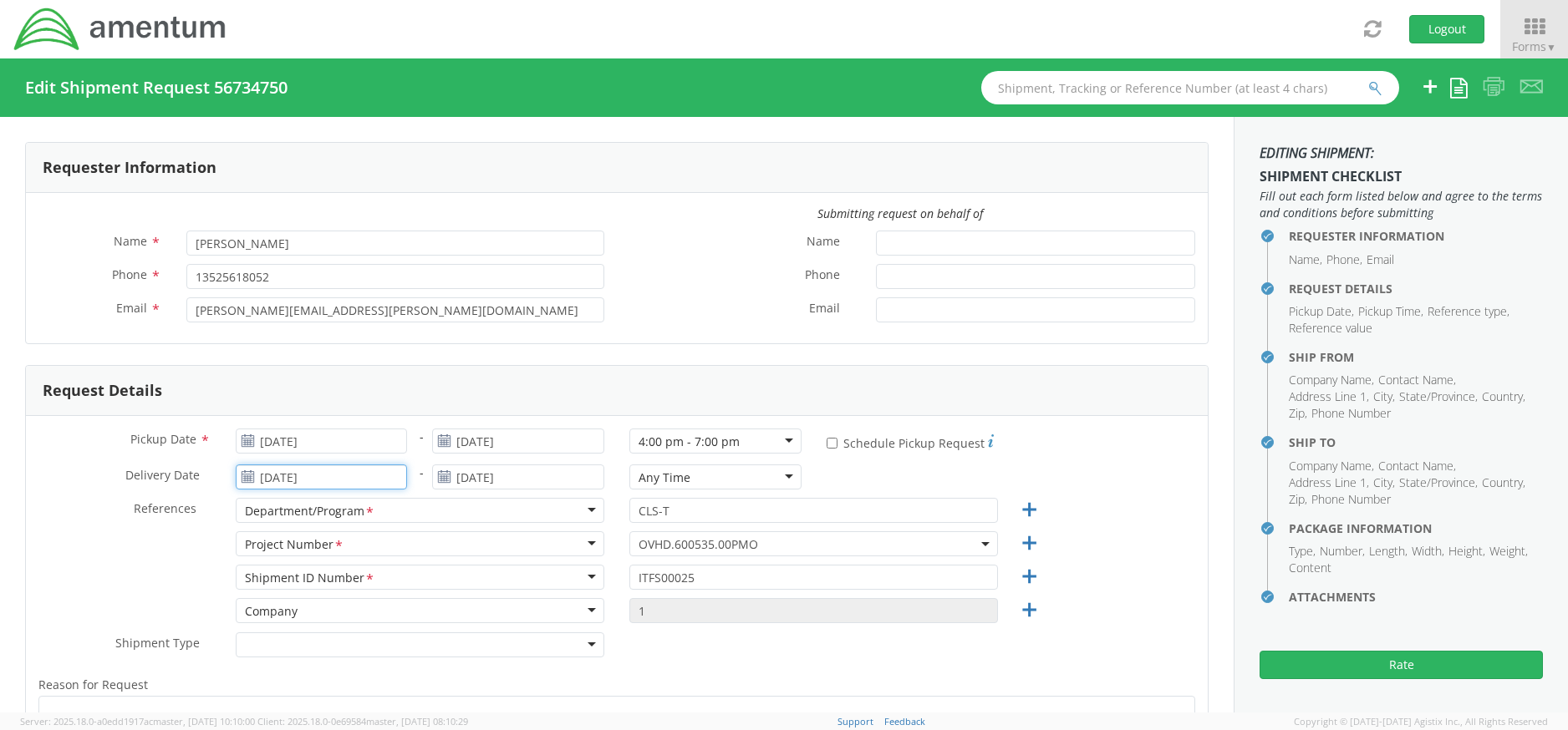
click at [262, 477] on input "09/11/2025" at bounding box center [321, 477] width 173 height 25
click at [412, 352] on td "12" at bounding box center [410, 345] width 28 height 25
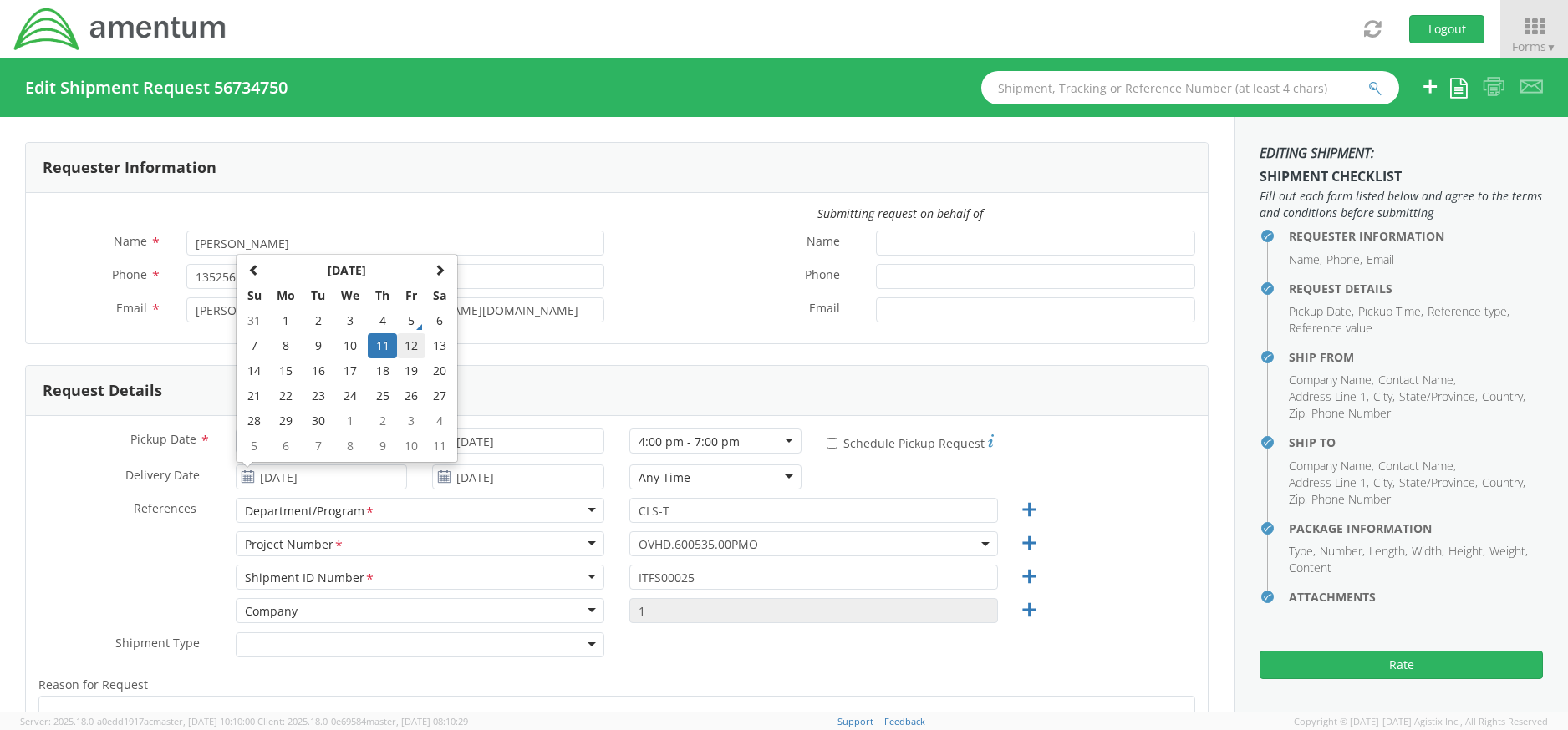
type input "09/12/2025"
click at [441, 473] on icon at bounding box center [444, 478] width 14 height 14
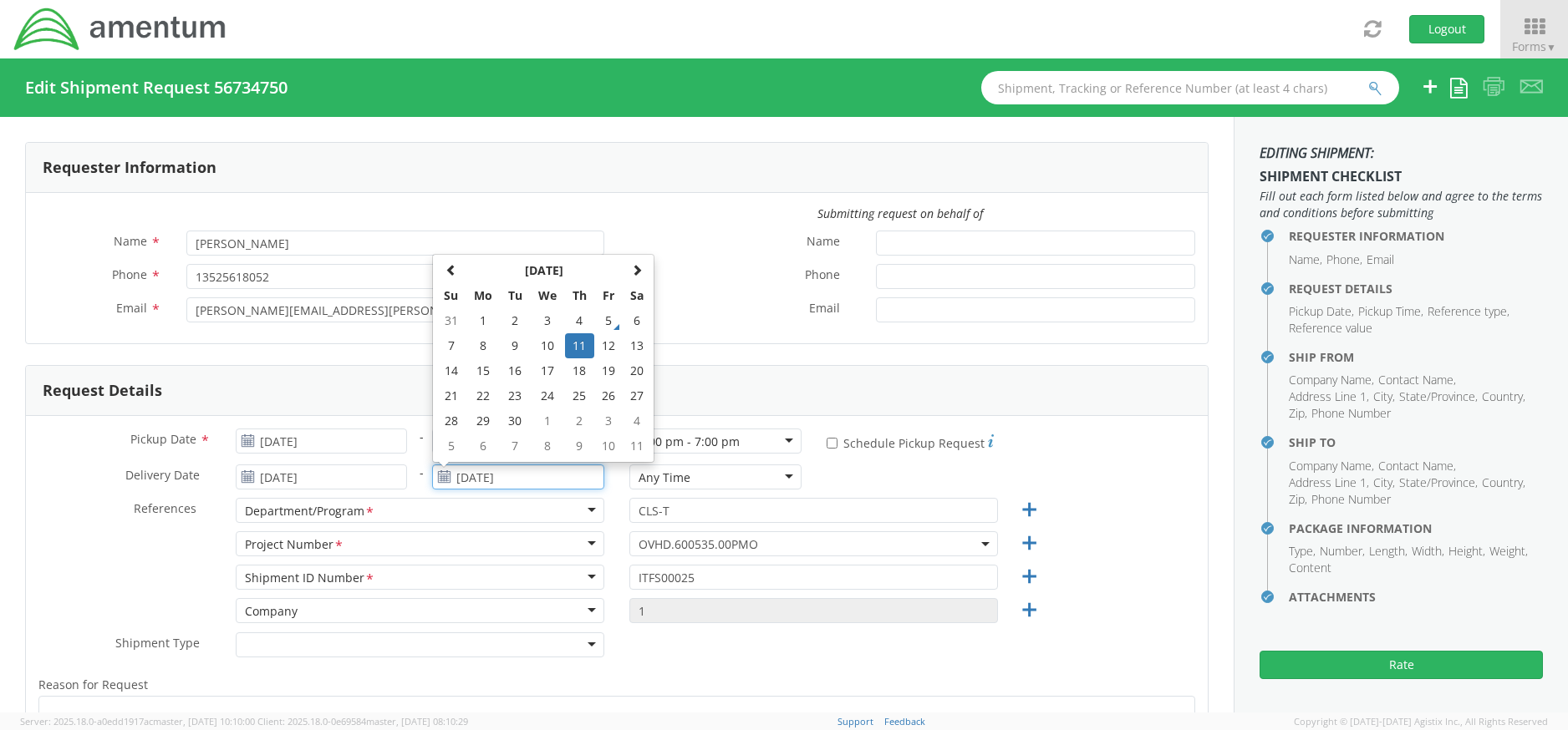
click at [450, 475] on input "09/11/2025" at bounding box center [518, 477] width 173 height 25
click at [603, 347] on td "12" at bounding box center [608, 345] width 28 height 25
type input "09/12/2025"
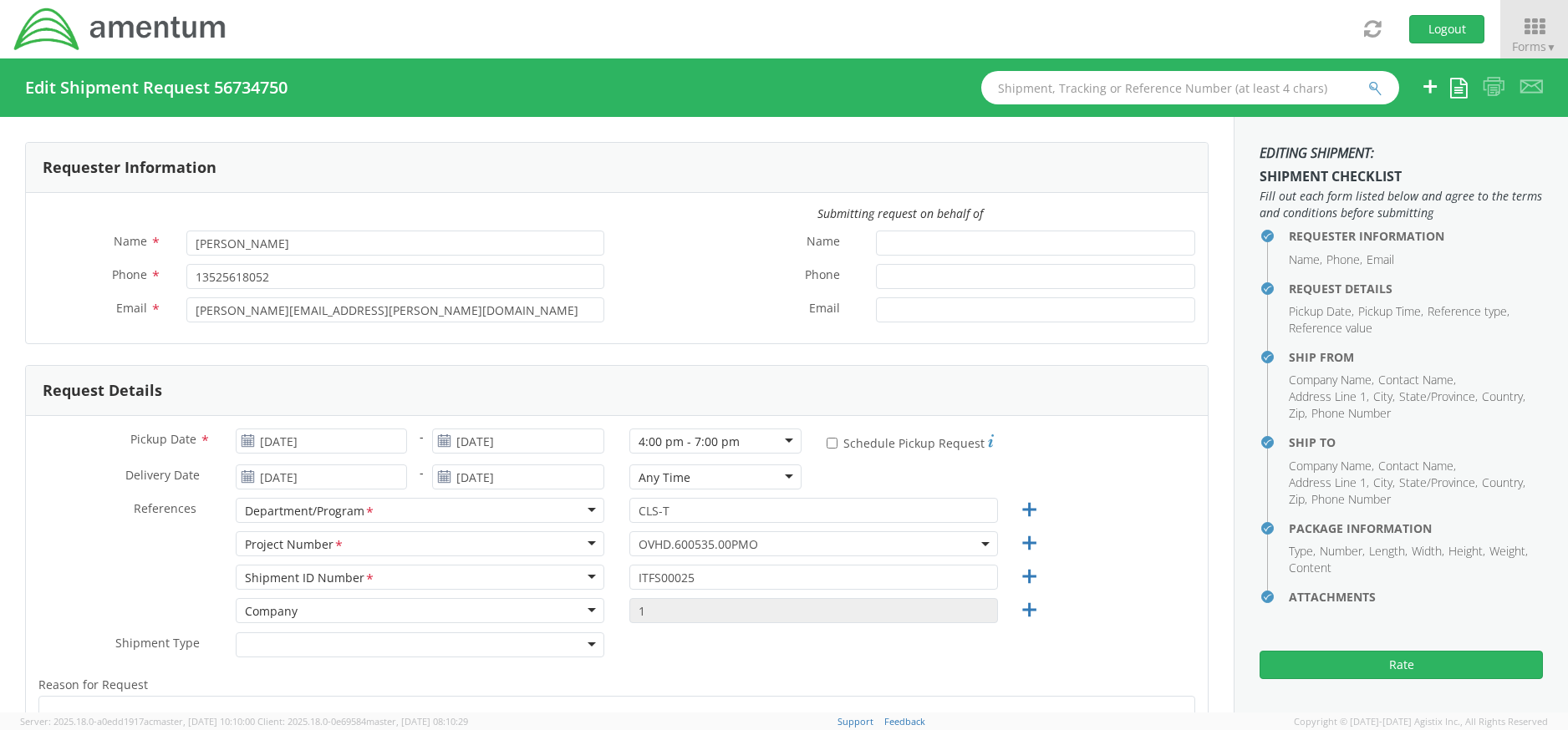
click at [791, 475] on div "Any Time" at bounding box center [715, 477] width 173 height 25
click at [1352, 671] on button "Rate" at bounding box center [1401, 665] width 283 height 28
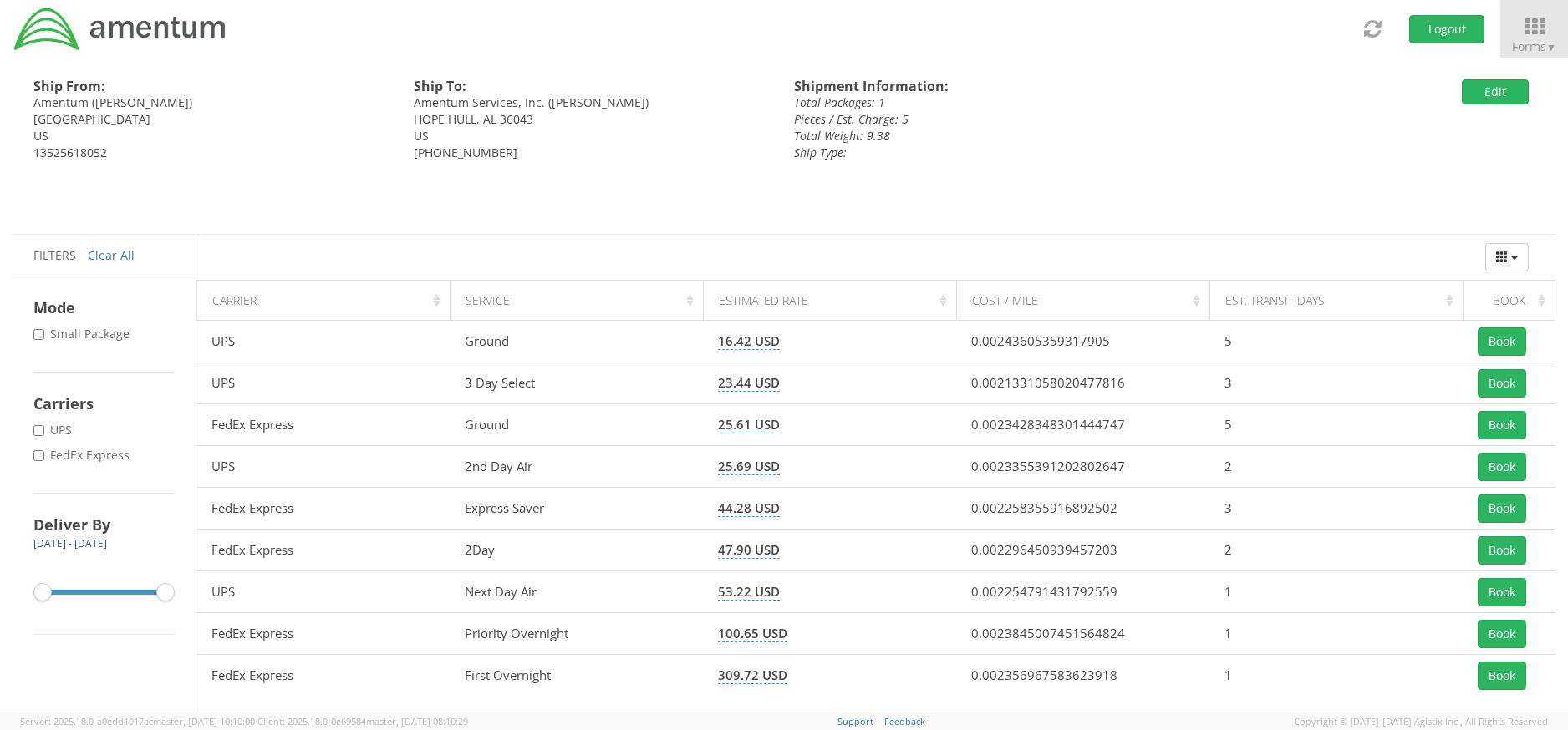
click at [46, 455] on label "* FedEx Express" at bounding box center [82, 456] width 99 height 17
click at [44, 455] on input "* FedEx Express" at bounding box center [38, 456] width 11 height 11
checkbox input "true"
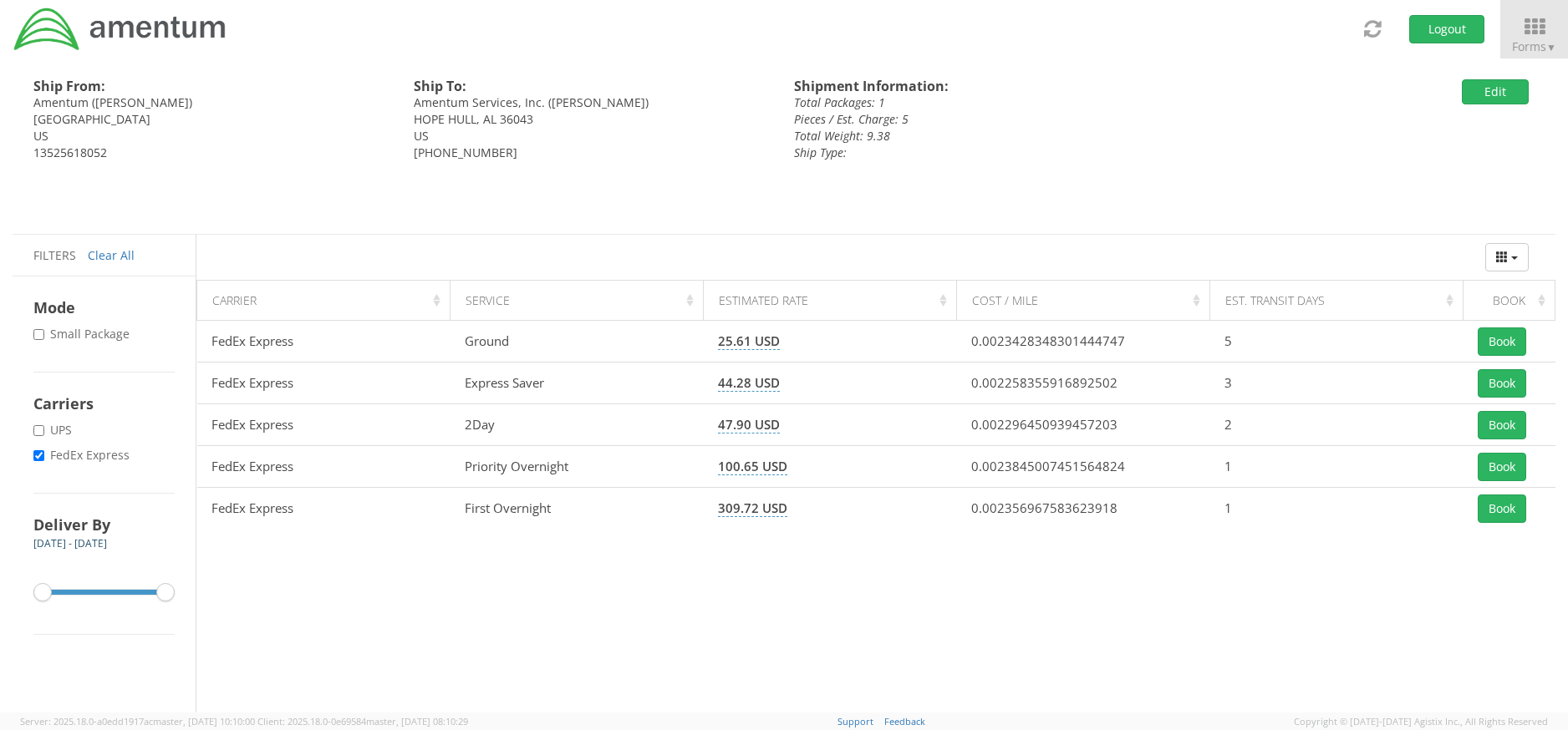
click at [1261, 171] on div "Ship From: Amentum (Richard Shelton) Fruitland Park, FL 34731 US 13525618052 Sh…" at bounding box center [778, 146] width 1555 height 175
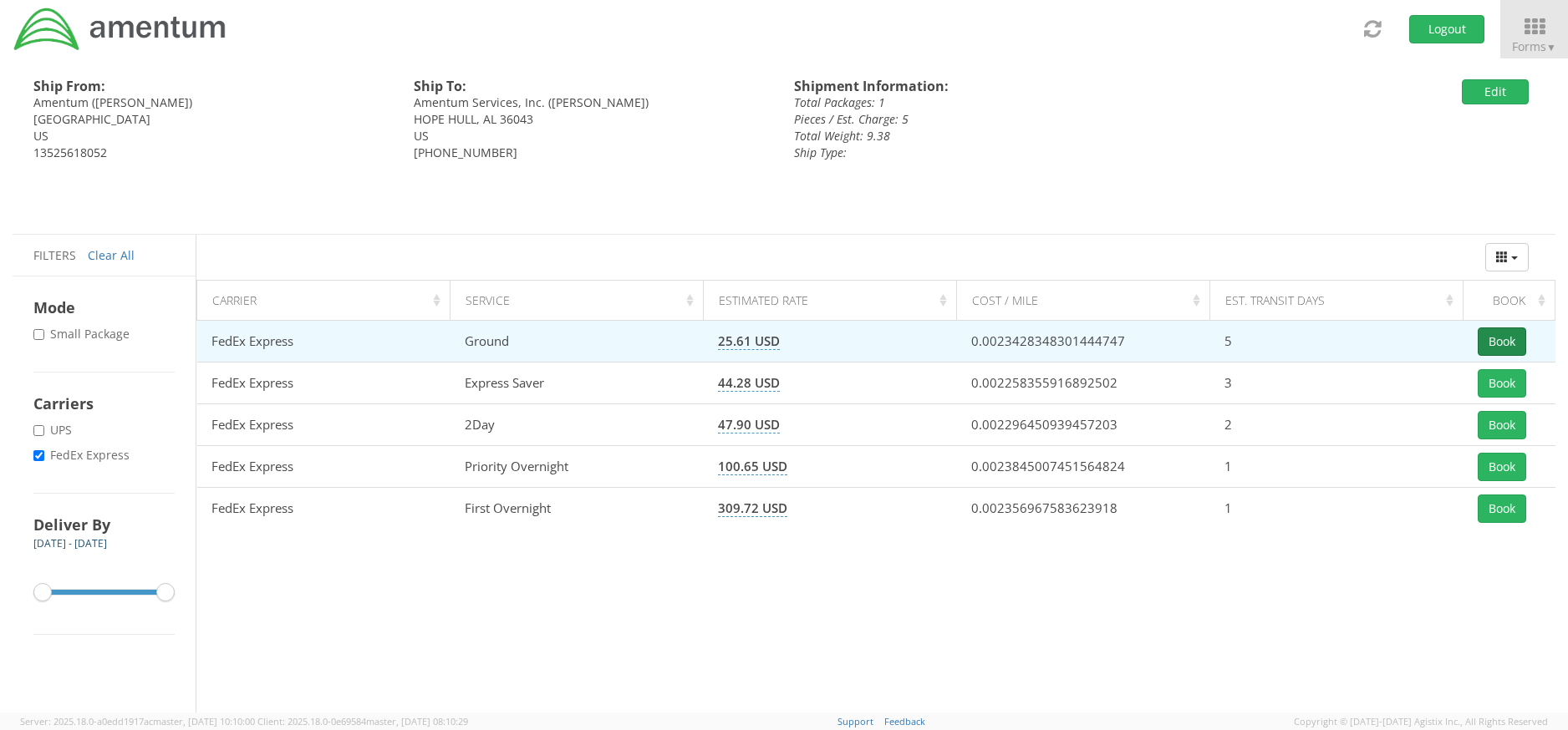
click at [1499, 343] on button "Book" at bounding box center [1501, 341] width 48 height 28
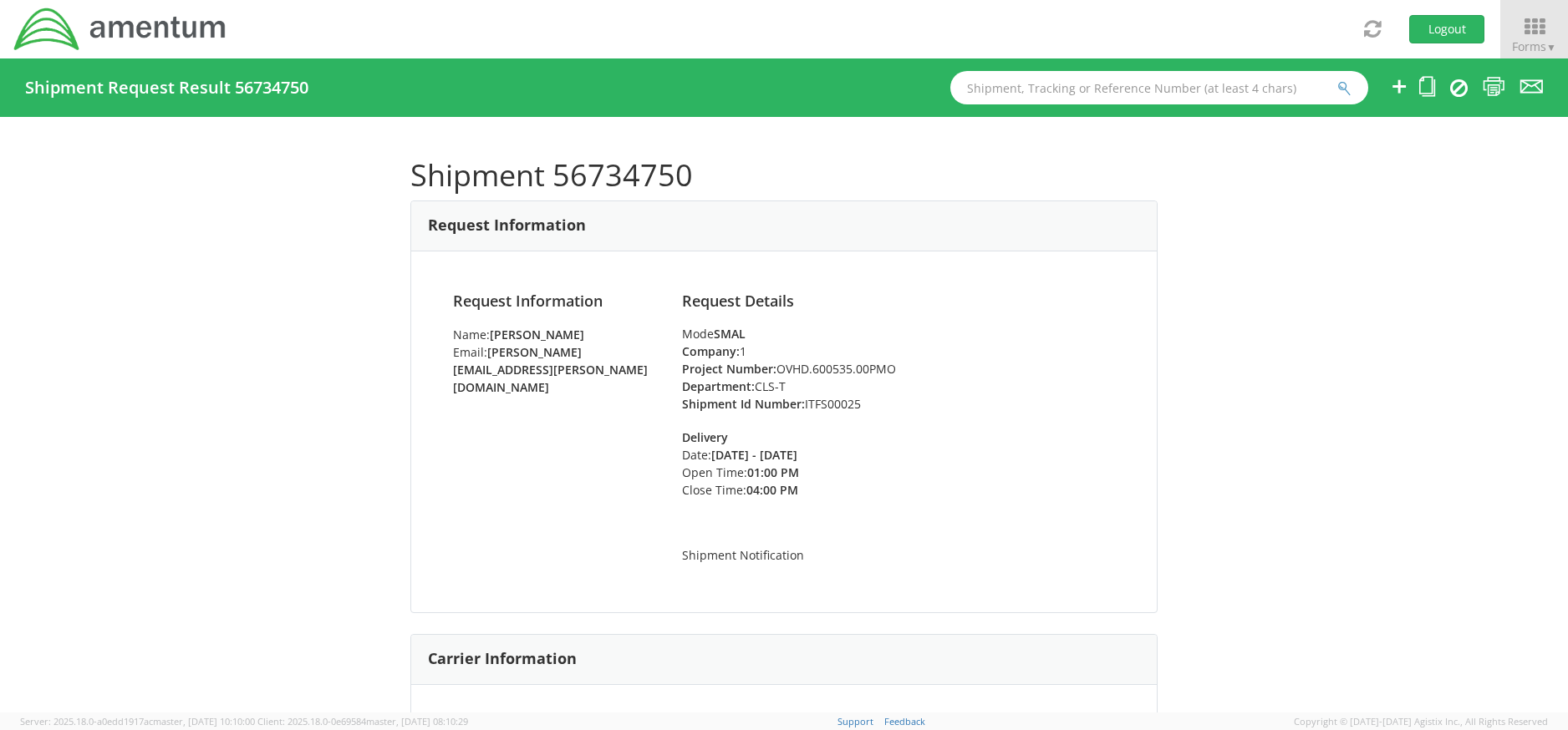
click at [982, 286] on div "Request Information Name: Richard Shelton Email: richard.shelton@amentum.com Re…" at bounding box center [784, 432] width 745 height 361
click at [1498, 88] on icon at bounding box center [1493, 86] width 23 height 21
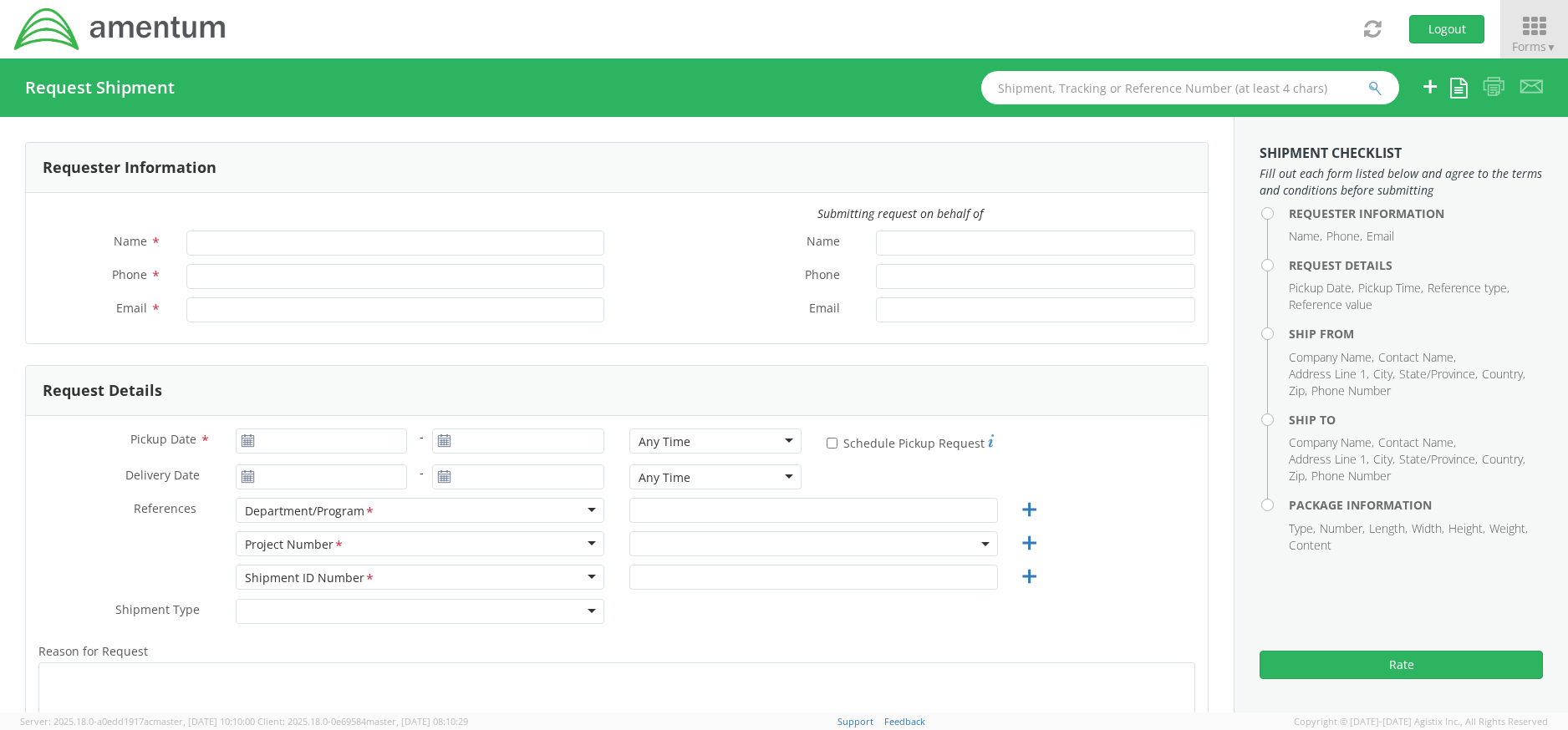
type input "[PERSON_NAME]"
type input "[PERSON_NAME][EMAIL_ADDRESS][PERSON_NAME][DOMAIN_NAME]"
click at [1538, 38] on span "Forms ▼" at bounding box center [1534, 46] width 44 height 16
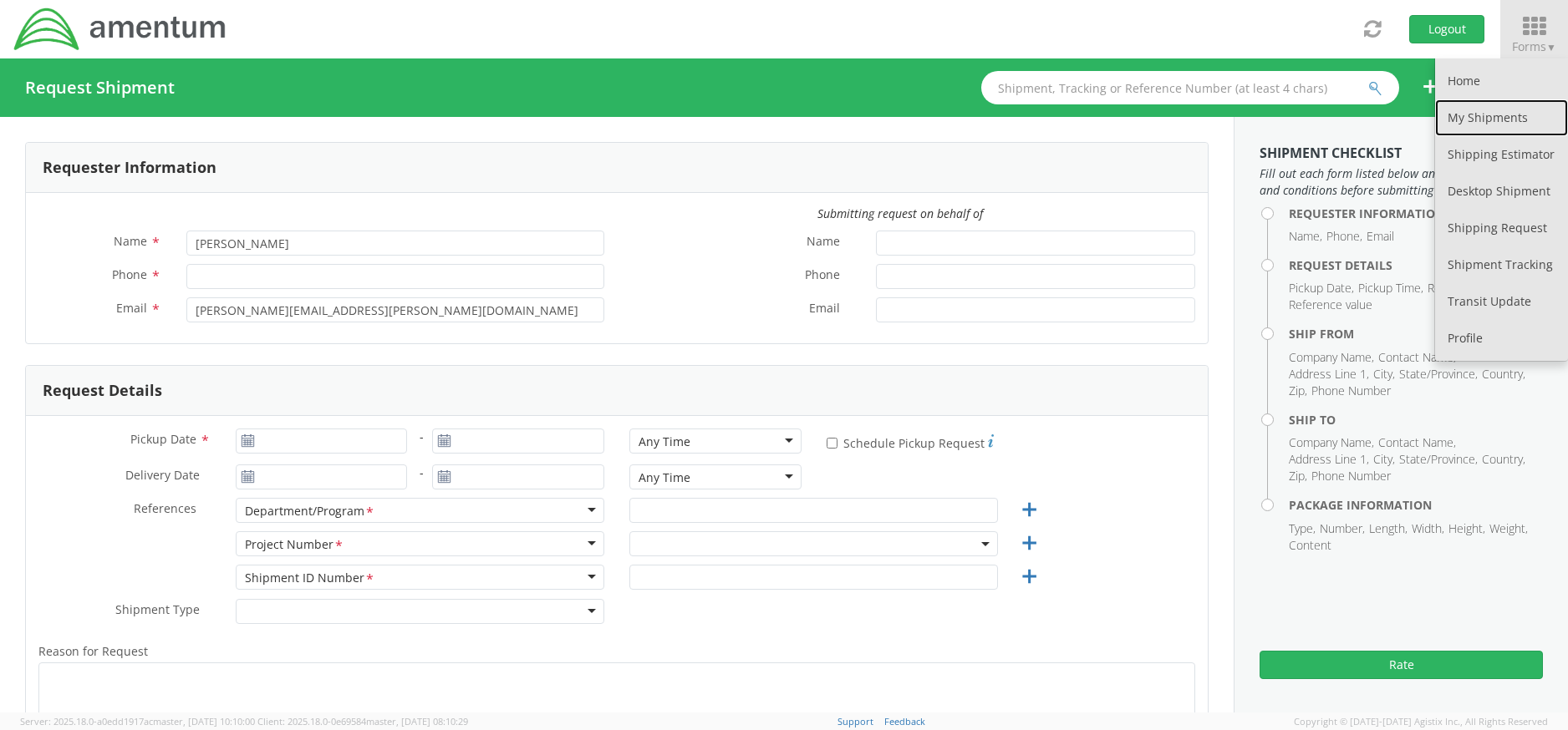
click at [1509, 100] on link "My Shipments" at bounding box center [1501, 117] width 133 height 37
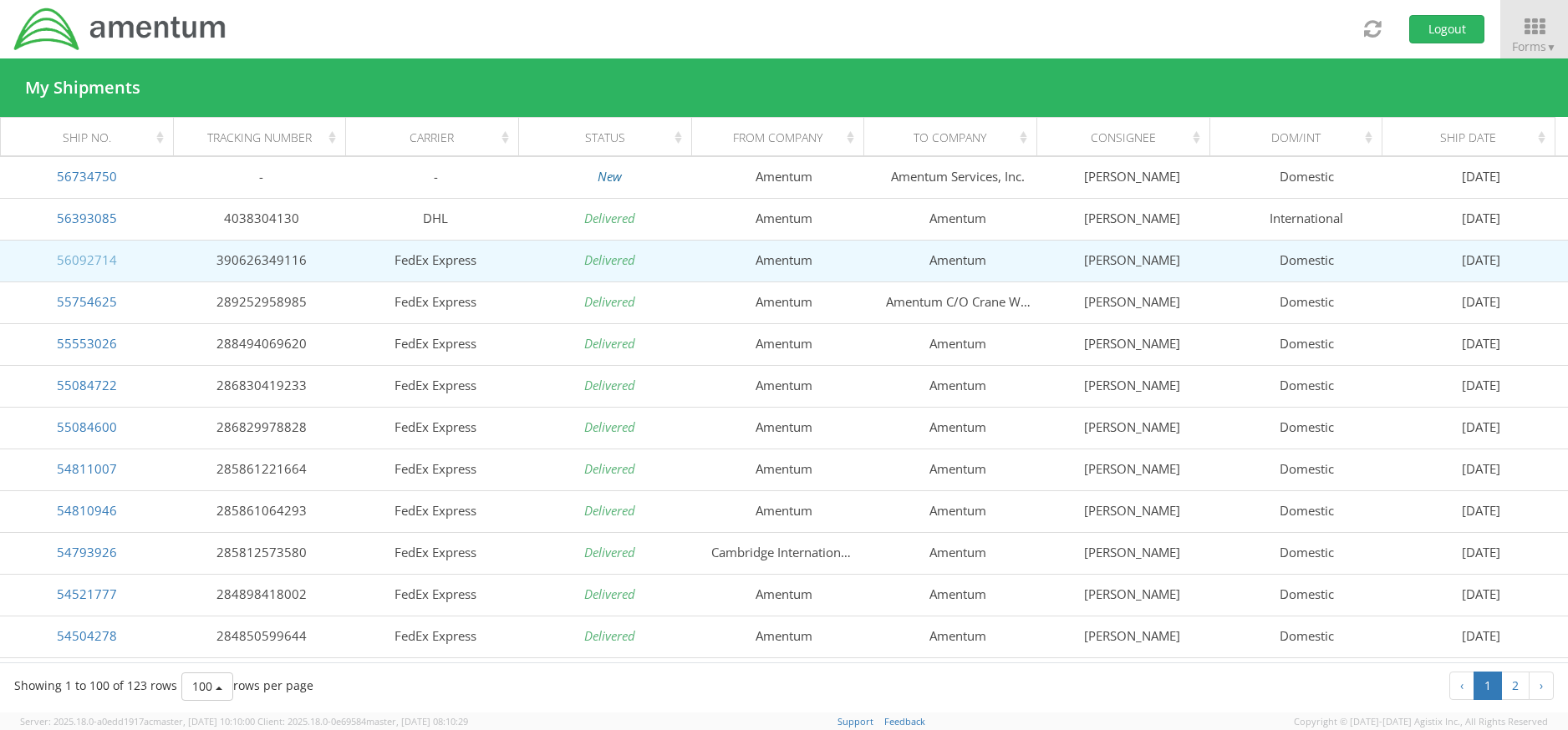
click at [85, 263] on link "56092714" at bounding box center [87, 260] width 60 height 17
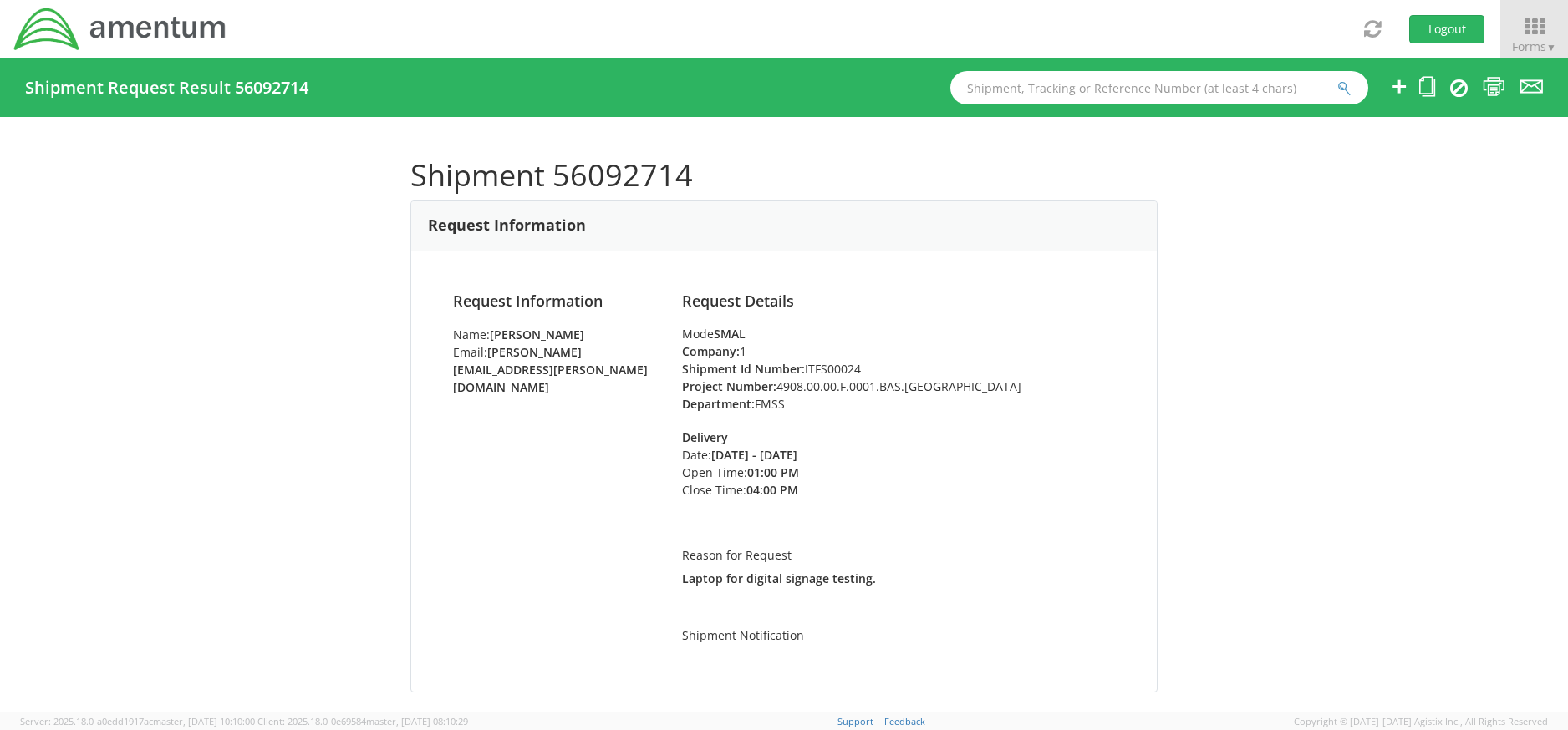
click at [828, 371] on li "Shipment Id Number: ITFS00024" at bounding box center [897, 369] width 433 height 18
copy li "ITFS00024"
